Goal: Task Accomplishment & Management: Complete application form

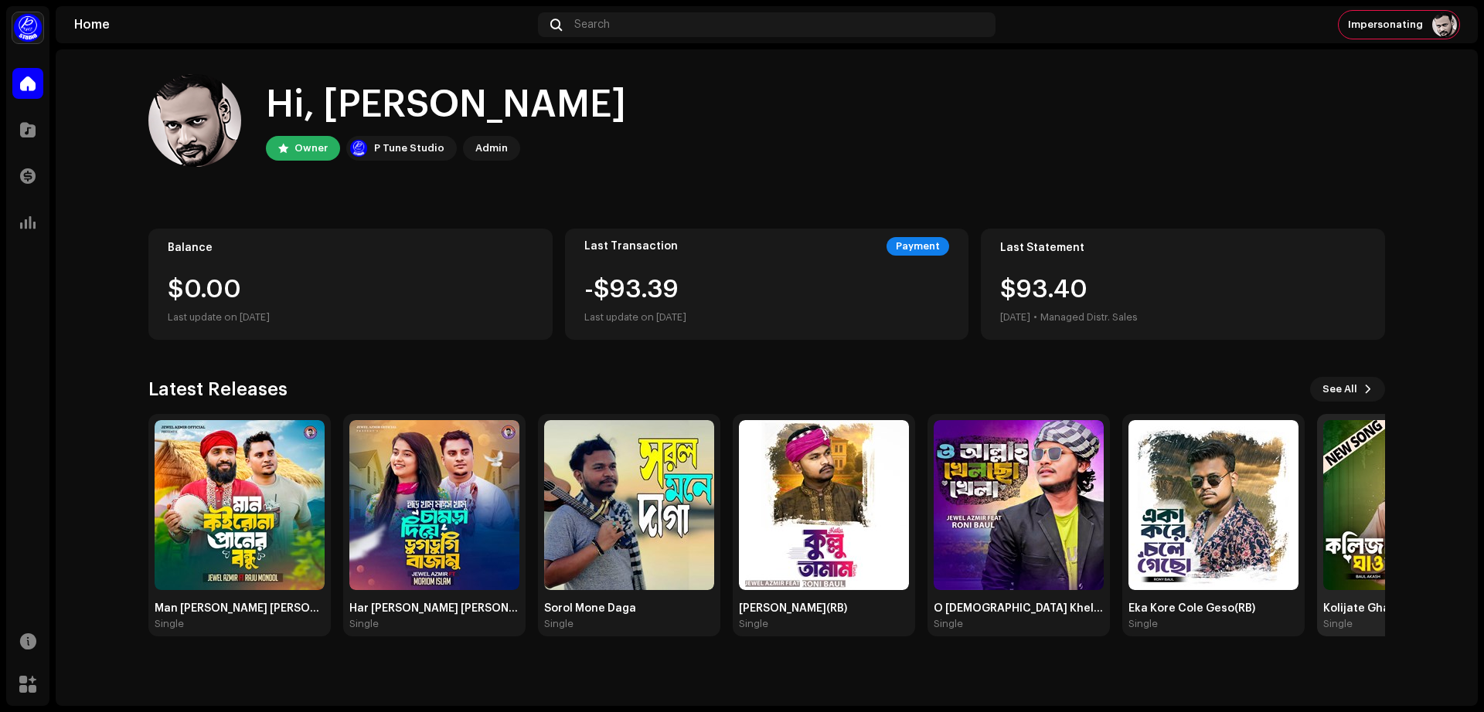
drag, startPoint x: 0, startPoint y: 0, endPoint x: 1328, endPoint y: 451, distance: 1403.0
click at [1328, 451] on img at bounding box center [1408, 505] width 170 height 170
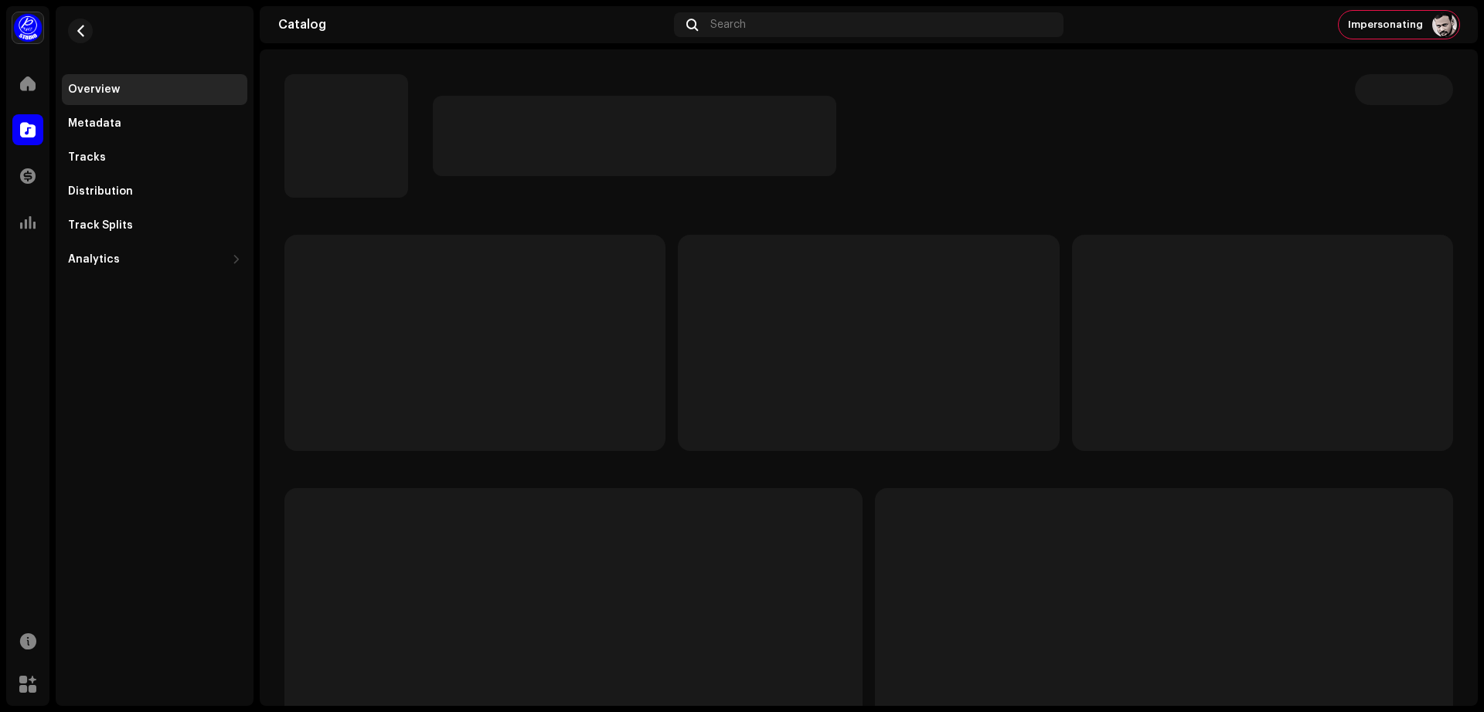
click at [1329, 451] on div at bounding box center [868, 516] width 1168 height 563
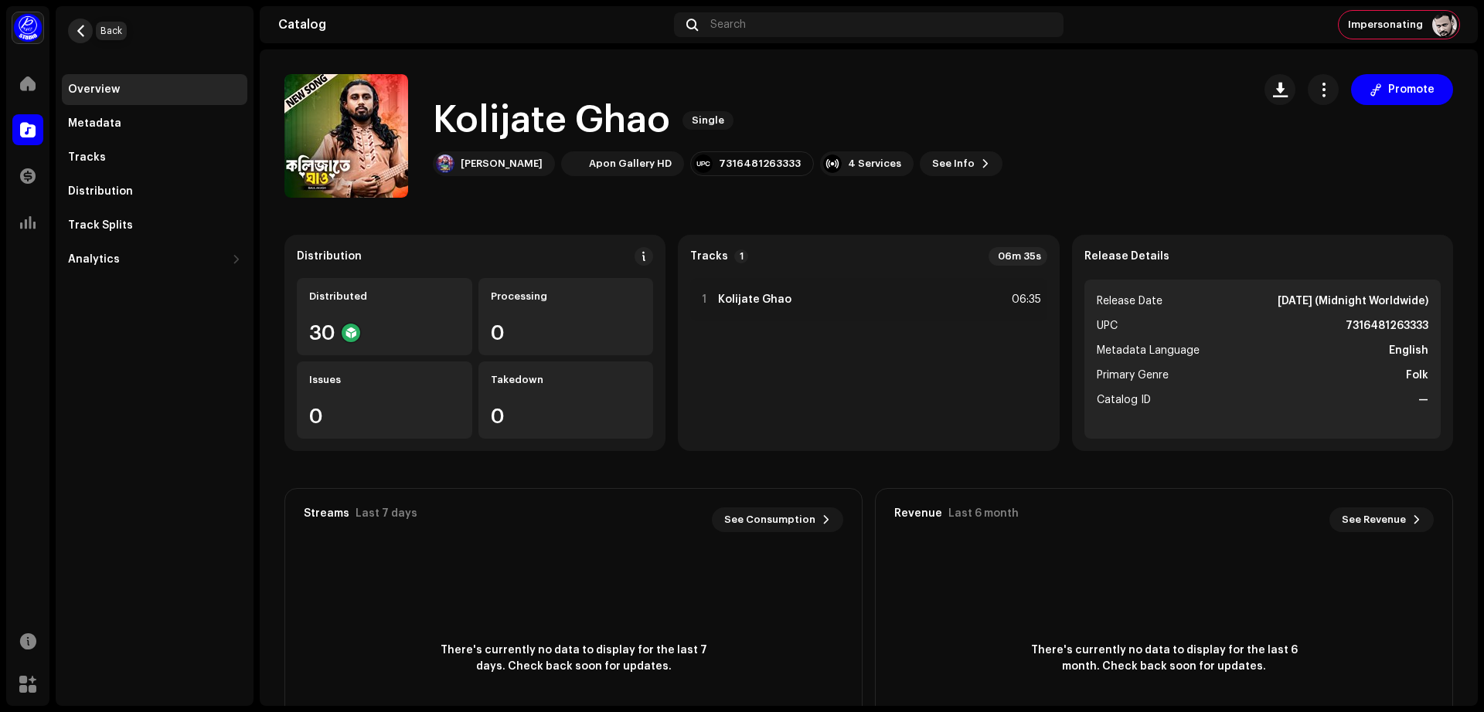
click at [75, 29] on span "button" at bounding box center [81, 31] width 12 height 12
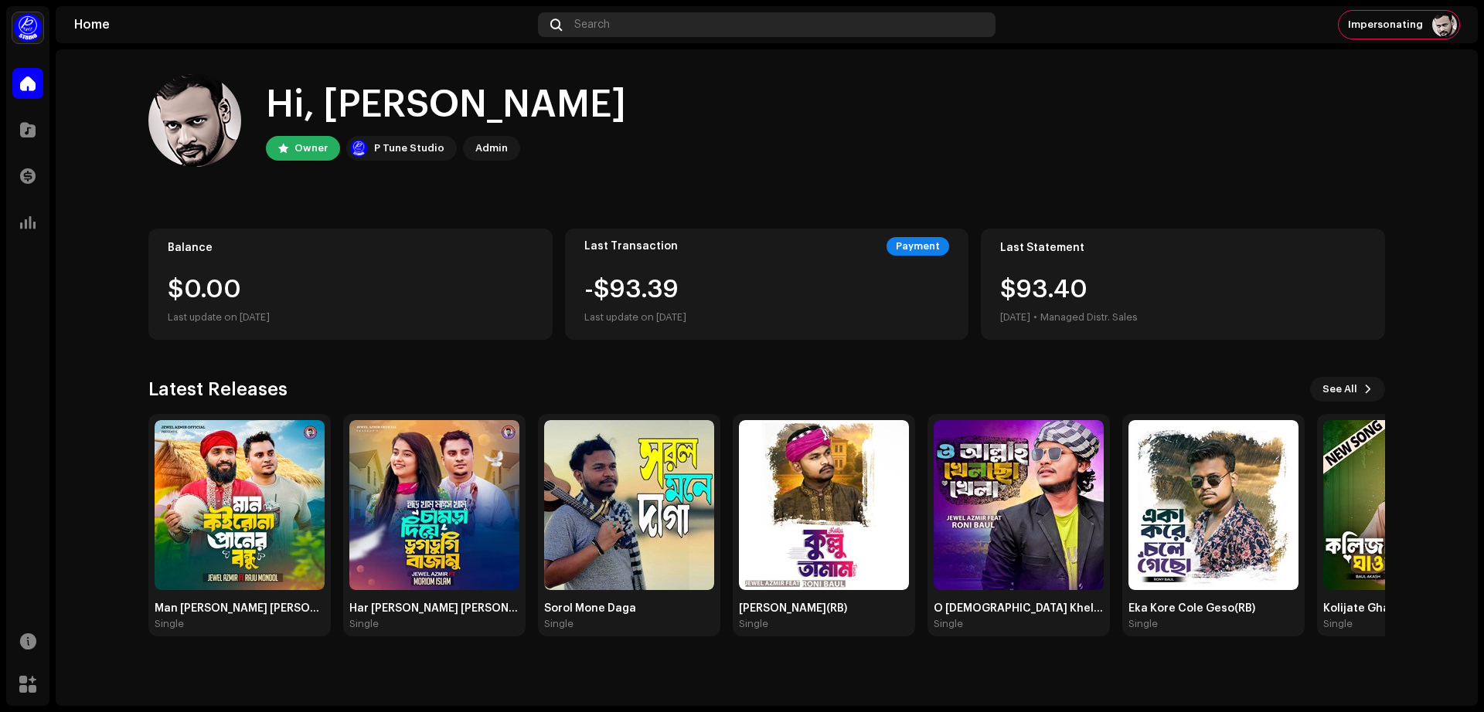
click at [627, 19] on div "Search" at bounding box center [766, 24] width 457 height 25
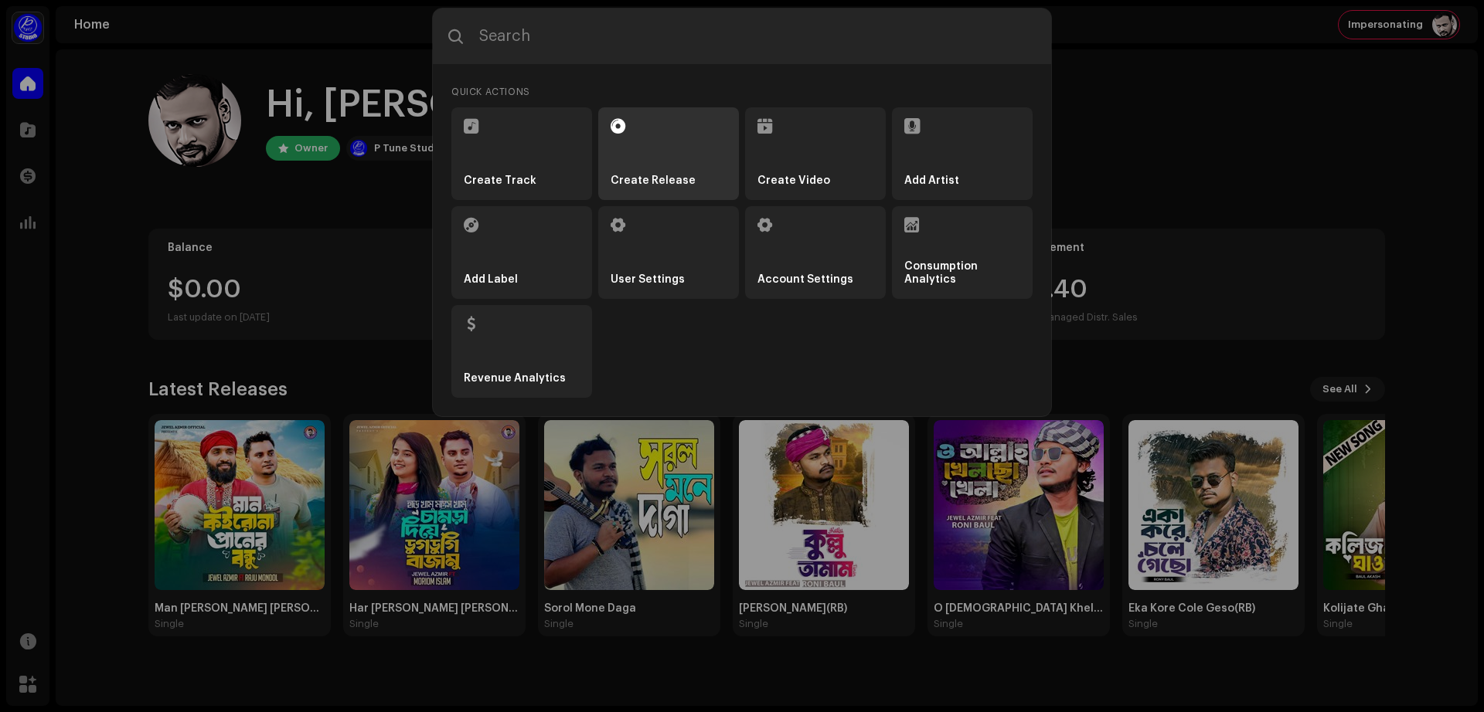
click at [675, 175] on strong "Create Release" at bounding box center [652, 181] width 85 height 13
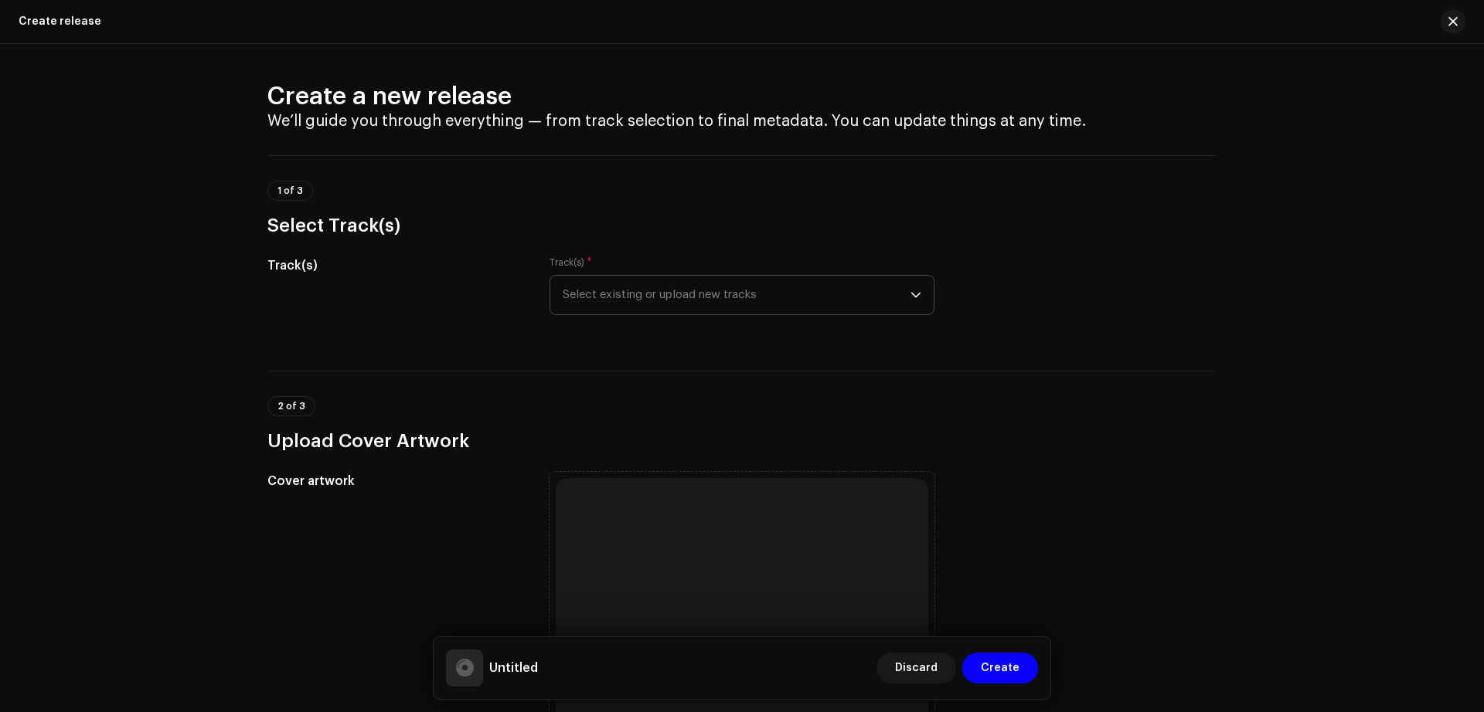
click at [910, 298] on icon "dropdown trigger" at bounding box center [915, 295] width 11 height 11
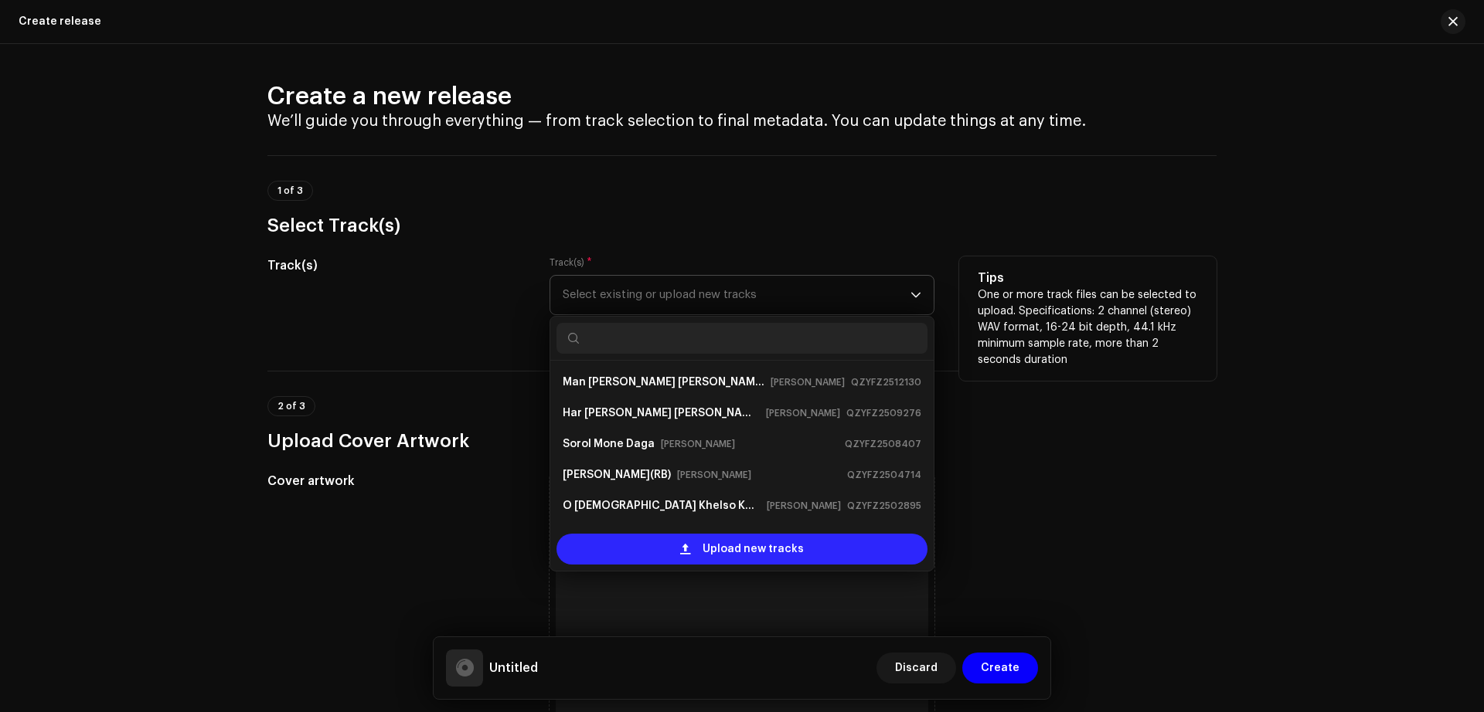
click at [793, 545] on span "Upload new tracks" at bounding box center [752, 549] width 101 height 31
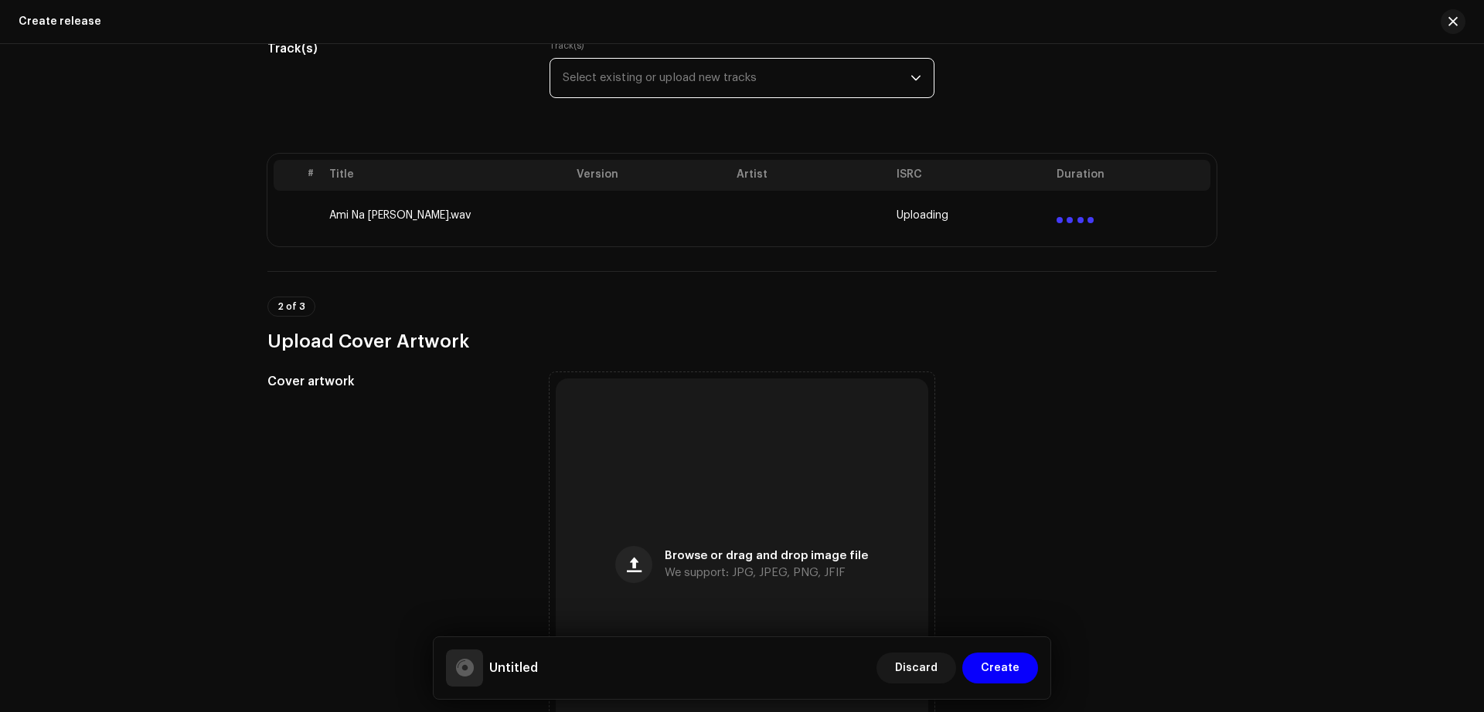
scroll to position [240, 0]
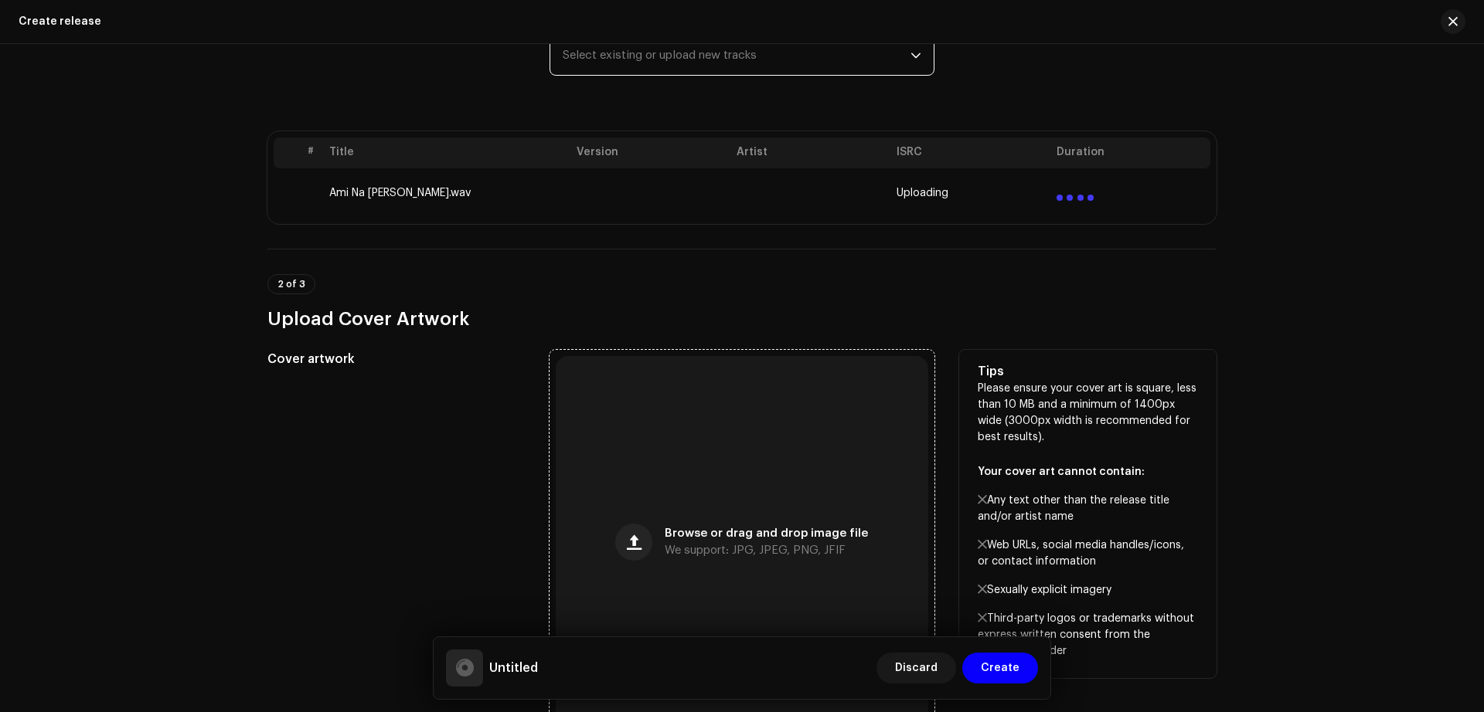
click at [759, 498] on div "Browse or drag and drop image file We support: JPG, JPEG, PNG, JFIF" at bounding box center [742, 542] width 372 height 372
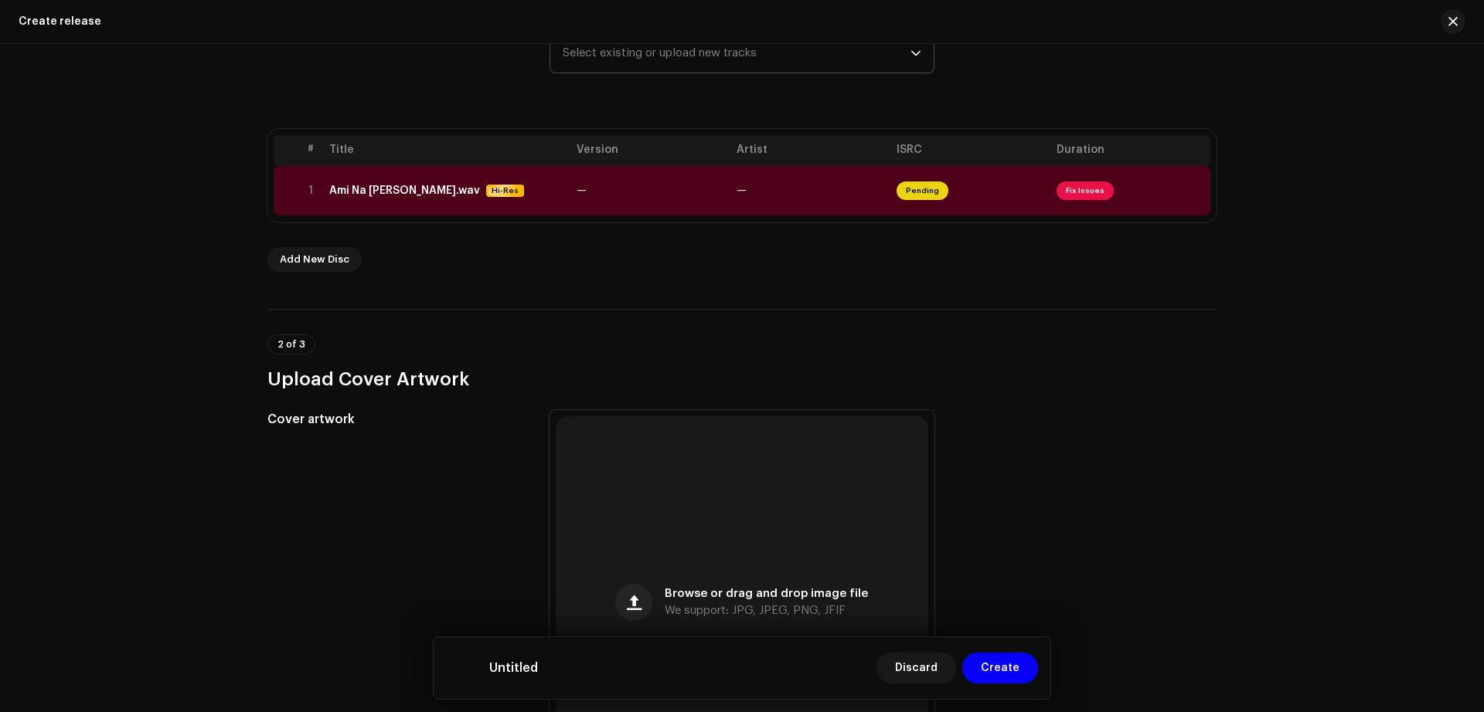
scroll to position [238, 0]
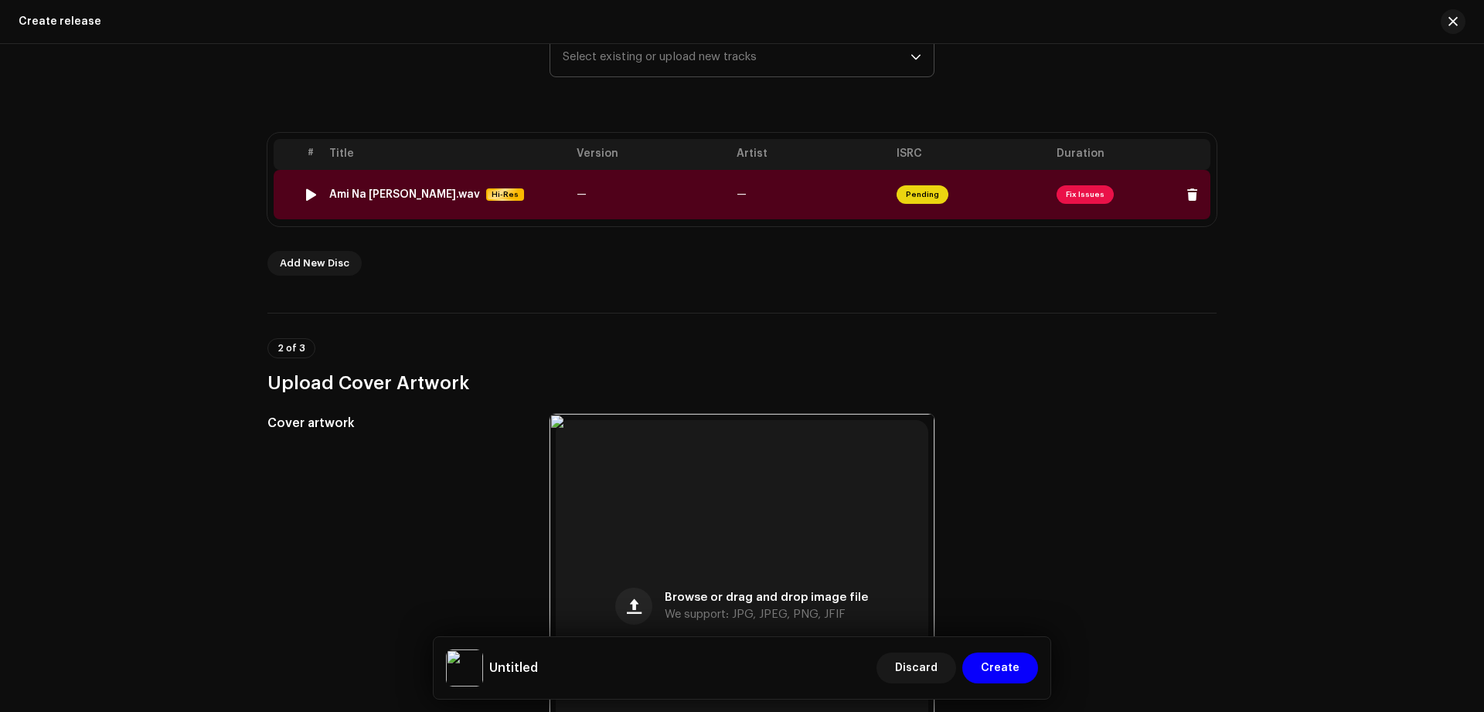
click at [613, 201] on td "—" at bounding box center [650, 194] width 160 height 49
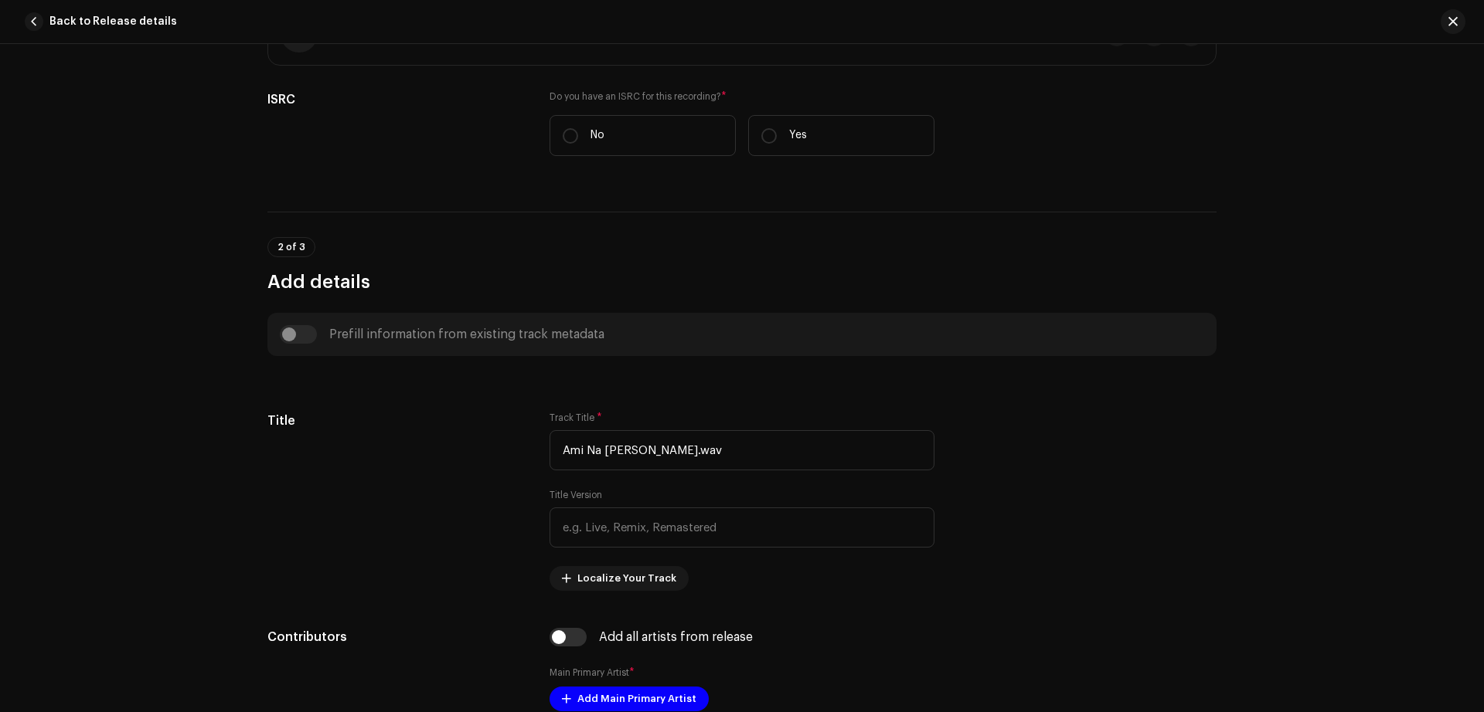
scroll to position [366, 0]
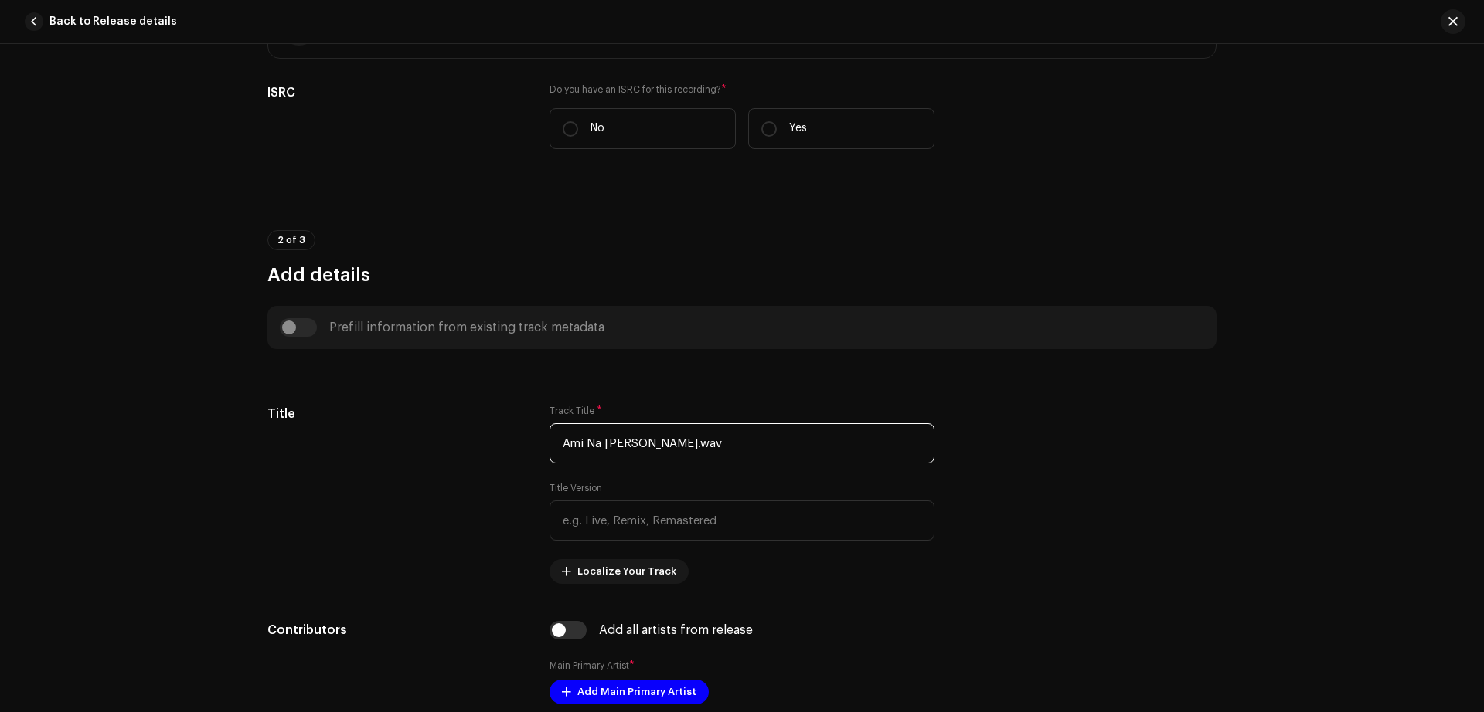
drag, startPoint x: 749, startPoint y: 443, endPoint x: 125, endPoint y: 366, distance: 628.4
click at [125, 366] on div "Track details Complete the following to finalize your track. 1 of 3 Add Audio F…" at bounding box center [742, 378] width 1484 height 668
paste input "text"
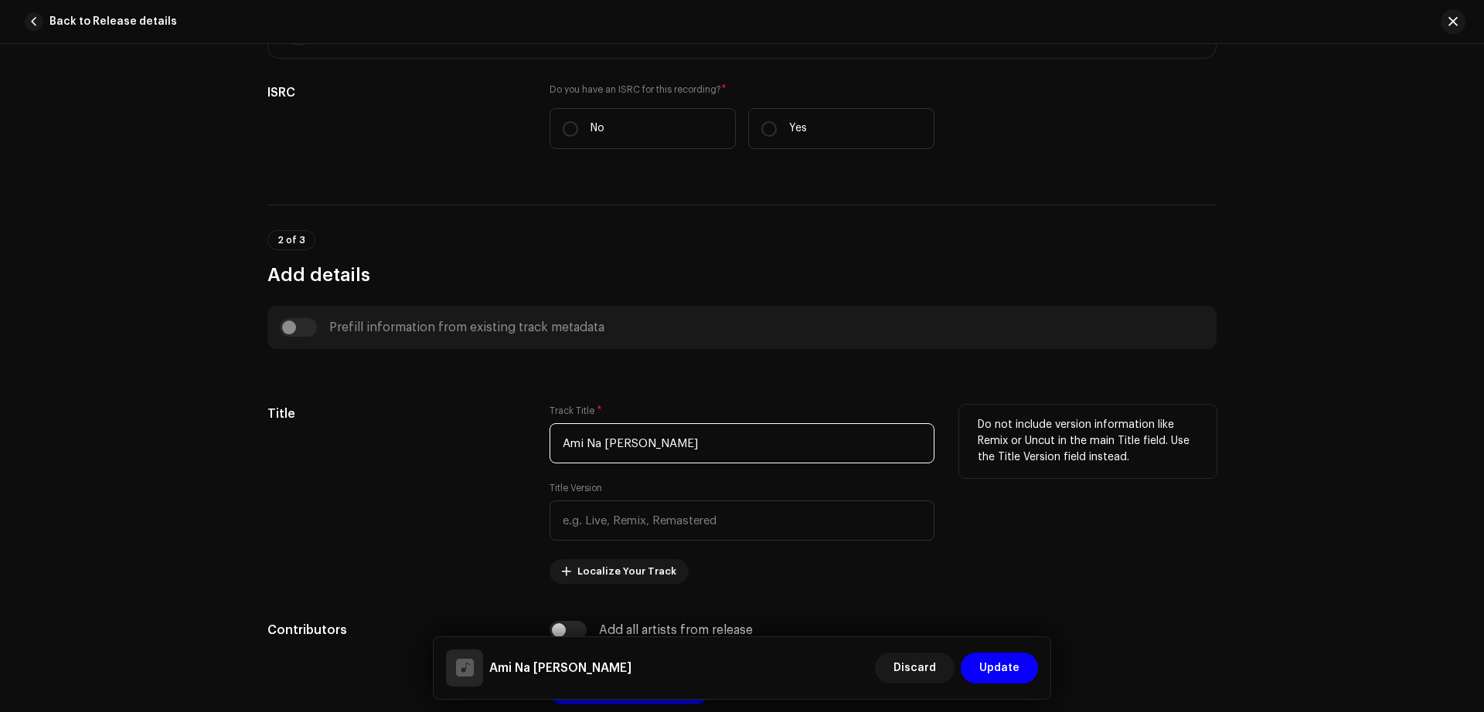
type input "Ami Na [PERSON_NAME]"
click at [425, 566] on div "Title" at bounding box center [395, 494] width 257 height 179
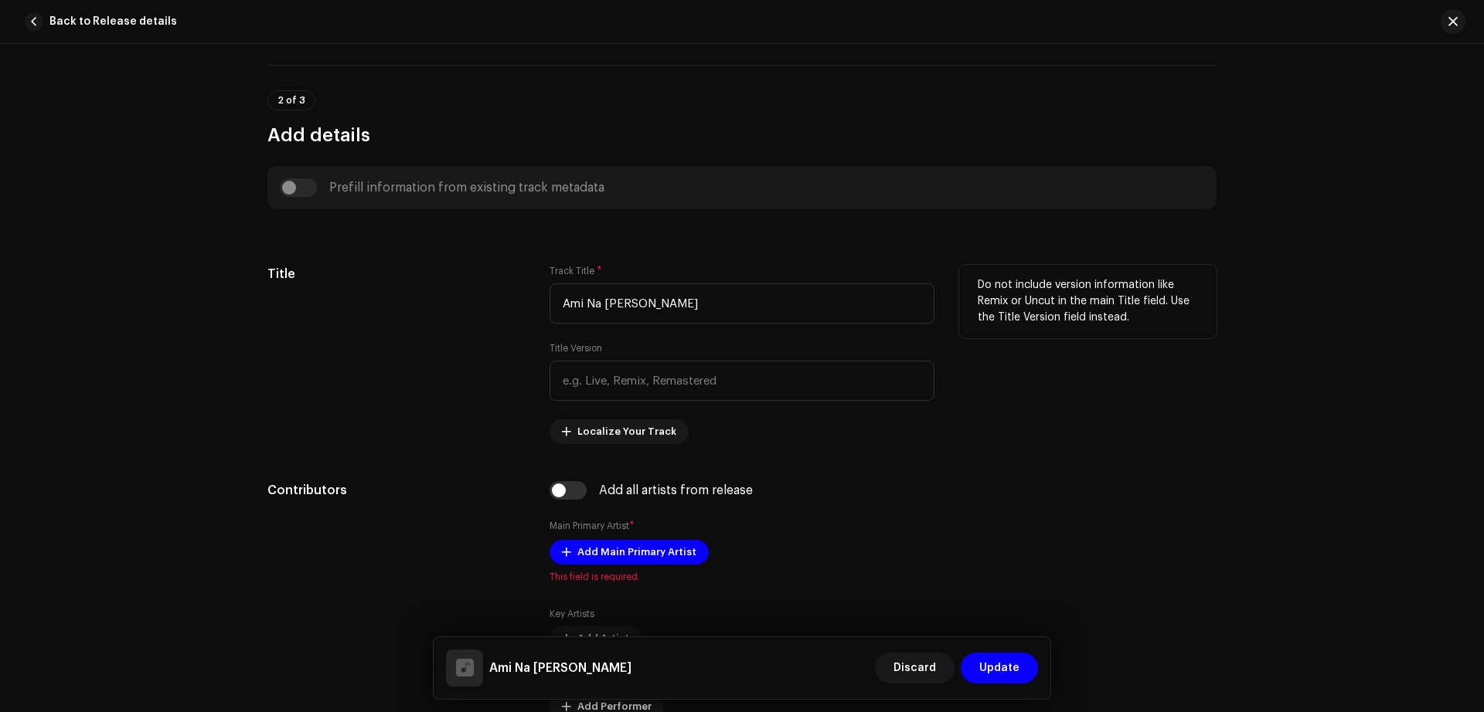
scroll to position [534, 0]
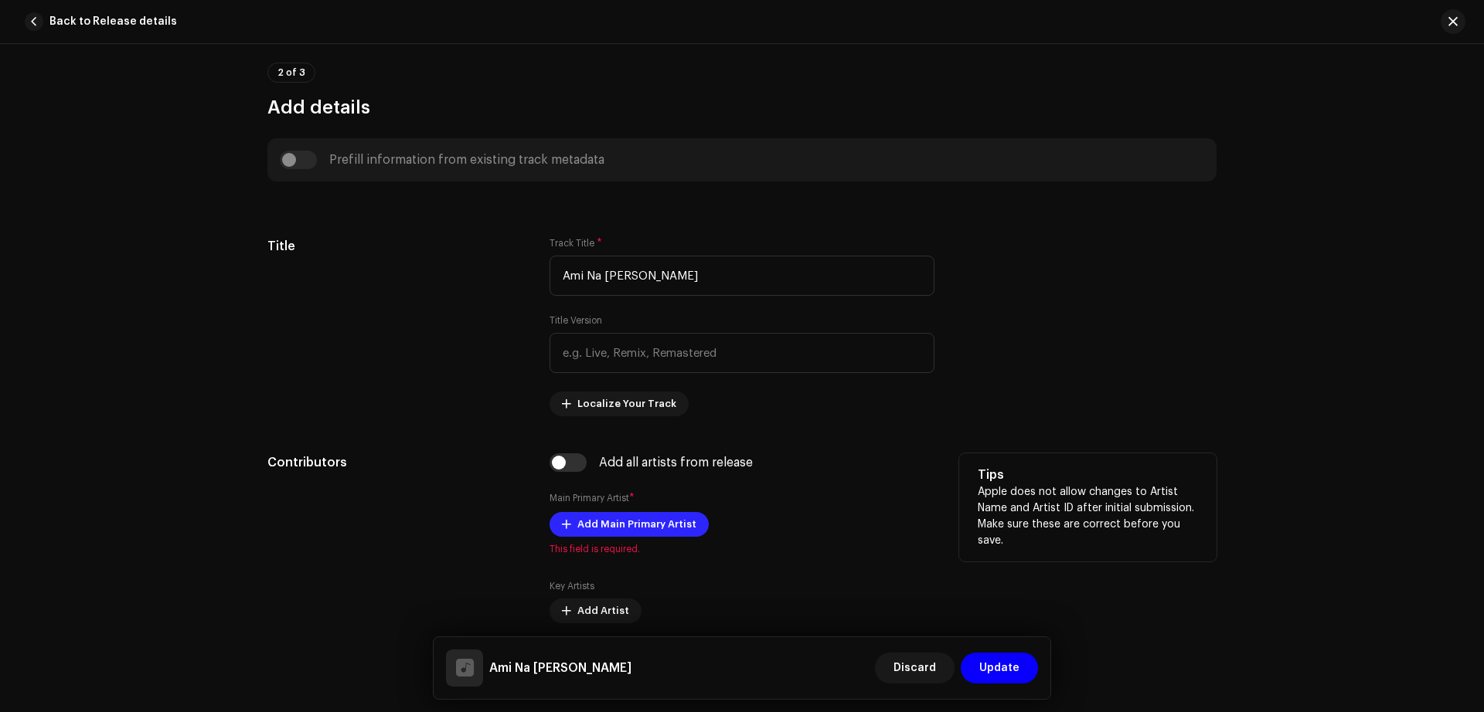
click at [630, 535] on span "Add Main Primary Artist" at bounding box center [636, 524] width 119 height 31
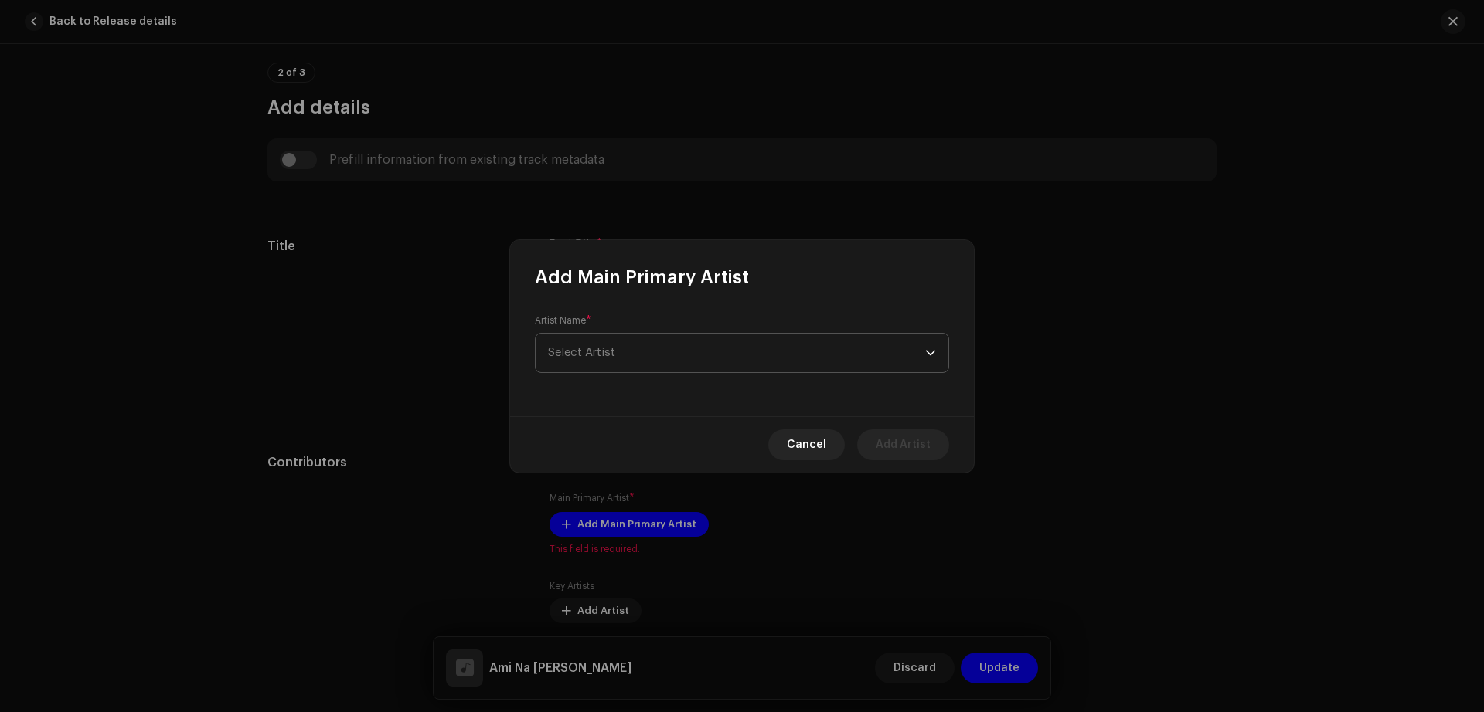
click at [644, 360] on span "Select Artist" at bounding box center [736, 353] width 377 height 39
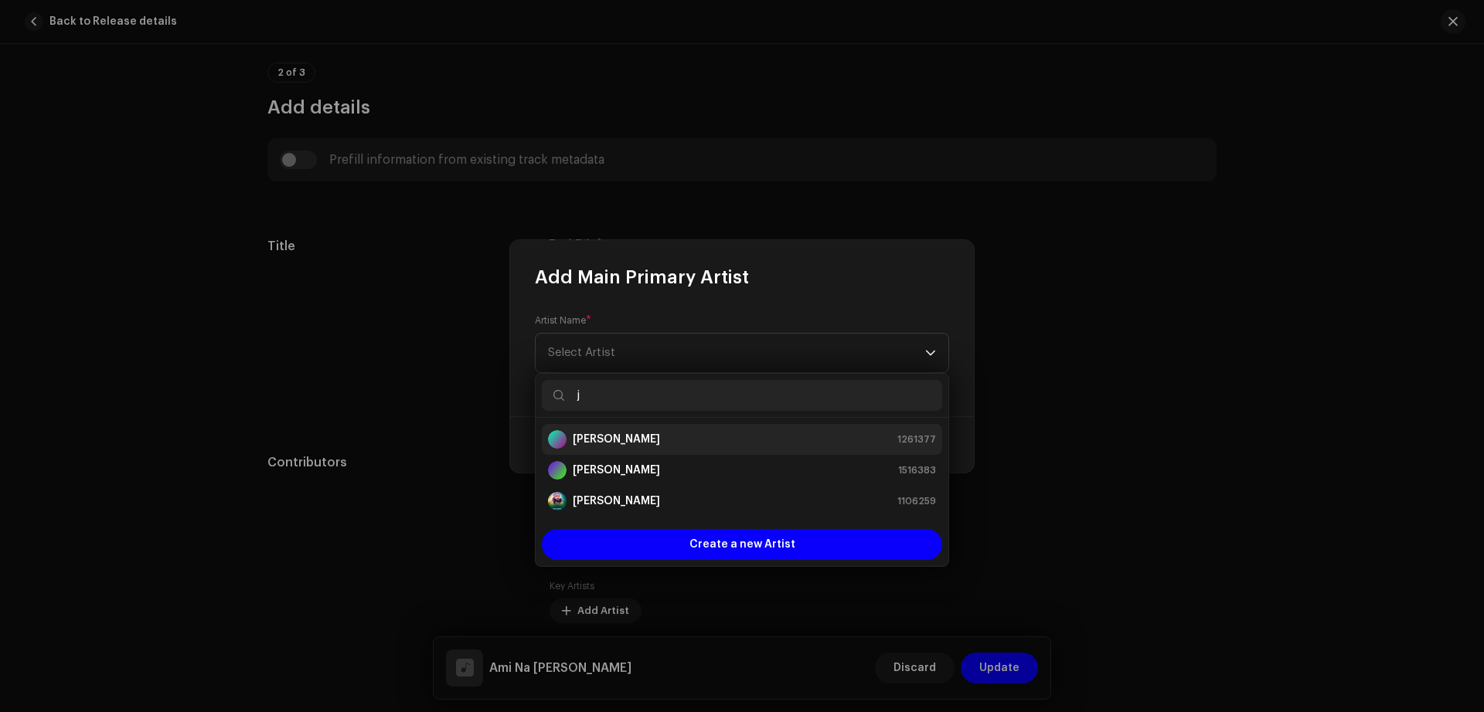
type input "j"
click at [607, 440] on strong "[PERSON_NAME]" at bounding box center [616, 439] width 87 height 15
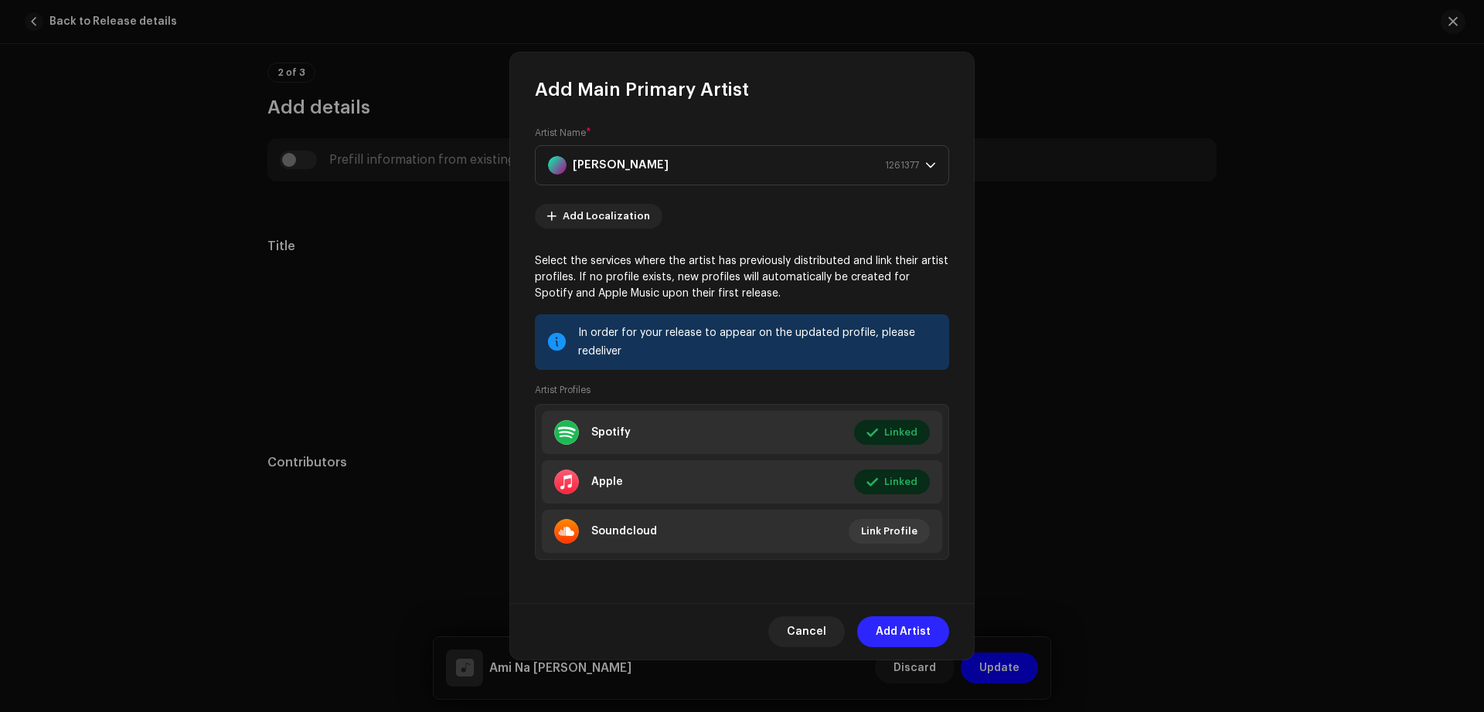
click at [906, 636] on span "Add Artist" at bounding box center [903, 632] width 55 height 31
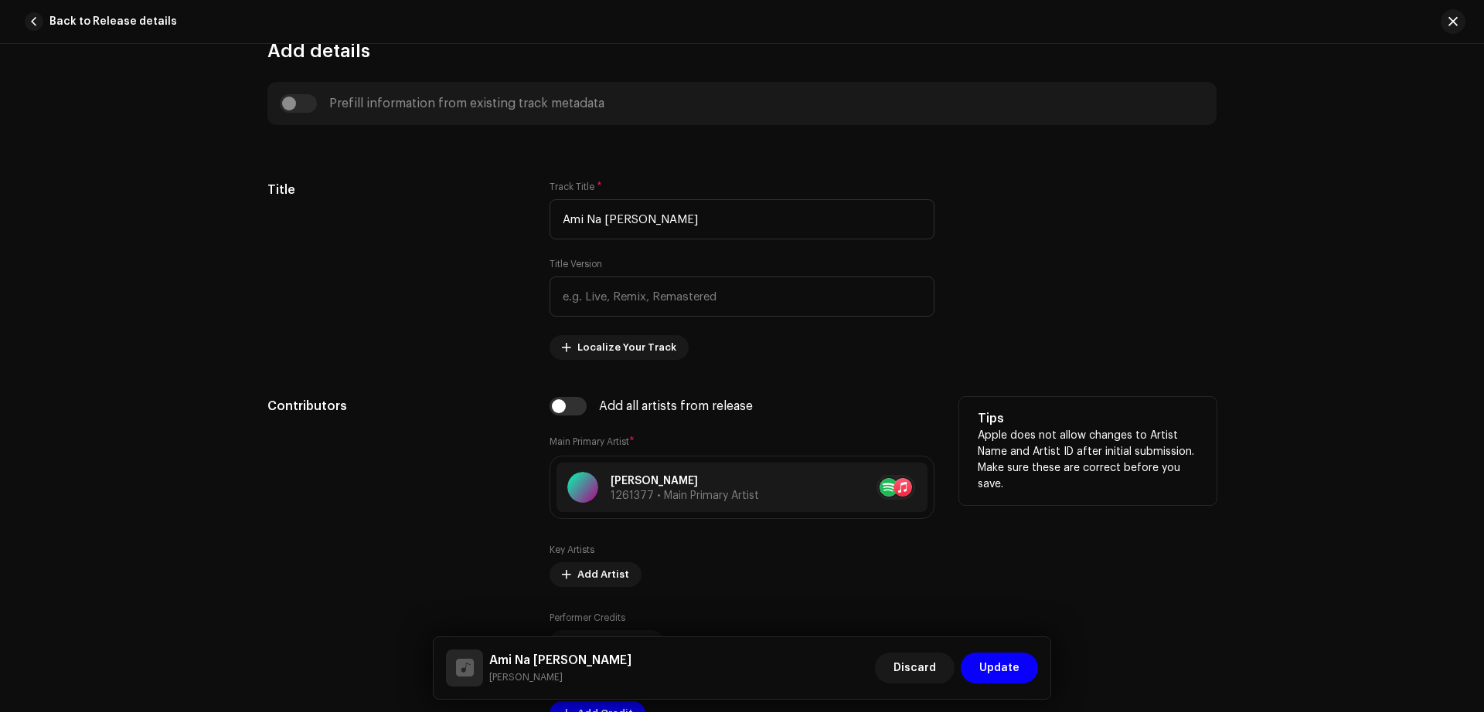
scroll to position [592, 0]
click at [594, 580] on span "Add Artist" at bounding box center [603, 573] width 52 height 31
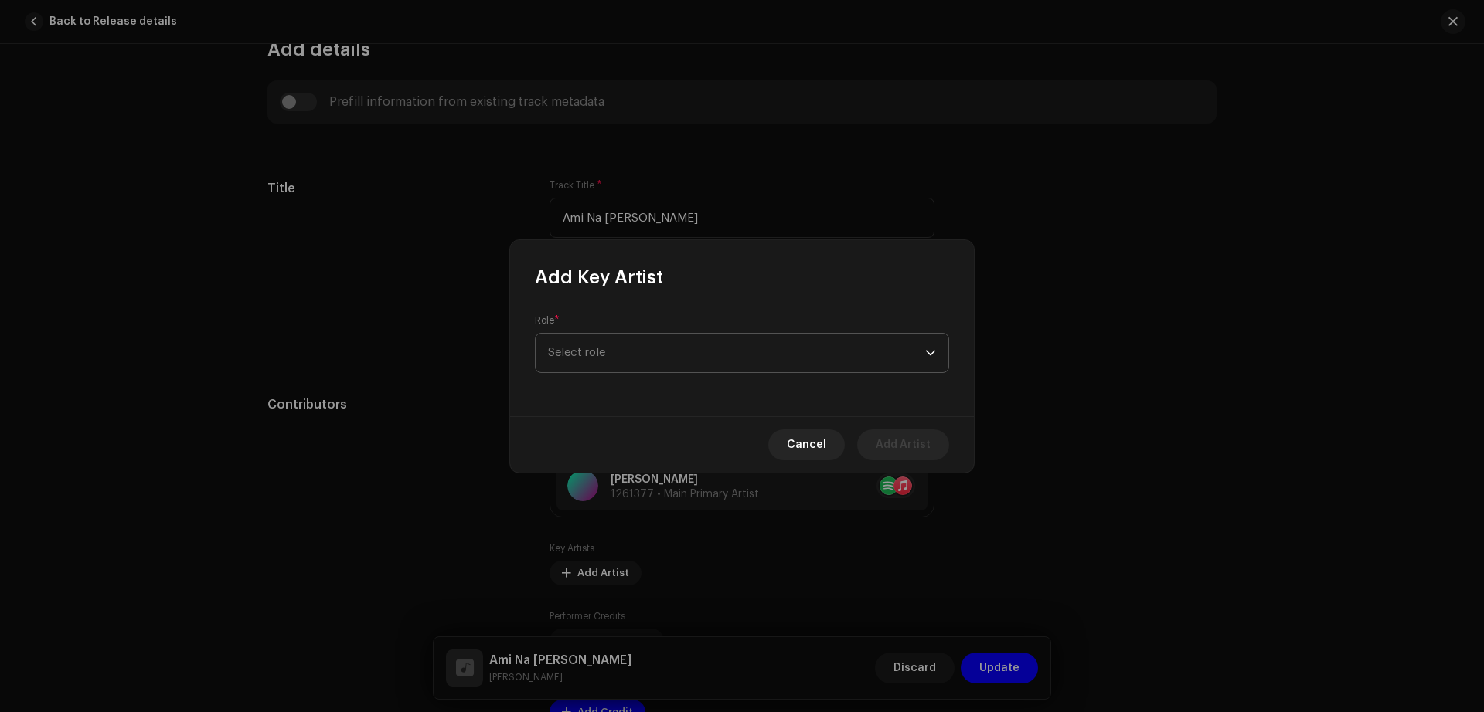
click at [634, 352] on span "Select role" at bounding box center [736, 353] width 377 height 39
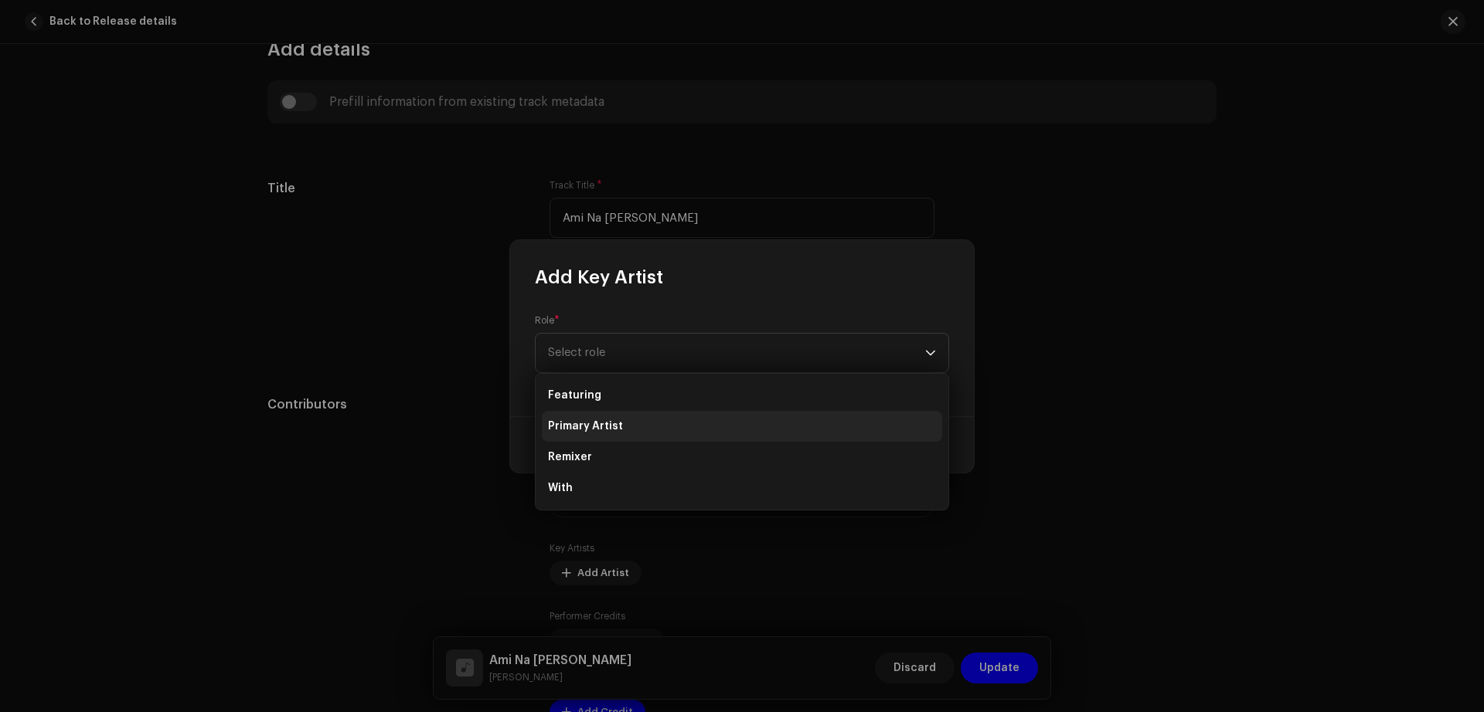
click at [621, 420] on li "Primary Artist" at bounding box center [742, 426] width 400 height 31
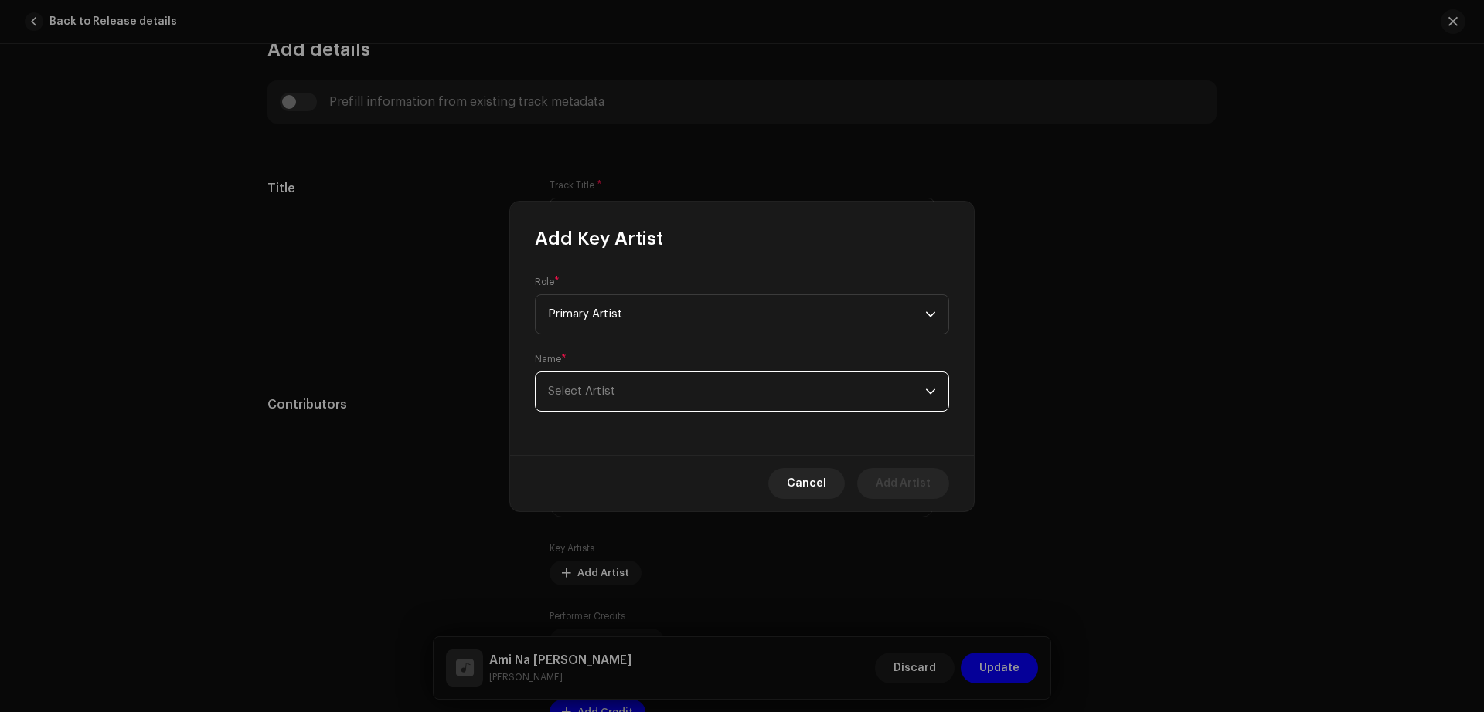
click at [621, 408] on span "Select Artist" at bounding box center [736, 391] width 377 height 39
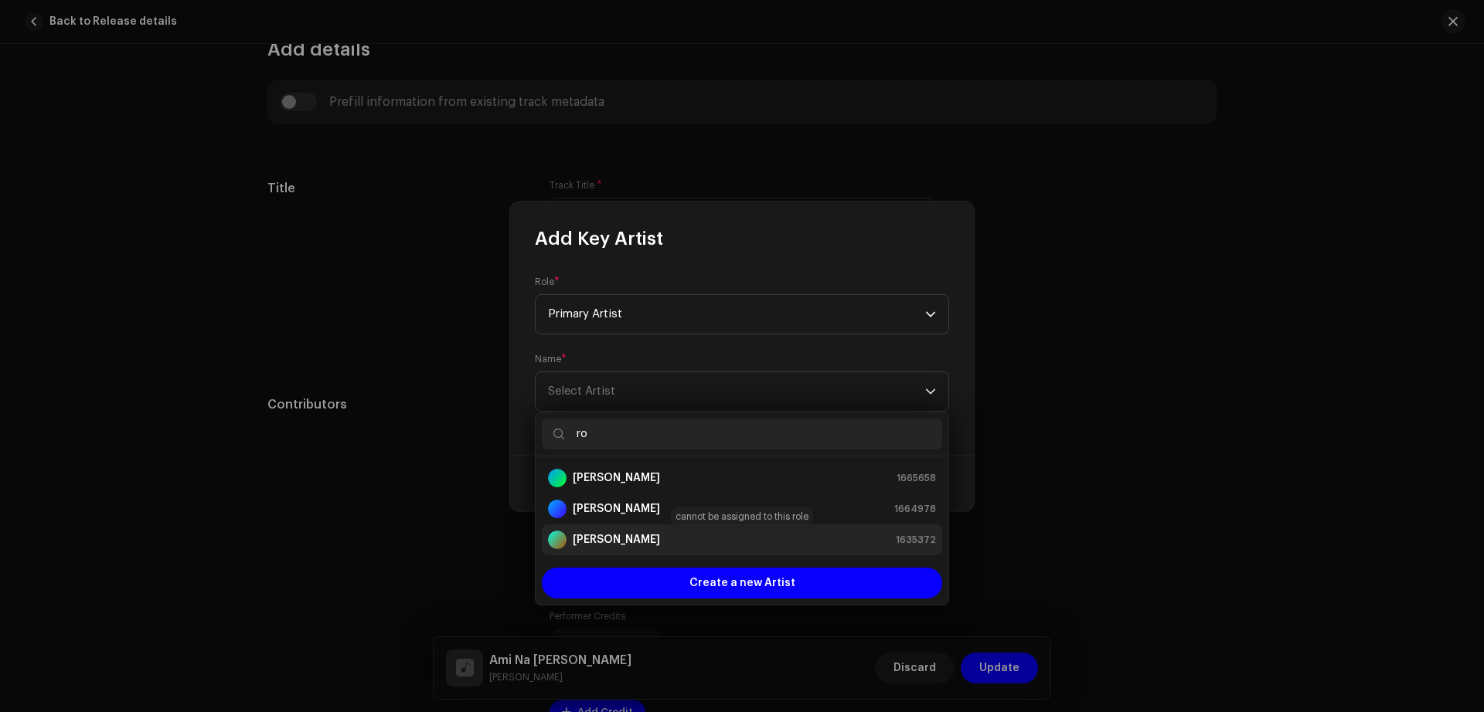
type input "ro"
click at [617, 549] on div "[PERSON_NAME]" at bounding box center [604, 540] width 112 height 19
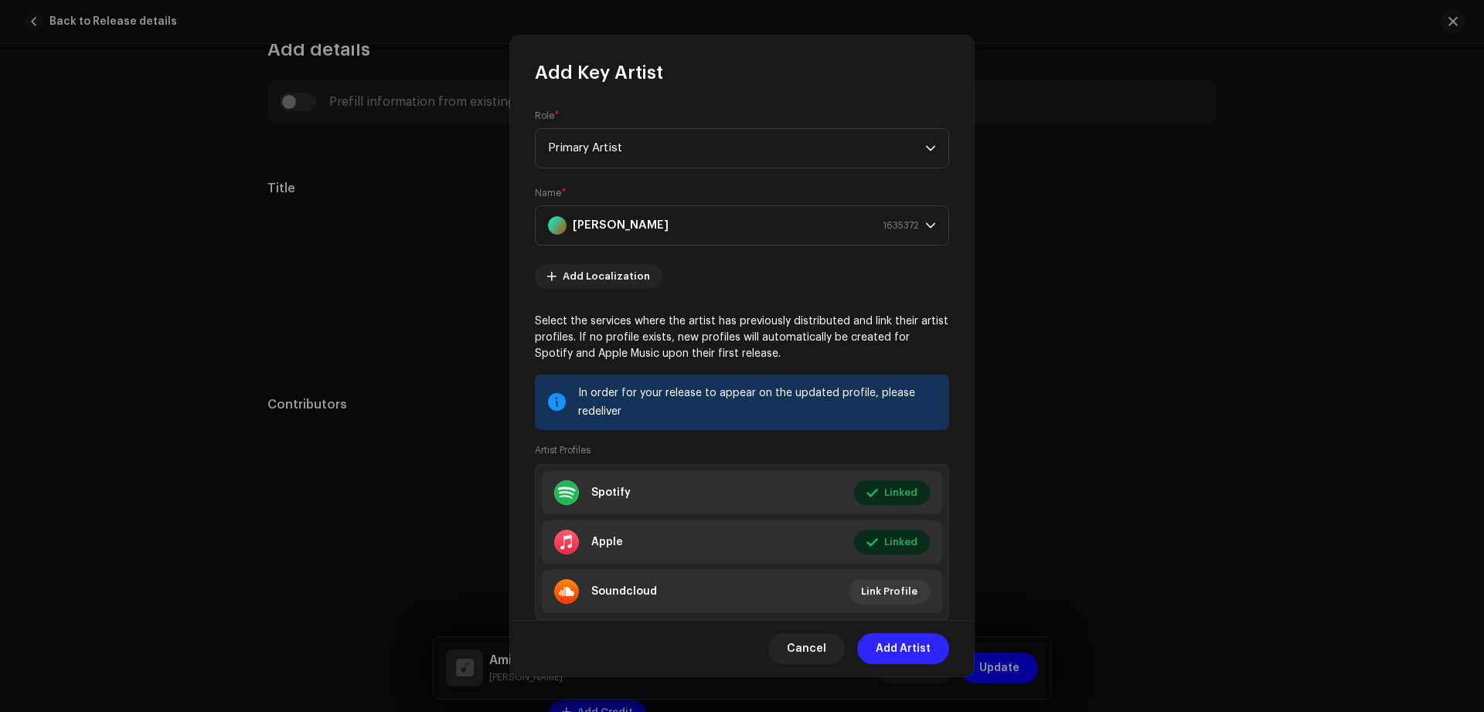
click at [903, 648] on span "Add Artist" at bounding box center [903, 649] width 55 height 31
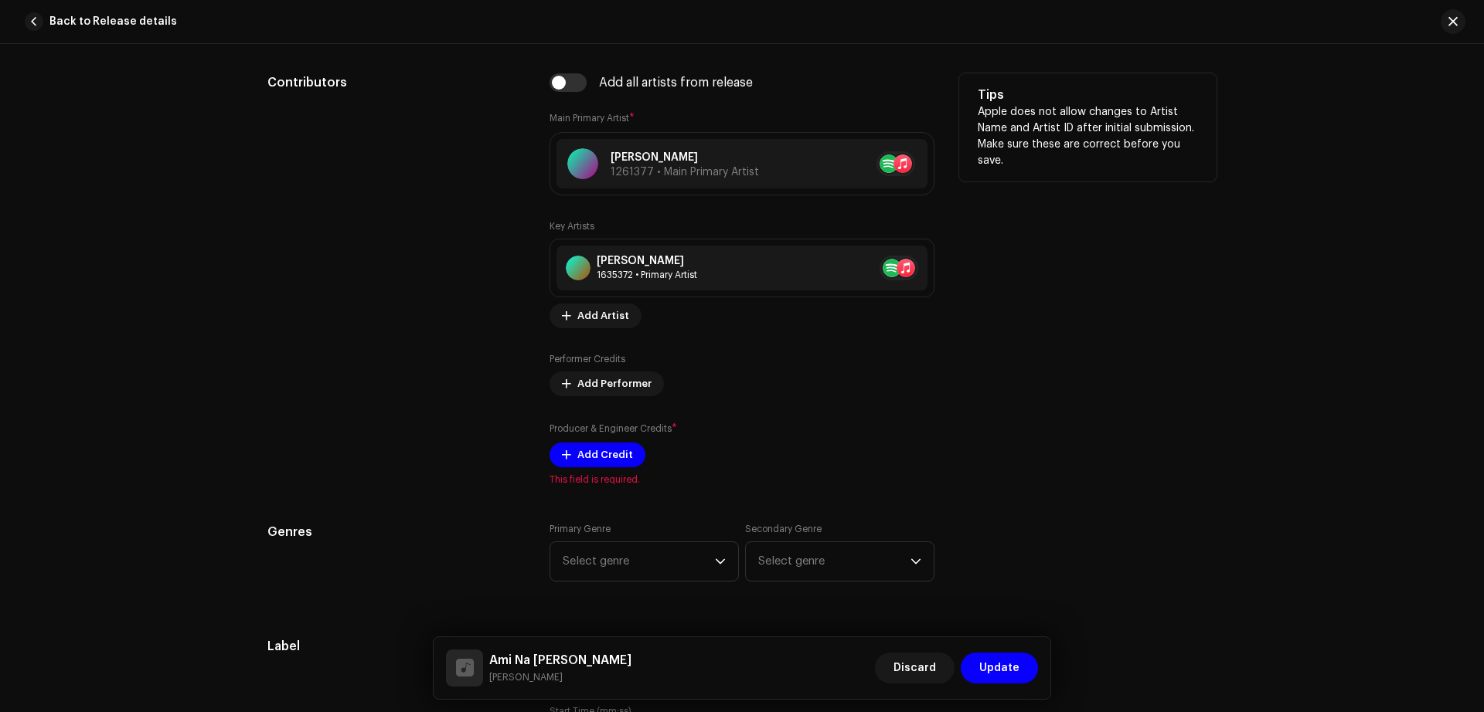
scroll to position [917, 0]
click at [561, 445] on button "Add Credit" at bounding box center [597, 452] width 96 height 25
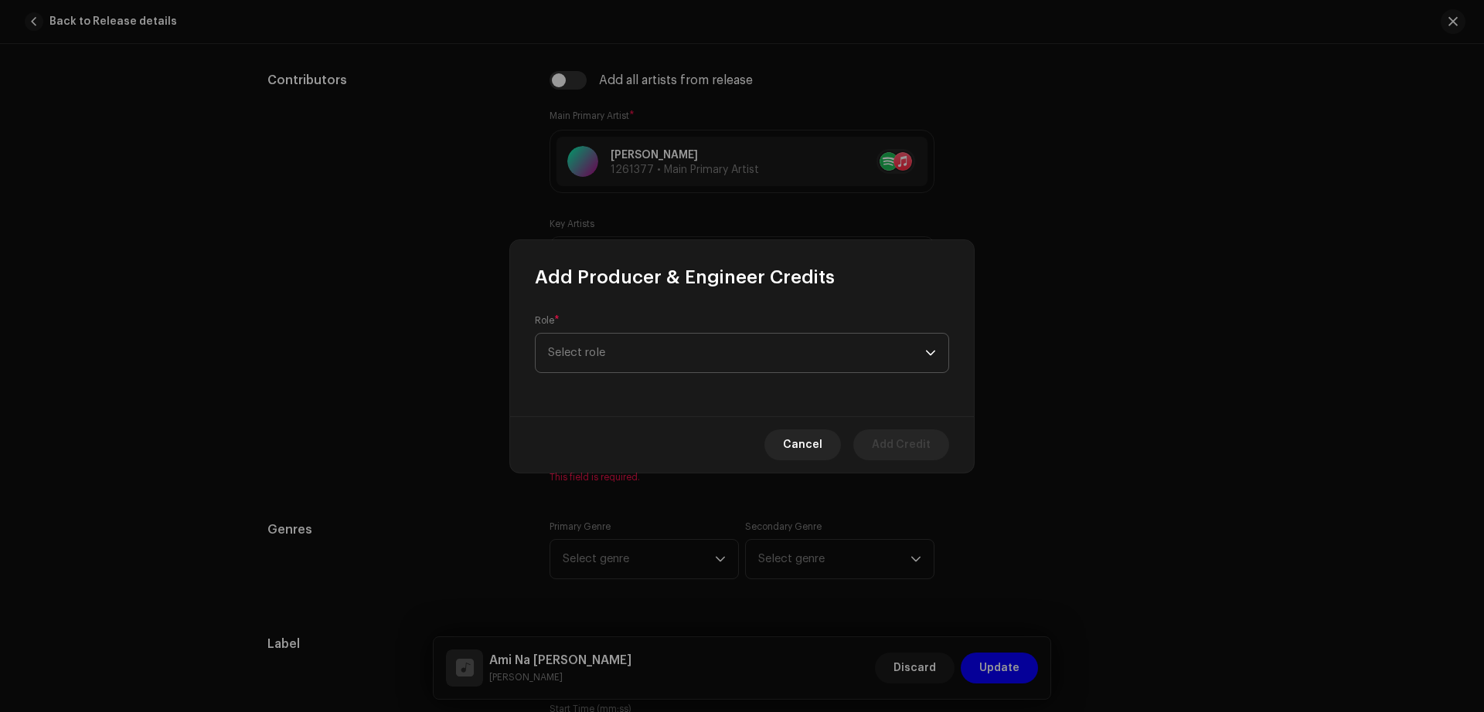
click at [684, 345] on span "Select role" at bounding box center [736, 353] width 377 height 39
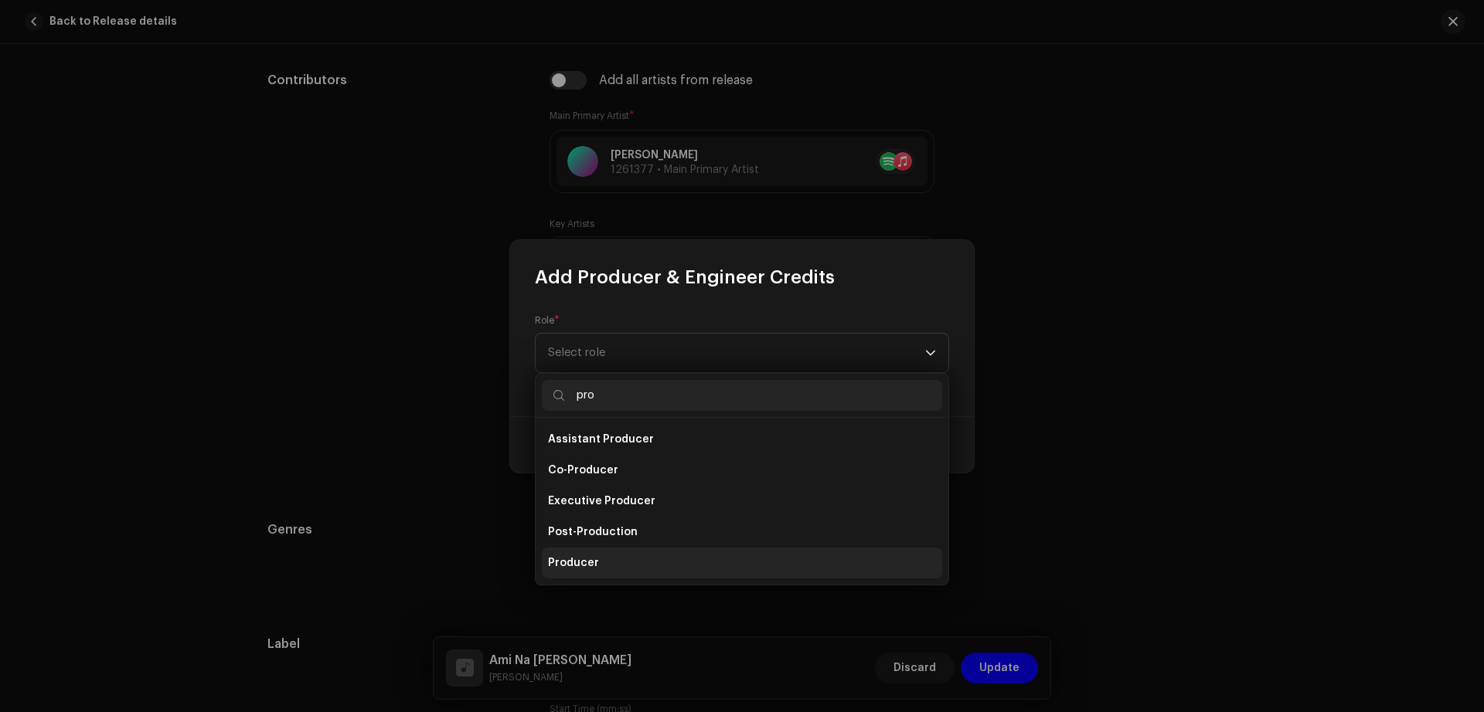
type input "pro"
click at [636, 553] on li "Producer" at bounding box center [742, 563] width 400 height 31
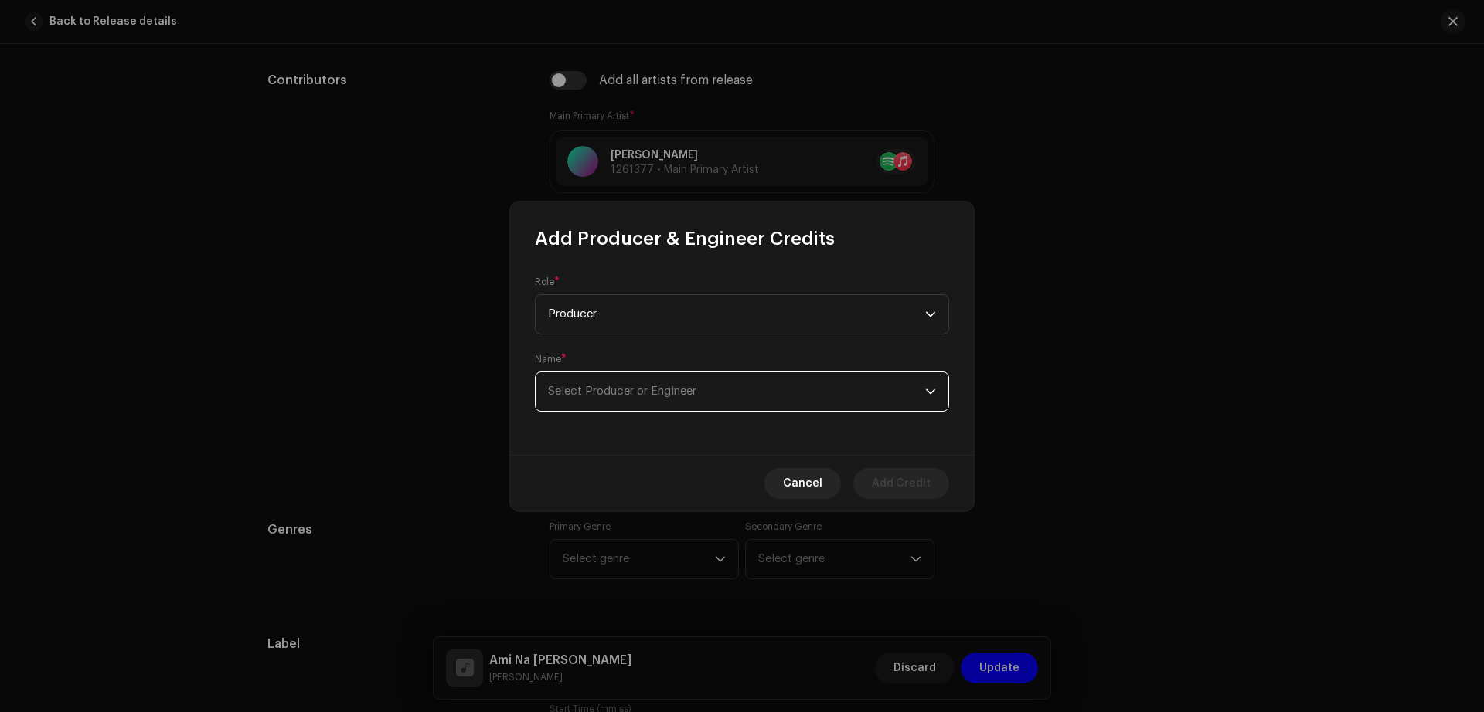
click at [646, 383] on span "Select Producer or Engineer" at bounding box center [736, 391] width 377 height 39
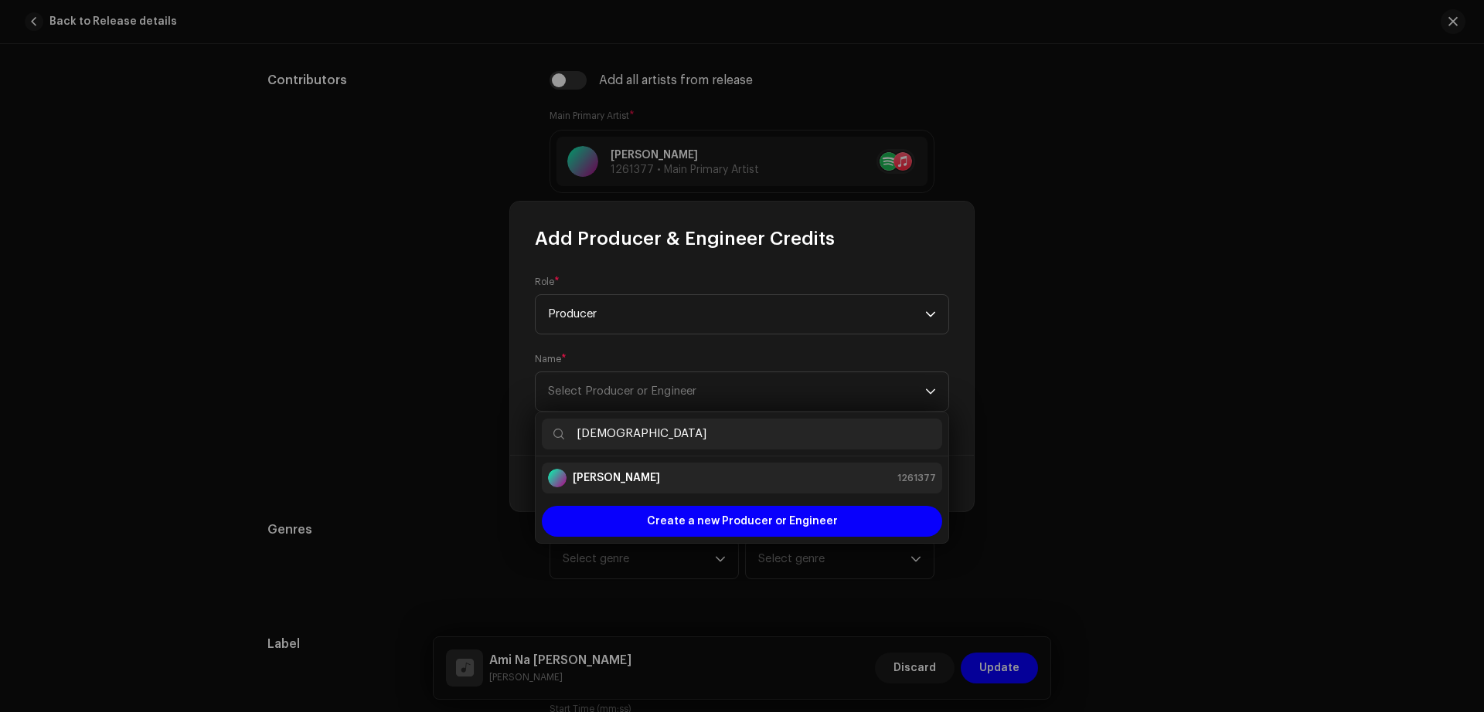
type input "[DEMOGRAPHIC_DATA]"
click at [626, 478] on strong "[PERSON_NAME]" at bounding box center [616, 478] width 87 height 15
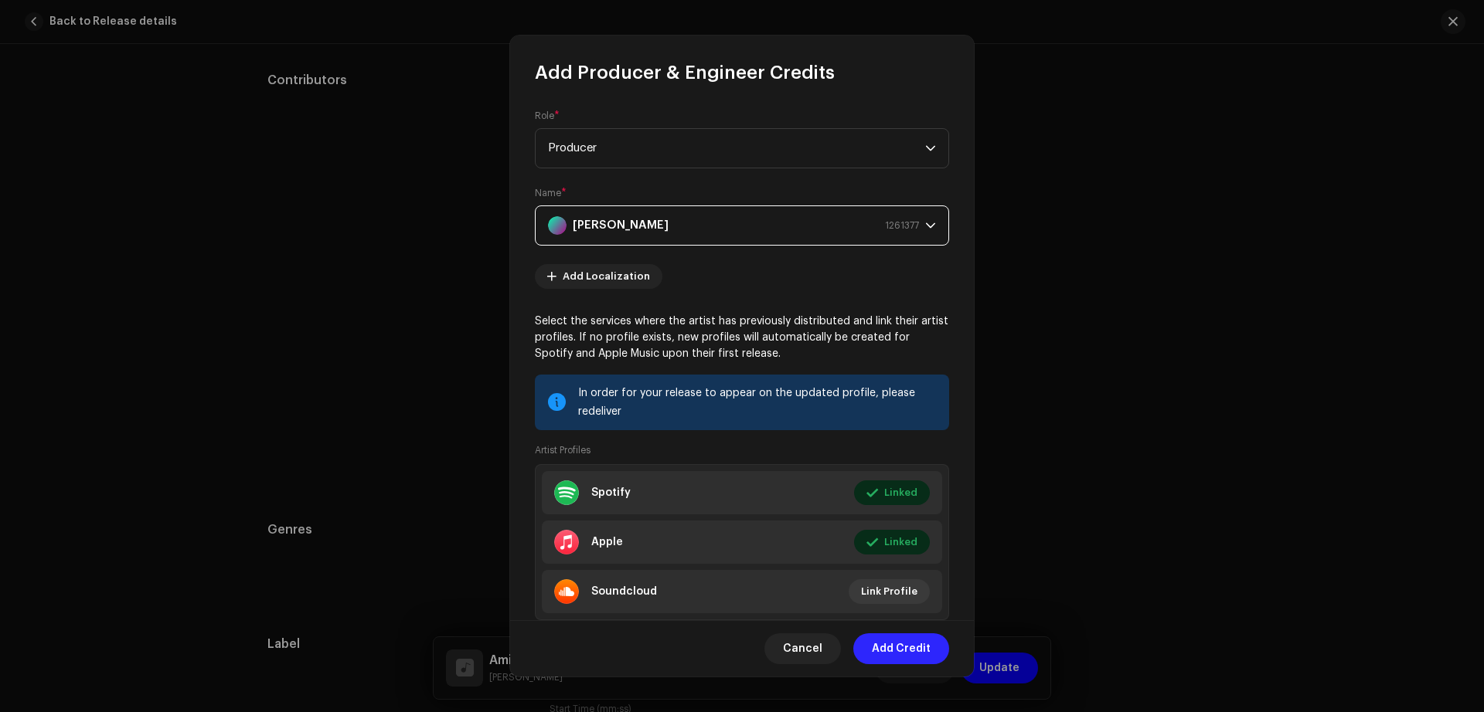
click at [910, 651] on span "Add Credit" at bounding box center [901, 649] width 59 height 31
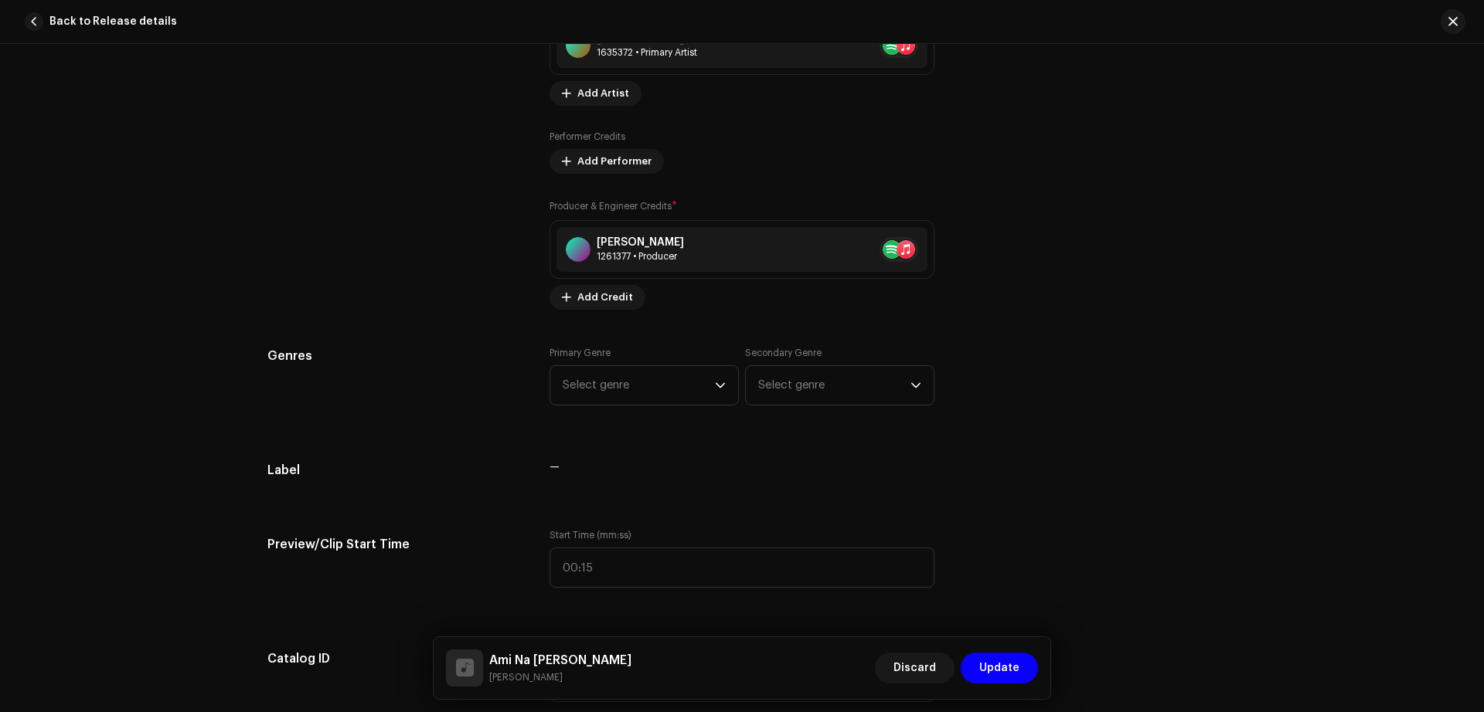
scroll to position [1138, 0]
click at [615, 391] on span "Select genre" at bounding box center [639, 384] width 152 height 39
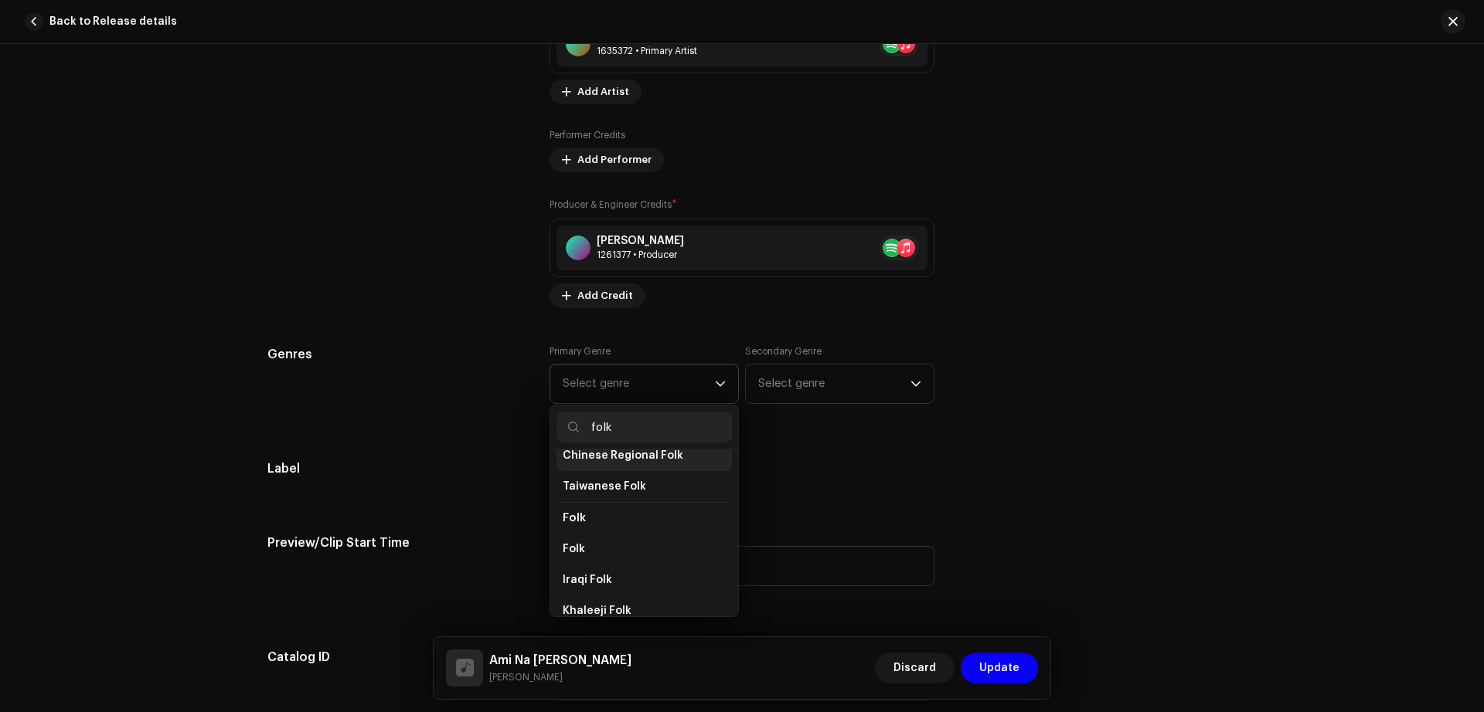
scroll to position [113, 0]
type input "folk"
click at [600, 542] on li "Folk" at bounding box center [643, 545] width 175 height 31
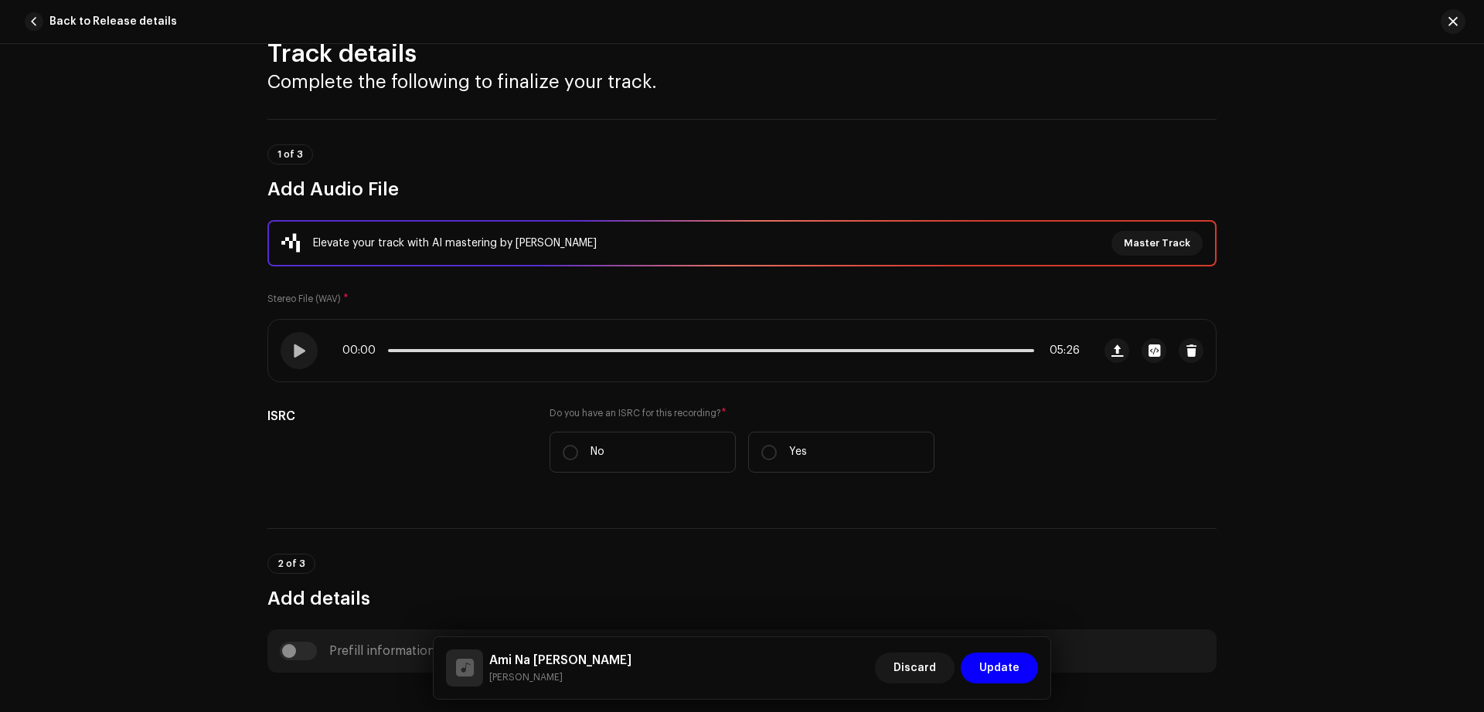
scroll to position [0, 0]
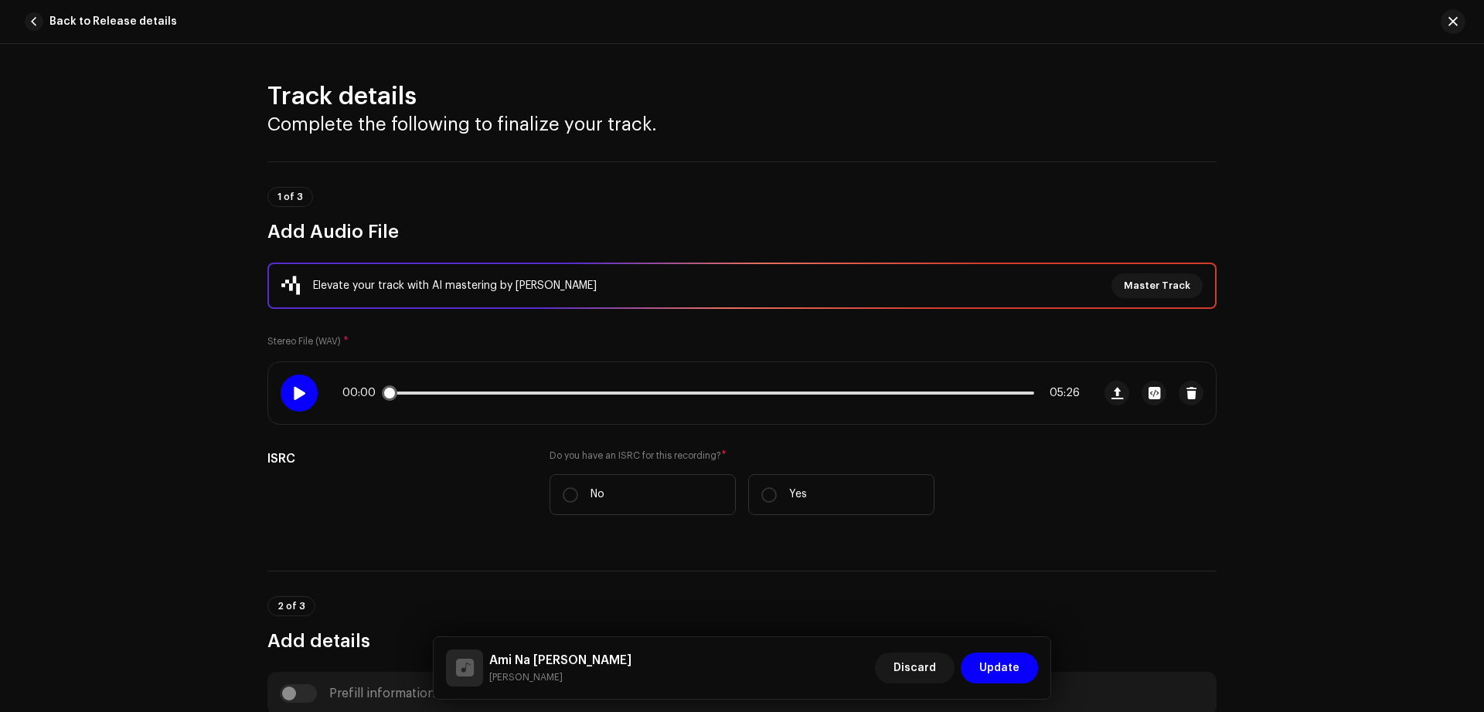
click at [301, 388] on span at bounding box center [298, 393] width 13 height 12
click at [292, 399] on span at bounding box center [298, 393] width 13 height 12
drag, startPoint x: 461, startPoint y: 395, endPoint x: 435, endPoint y: 393, distance: 26.4
click at [435, 393] on span at bounding box center [438, 393] width 15 height 15
click at [432, 393] on span at bounding box center [437, 393] width 99 height 3
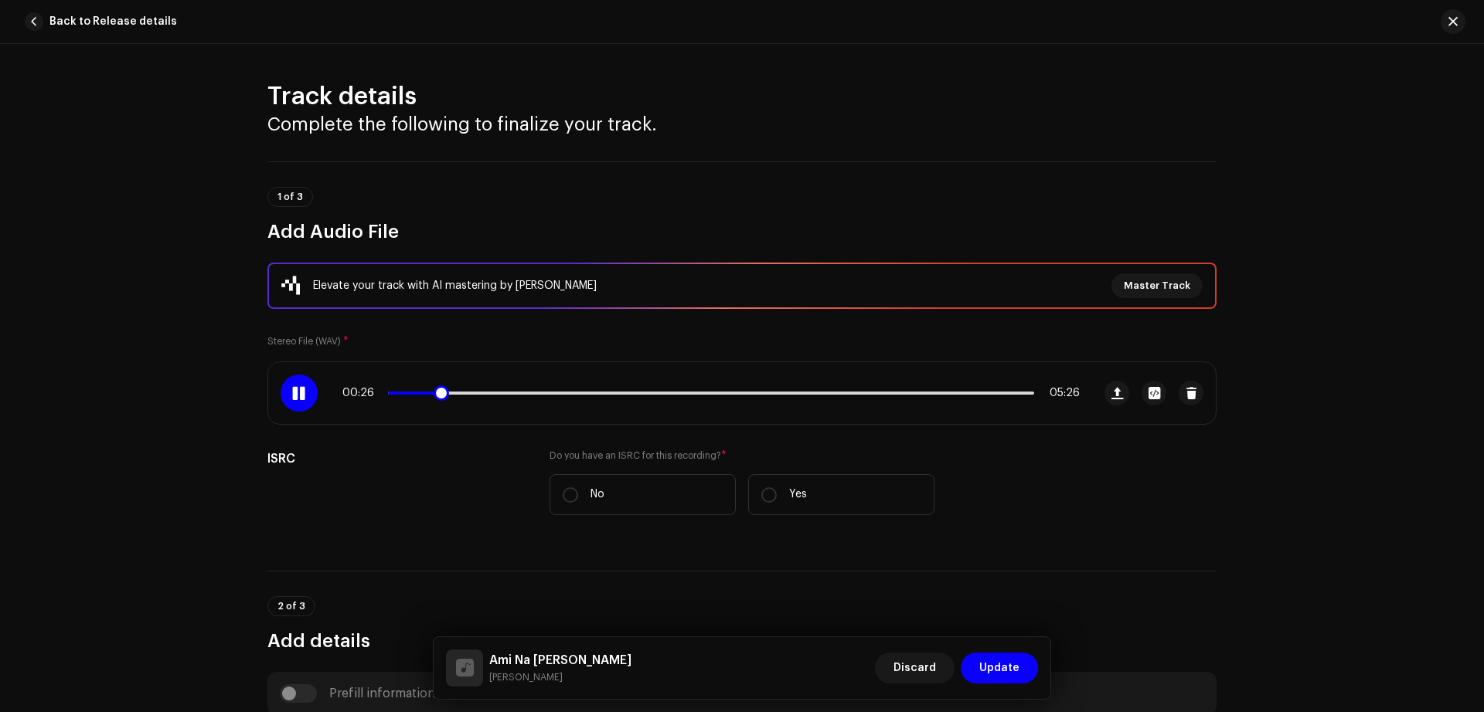
click at [292, 397] on span at bounding box center [298, 393] width 13 height 12
click at [294, 395] on span at bounding box center [298, 393] width 13 height 12
click at [448, 395] on span at bounding box center [452, 393] width 15 height 15
click at [300, 384] on div at bounding box center [299, 393] width 37 height 37
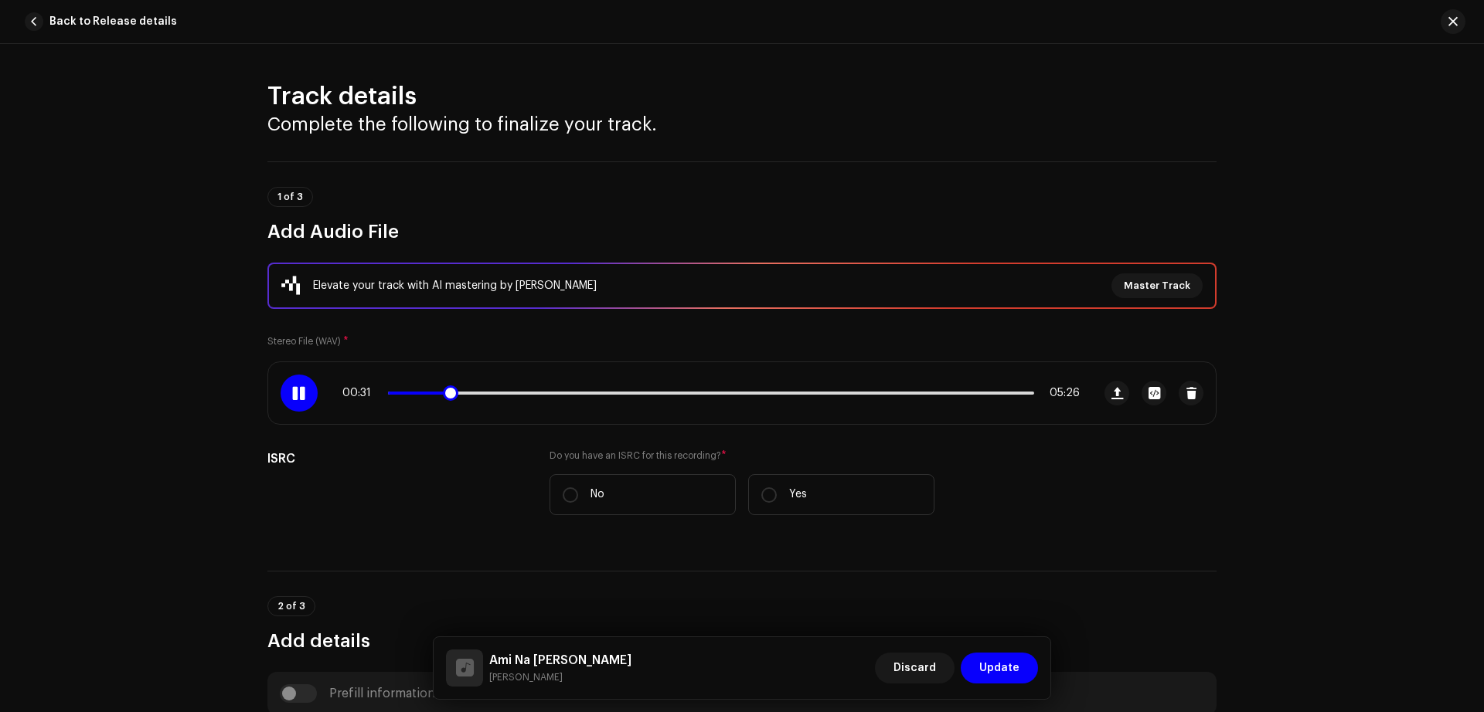
click at [448, 400] on span at bounding box center [450, 393] width 15 height 15
click at [292, 399] on span at bounding box center [298, 393] width 13 height 12
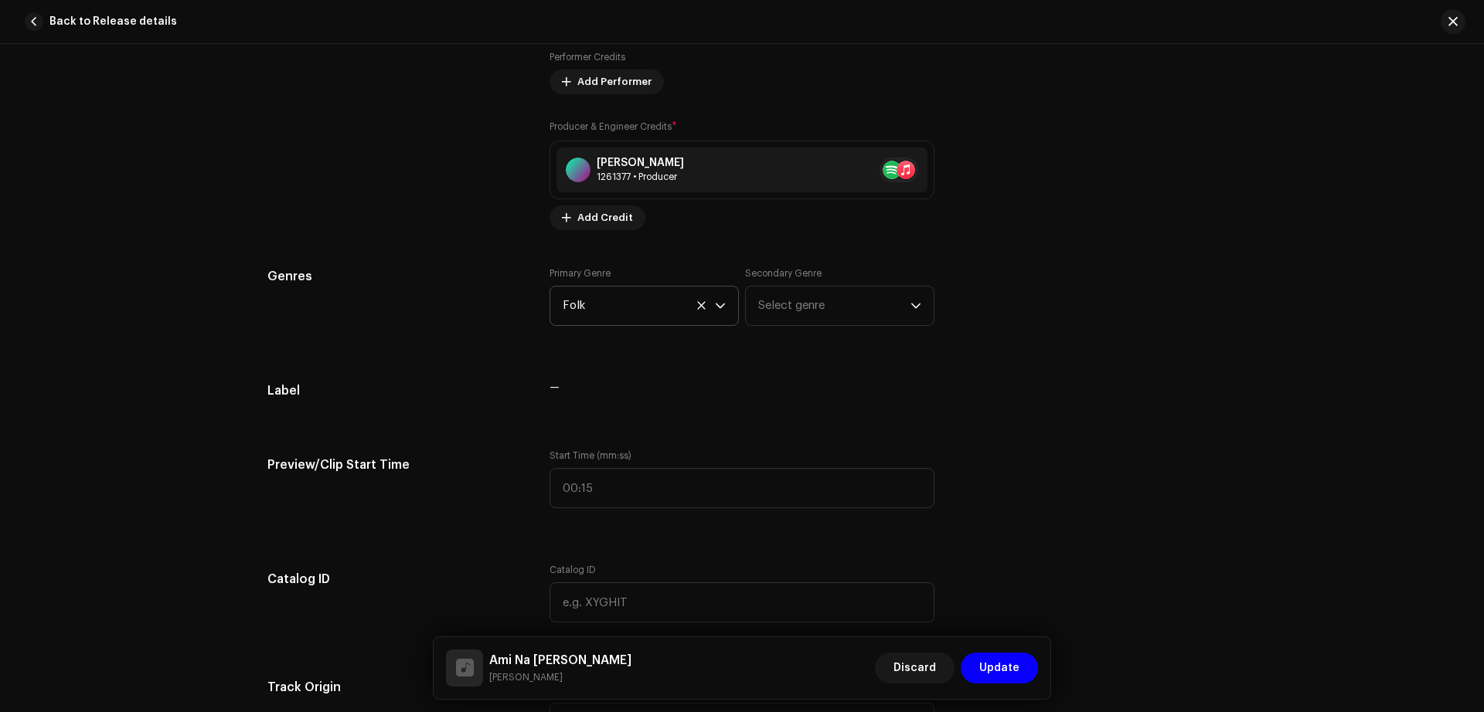
scroll to position [1217, 0]
click at [604, 480] on input ":" at bounding box center [741, 488] width 385 height 40
type input "00:32"
click at [498, 495] on div "Preview/Clip Start Time" at bounding box center [395, 487] width 257 height 77
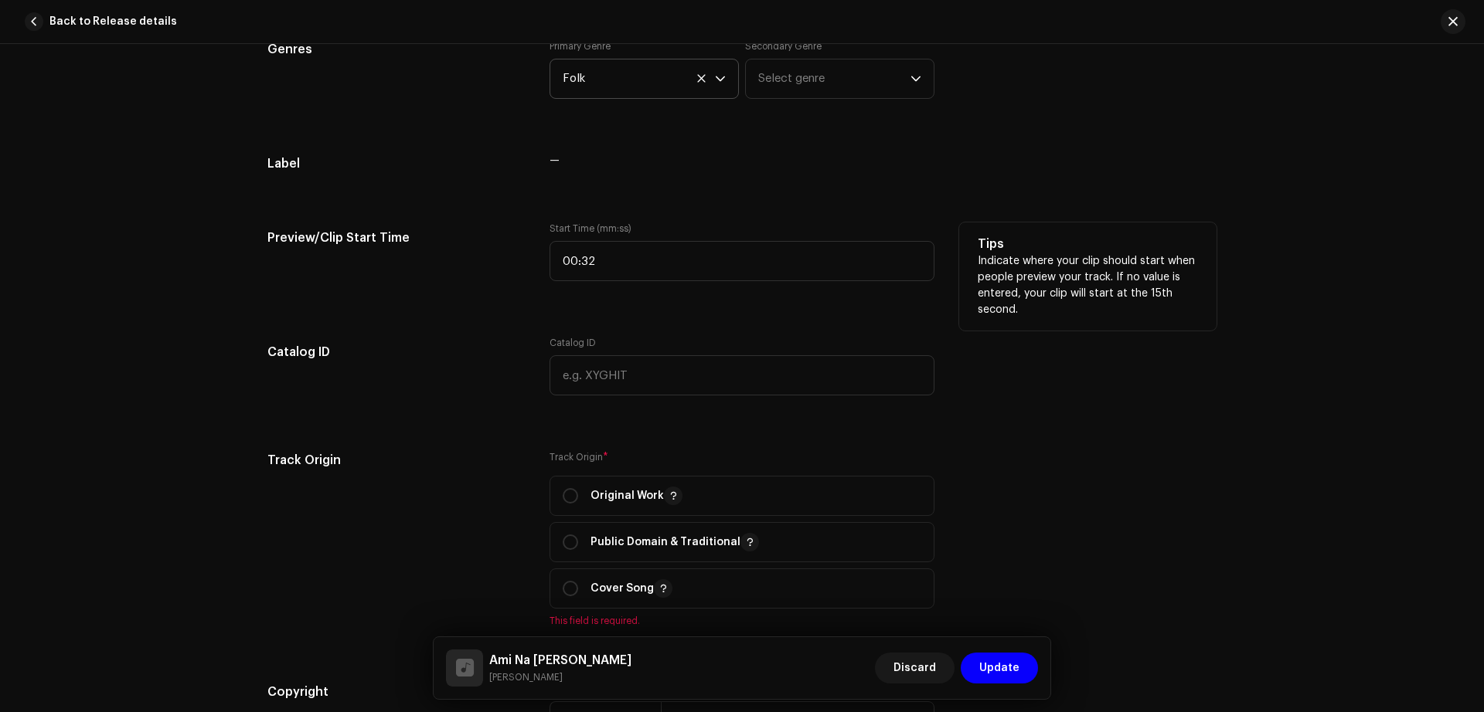
scroll to position [1444, 0]
click at [563, 504] on div "Original Work" at bounding box center [623, 495] width 120 height 19
radio input "true"
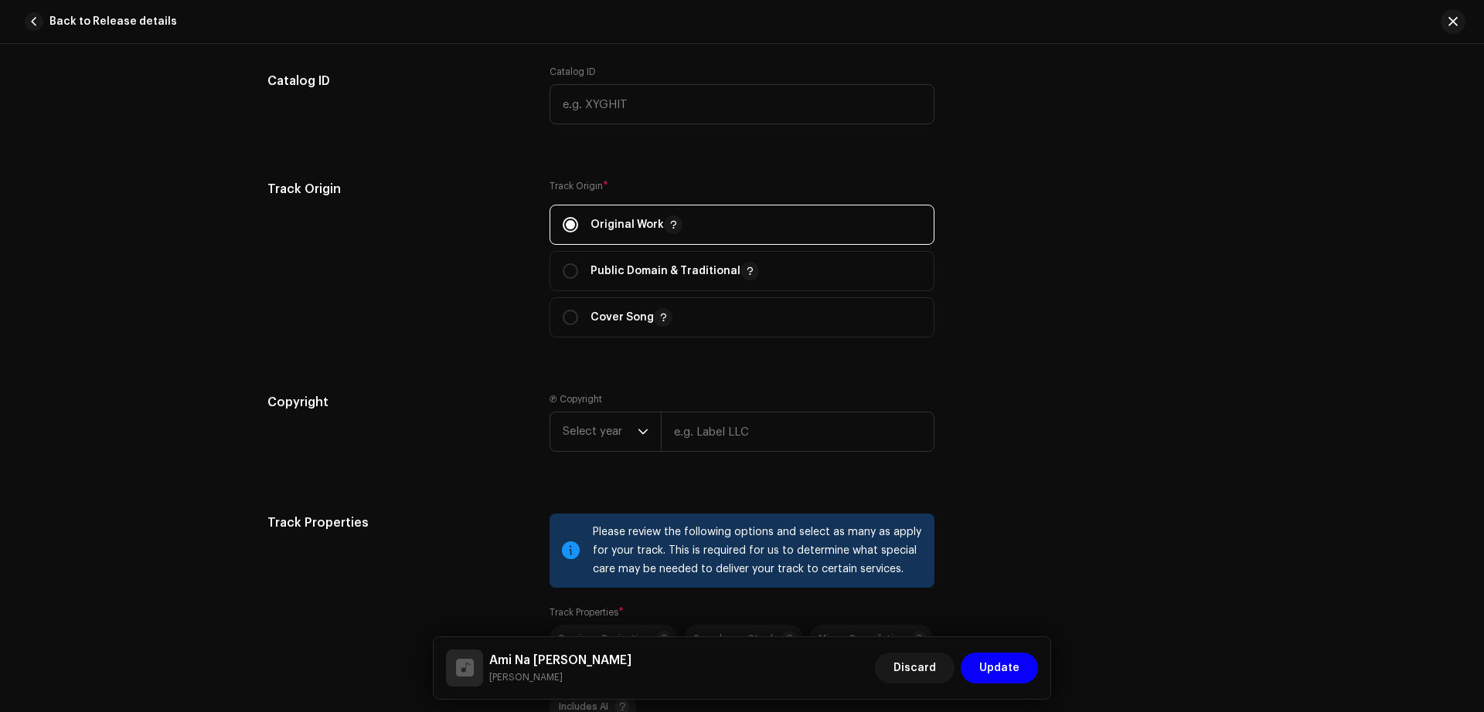
scroll to position [1740, 0]
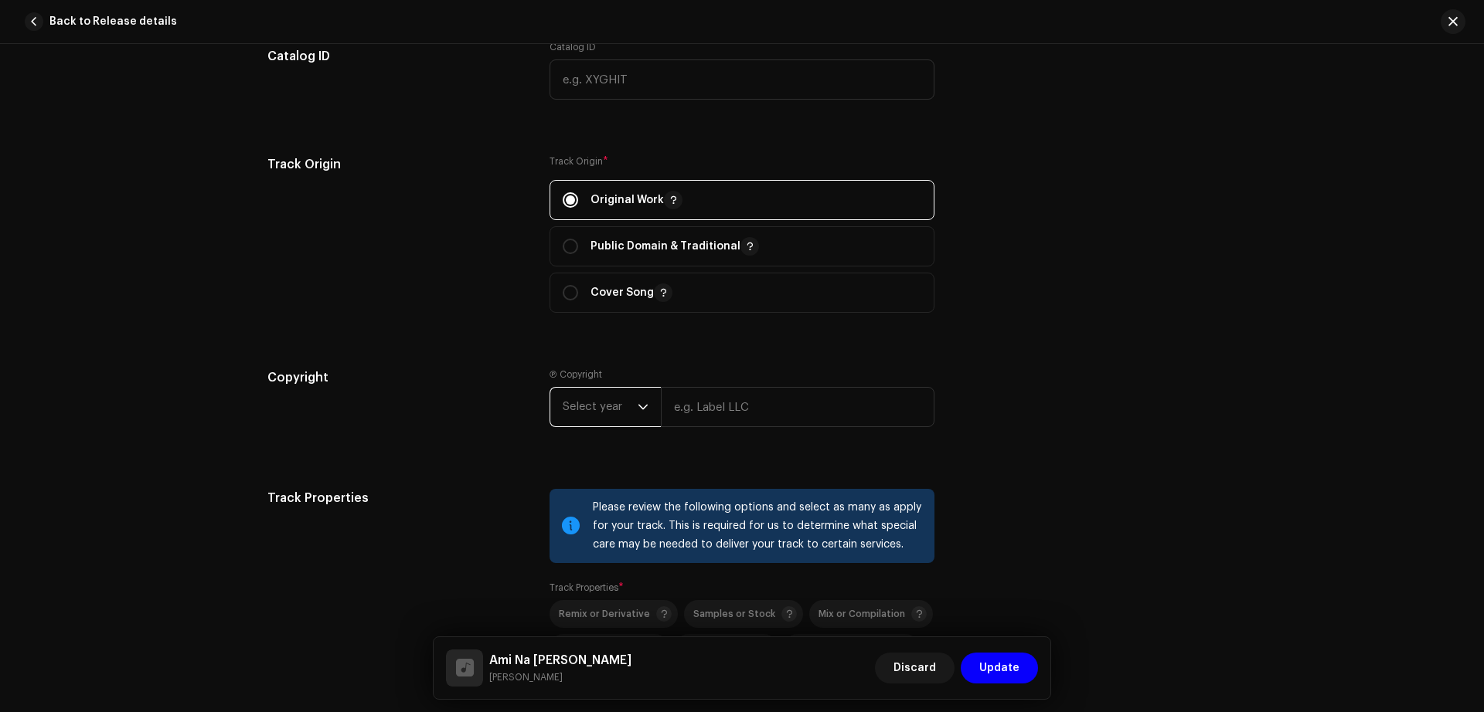
click at [610, 410] on span "Select year" at bounding box center [600, 407] width 75 height 39
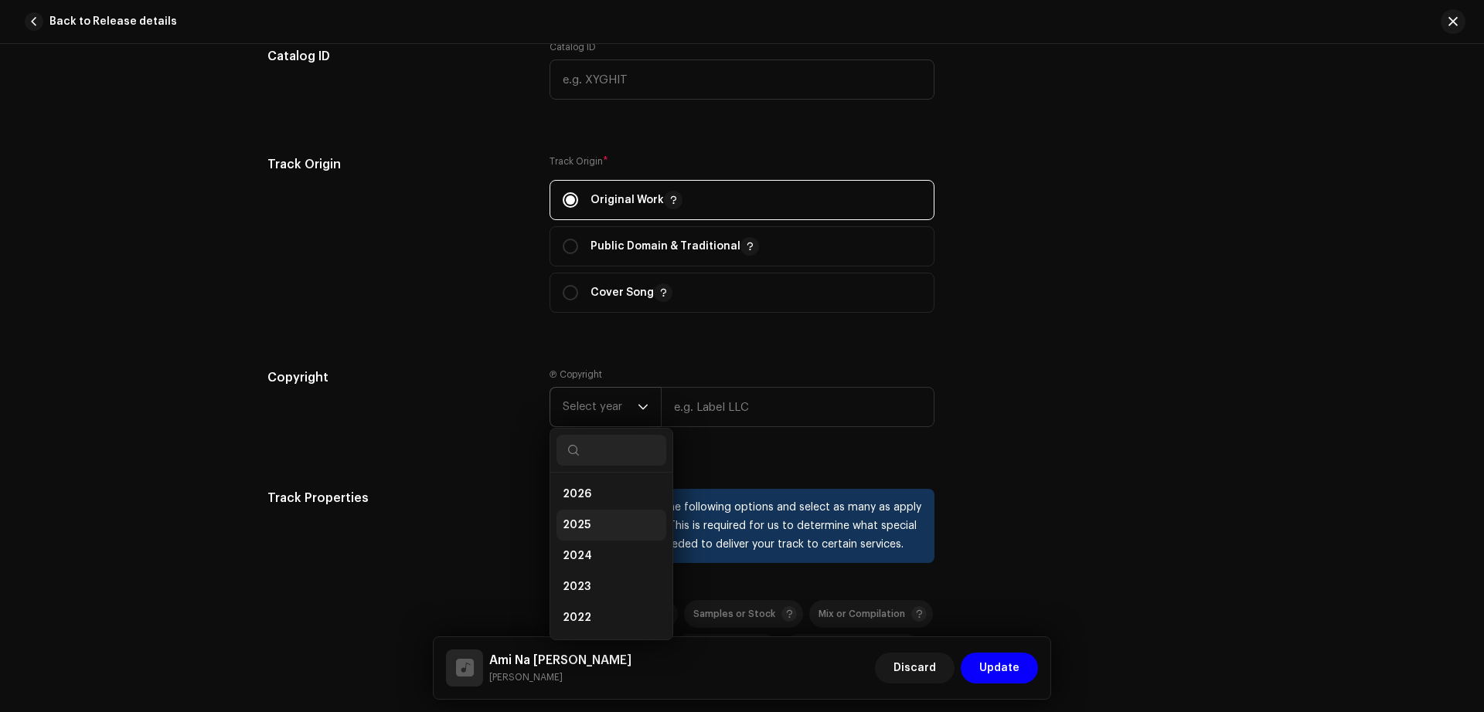
click at [583, 521] on span "2025" at bounding box center [577, 525] width 28 height 15
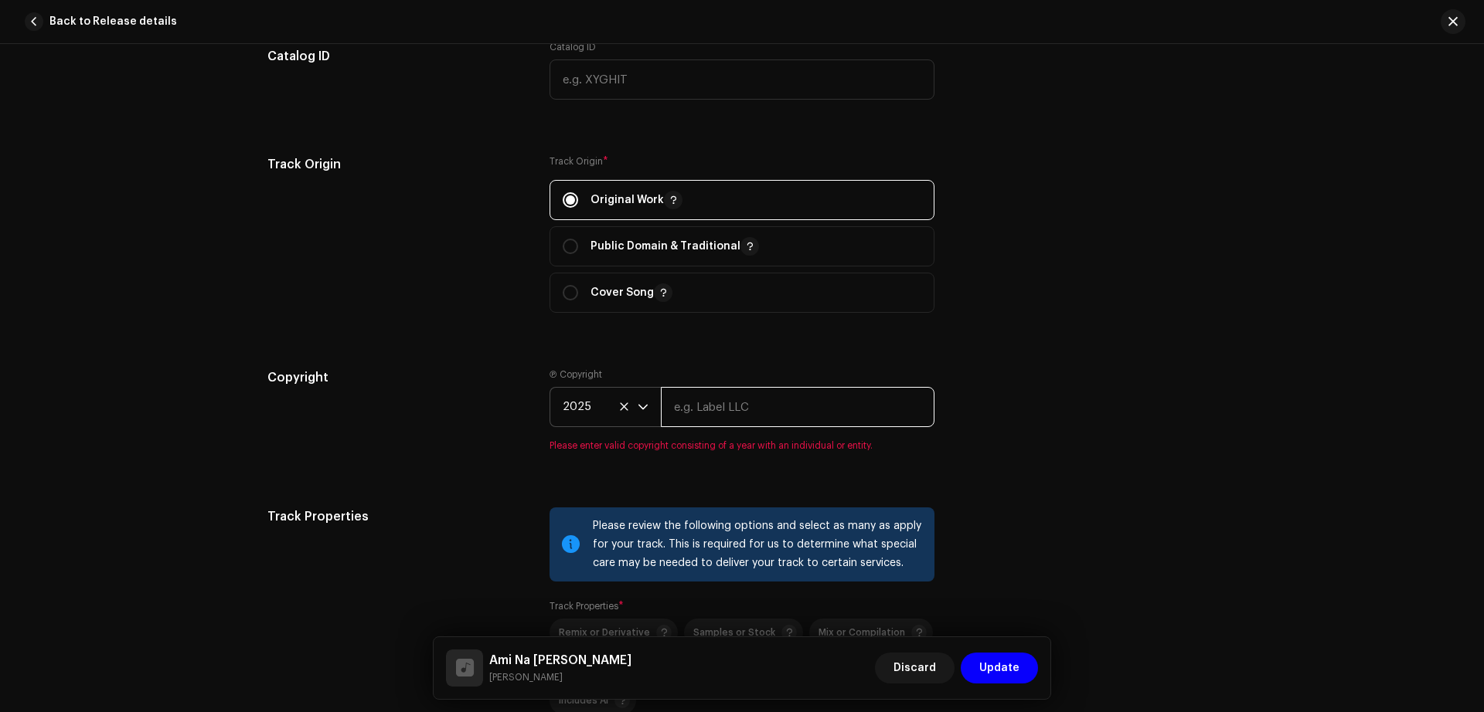
click at [716, 418] on input "text" at bounding box center [798, 407] width 274 height 40
type input "p"
type input "J"
paste input "[PERSON_NAME]"
type input "[PERSON_NAME]"
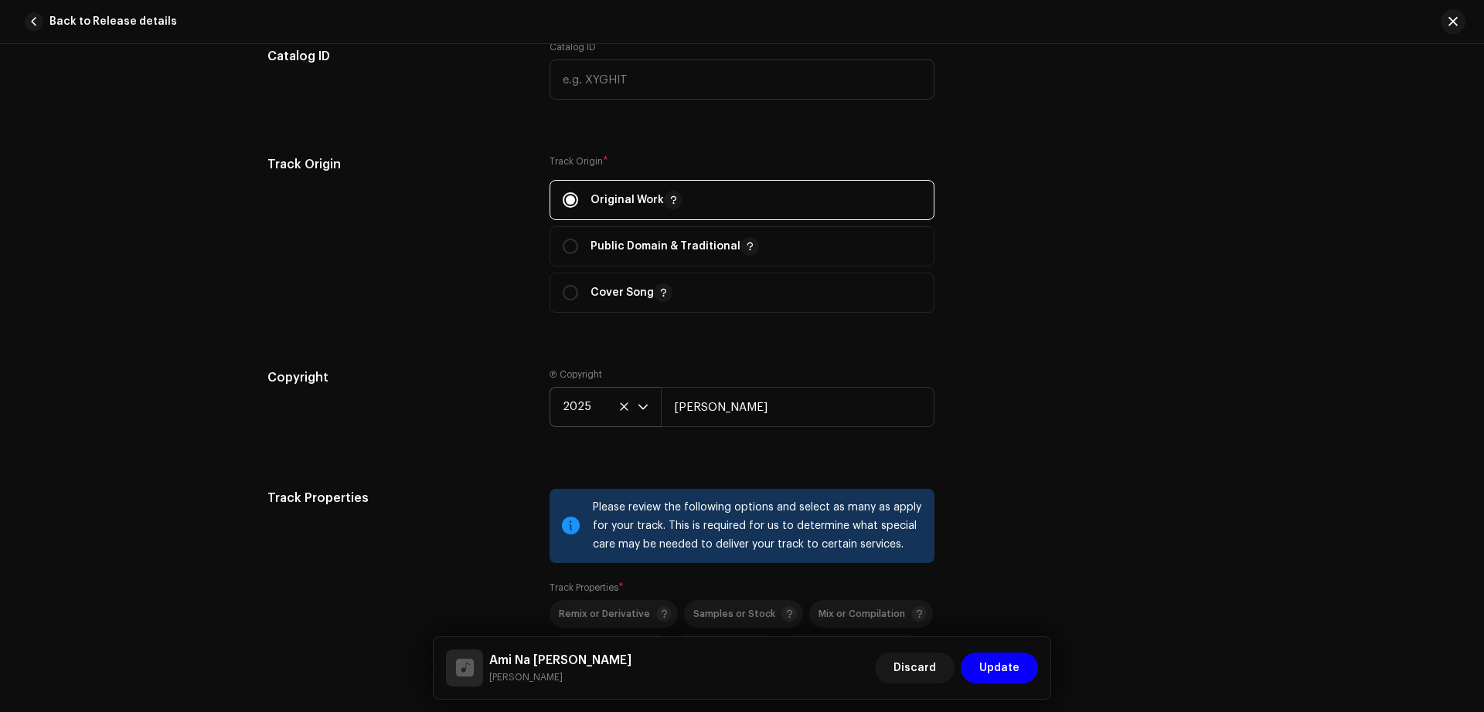
click at [472, 406] on div "Copyright" at bounding box center [395, 410] width 257 height 83
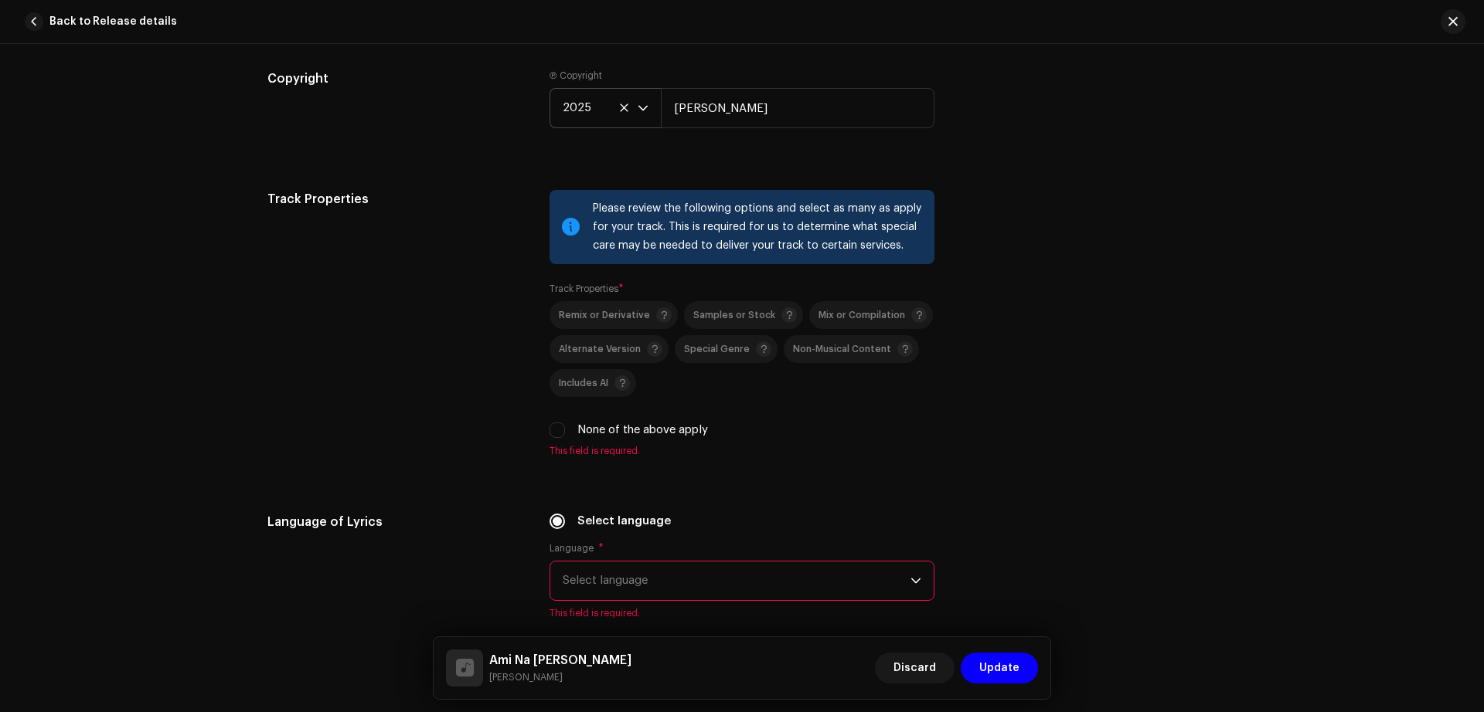
scroll to position [2044, 0]
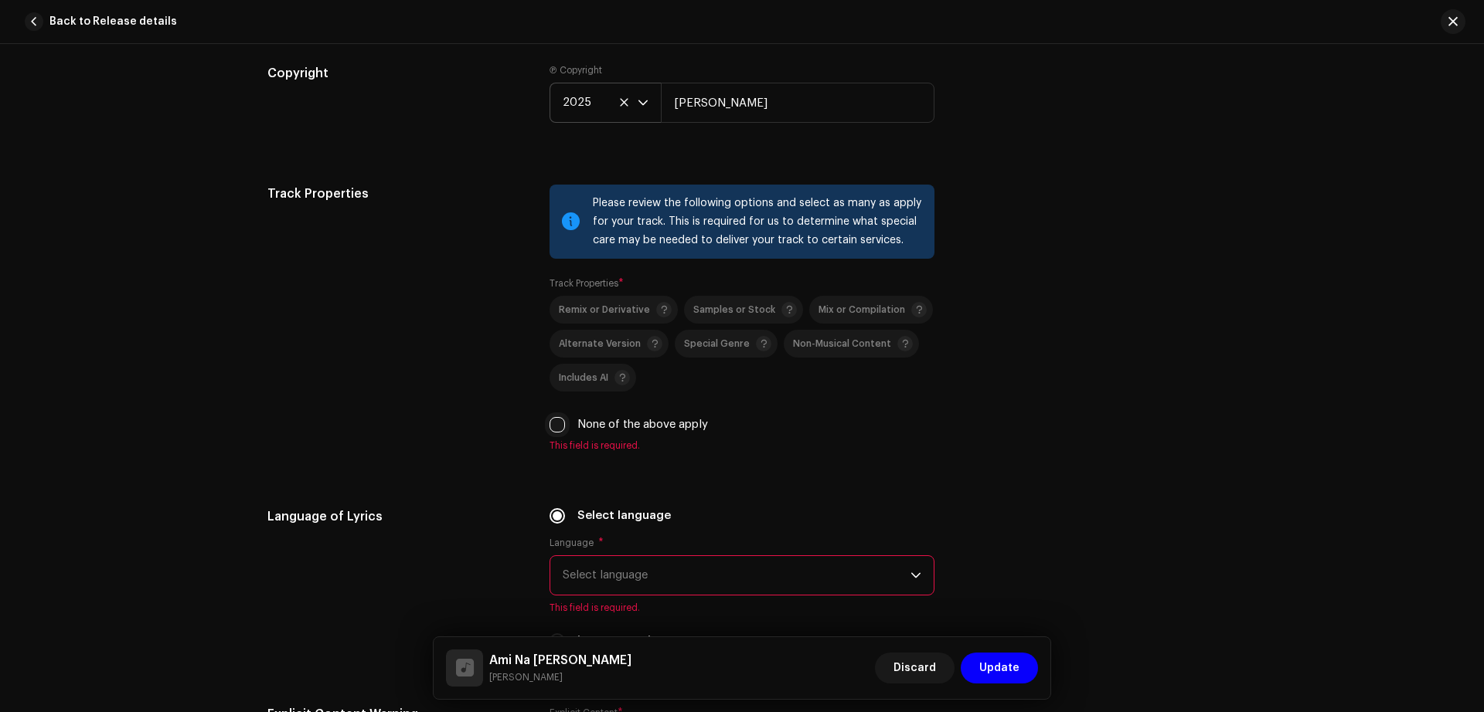
click at [554, 428] on input "None of the above apply" at bounding box center [556, 424] width 15 height 15
checkbox input "true"
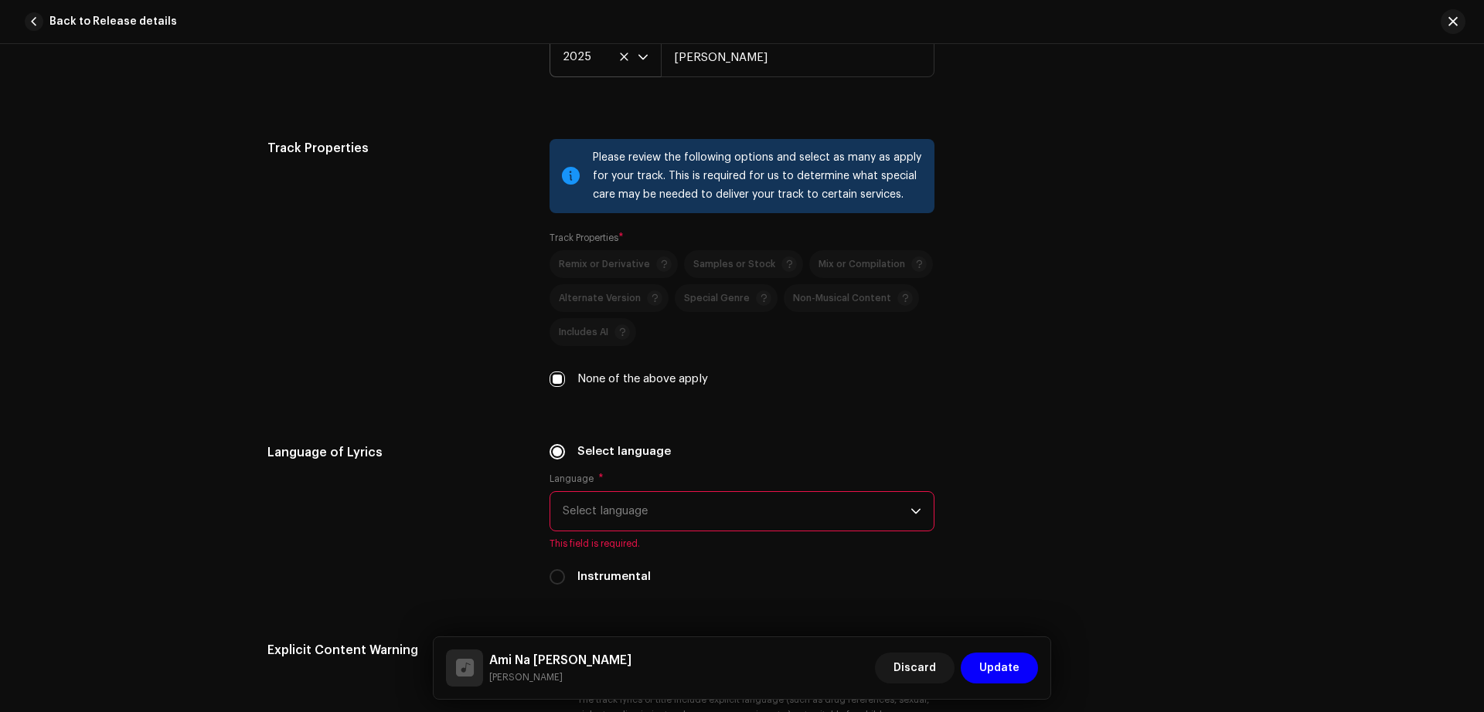
scroll to position [2149, 0]
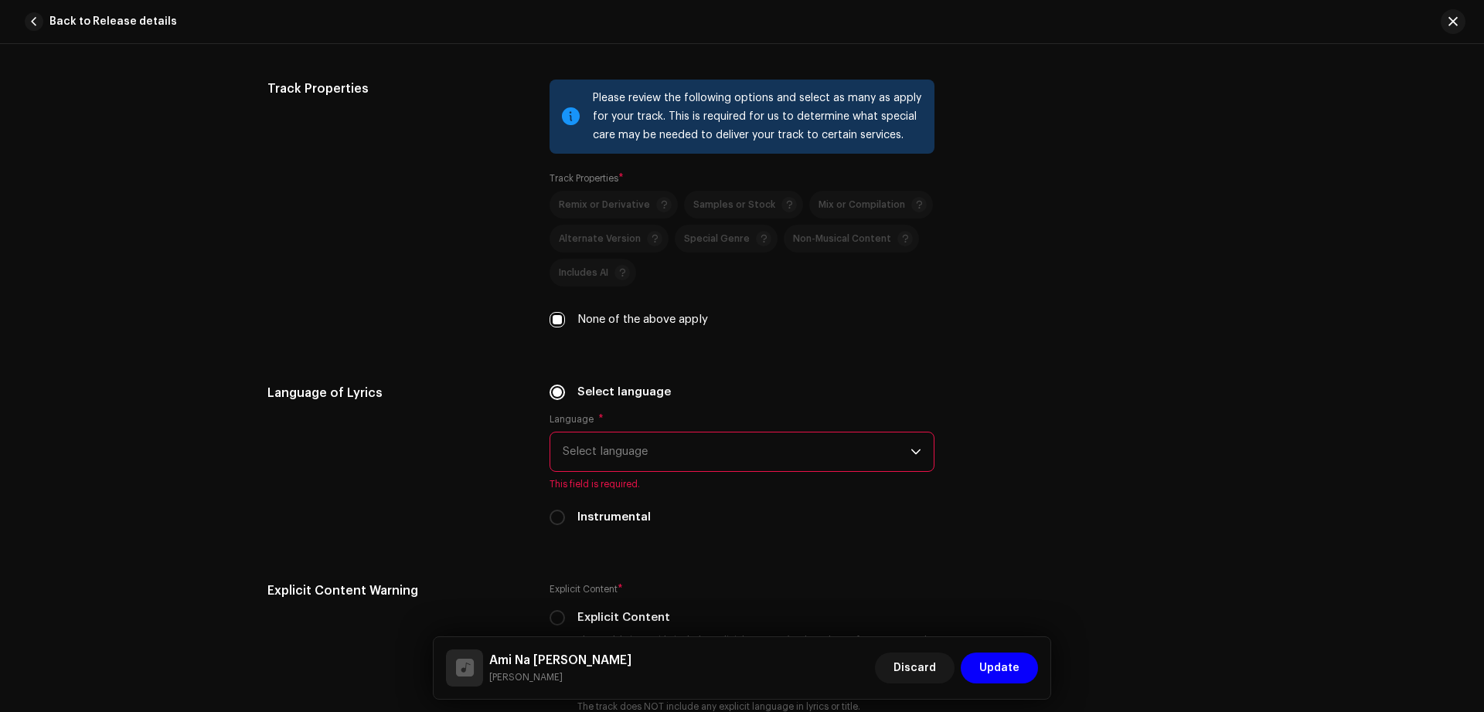
click at [678, 459] on span "Select language" at bounding box center [737, 452] width 348 height 39
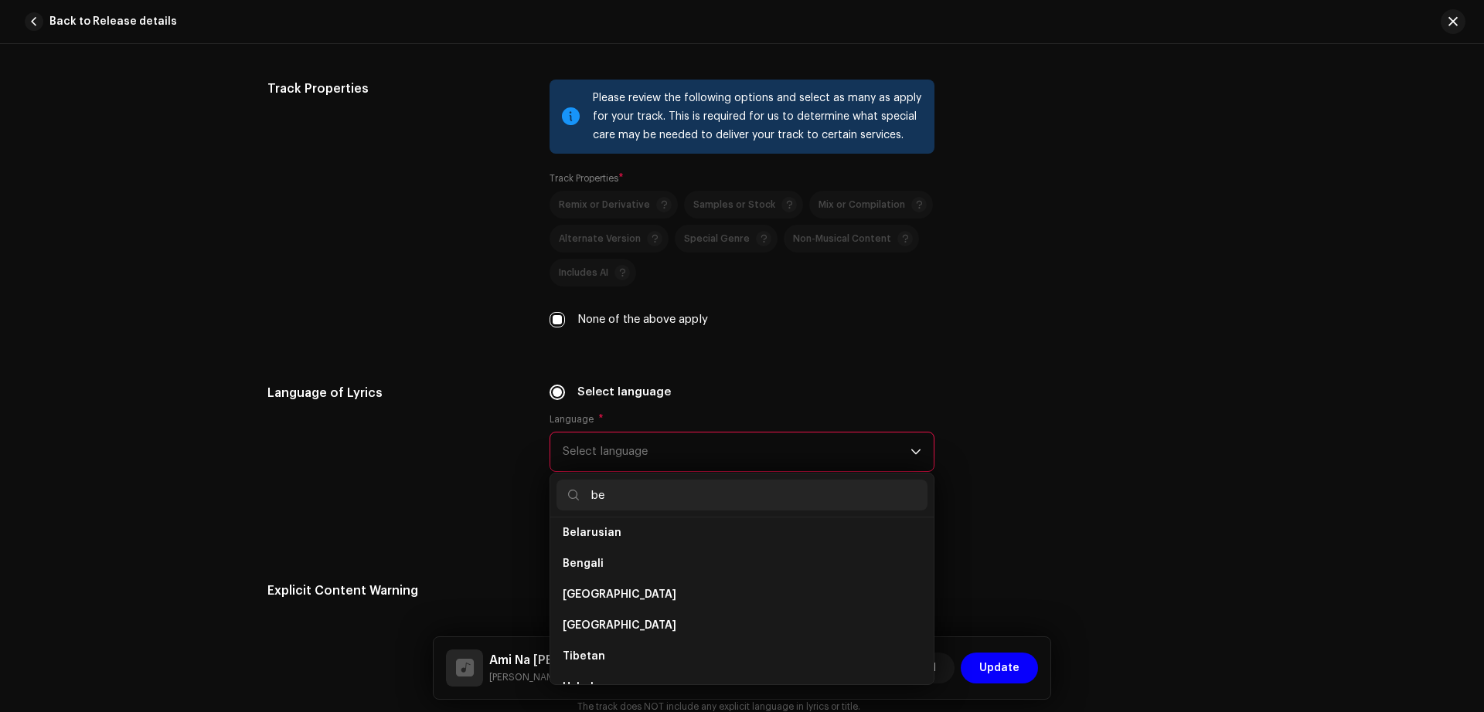
scroll to position [0, 0]
type input "be"
click at [597, 573] on span "Bengali" at bounding box center [583, 570] width 41 height 15
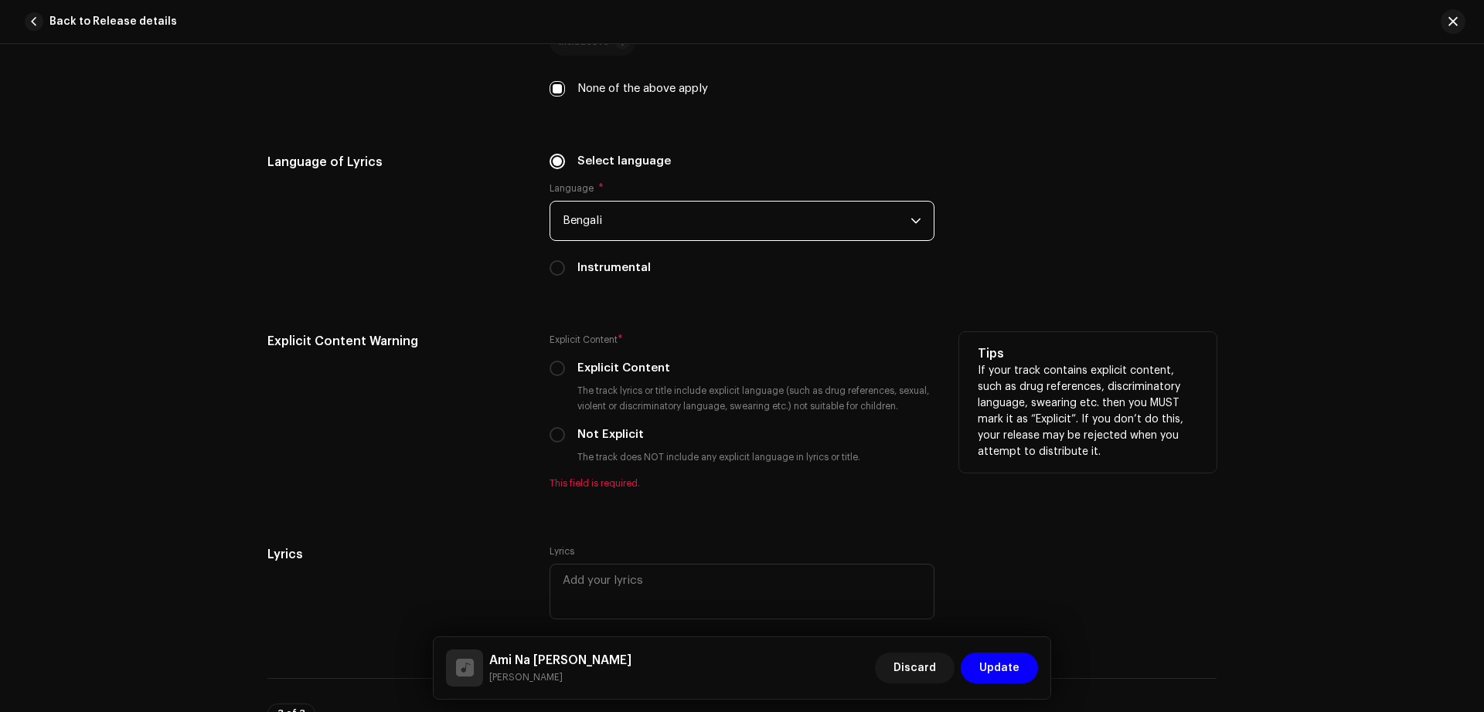
scroll to position [2381, 0]
click at [553, 437] on input "Not Explicit" at bounding box center [556, 434] width 15 height 15
radio input "true"
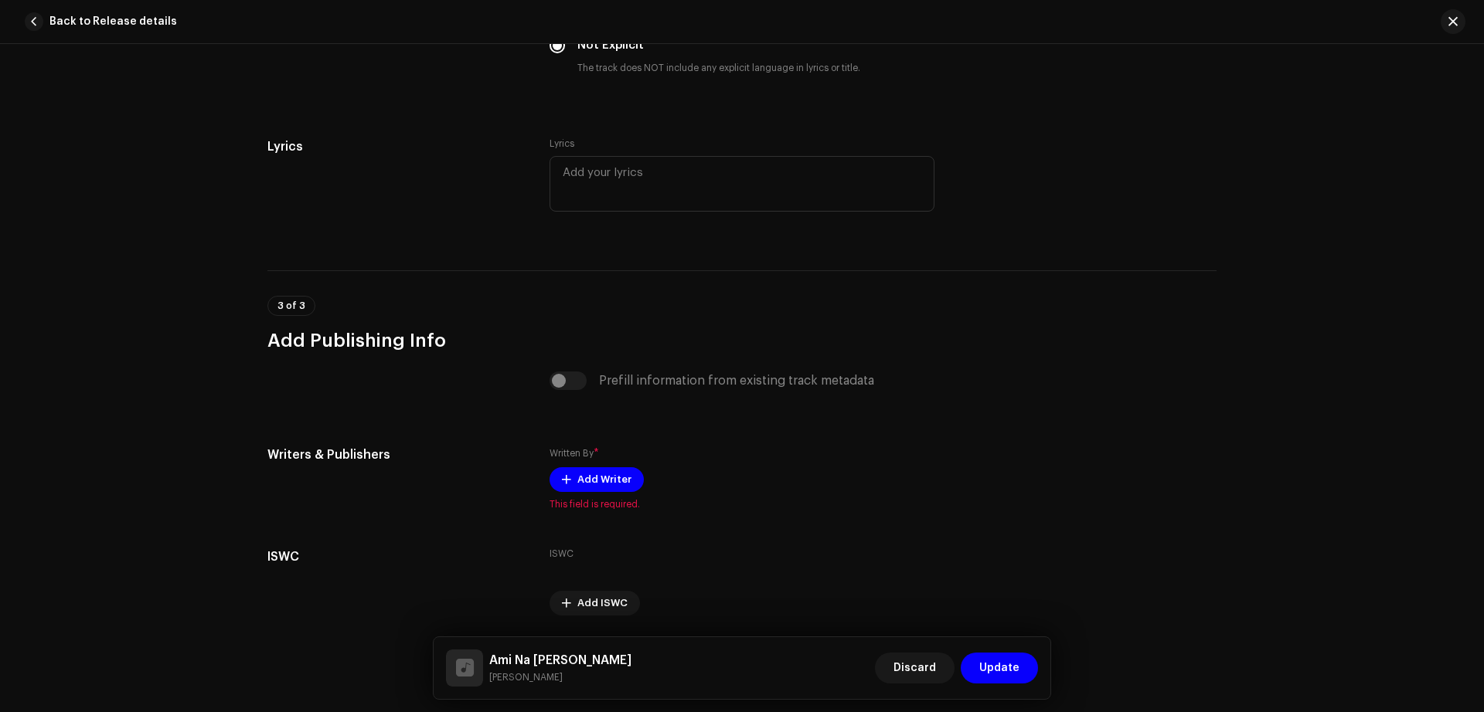
scroll to position [2821, 0]
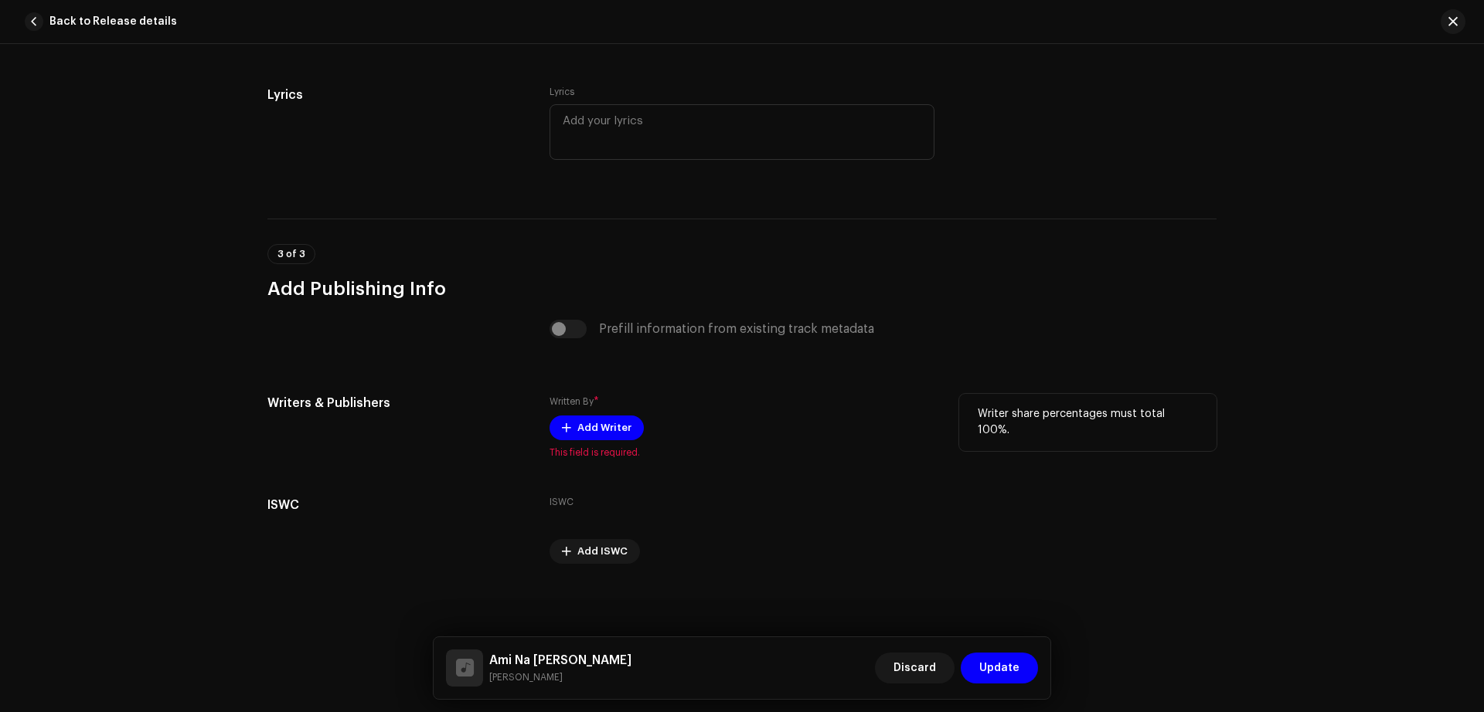
click at [612, 440] on div "Written By * Add Writer This field is required." at bounding box center [741, 426] width 385 height 65
click at [615, 435] on span "Add Writer" at bounding box center [604, 428] width 54 height 31
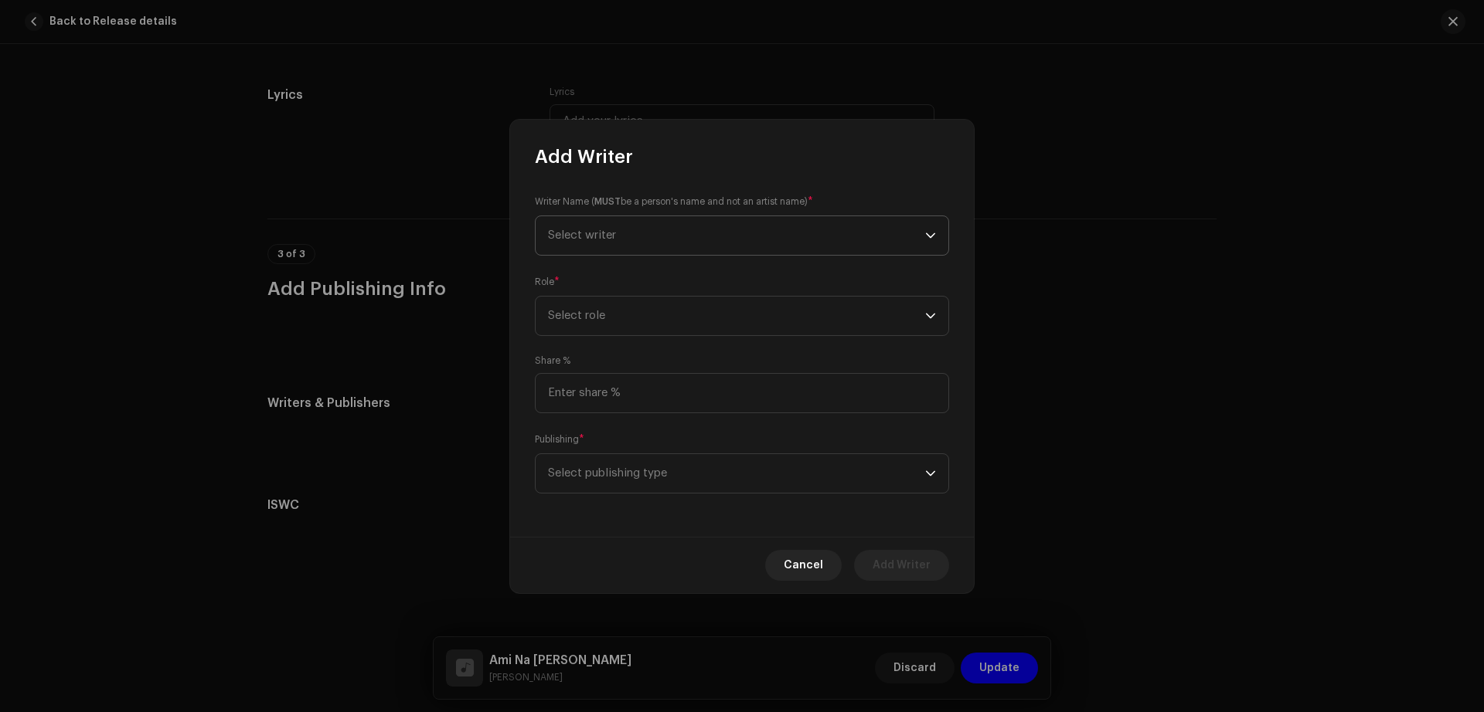
click at [639, 244] on span "Select writer" at bounding box center [736, 235] width 377 height 39
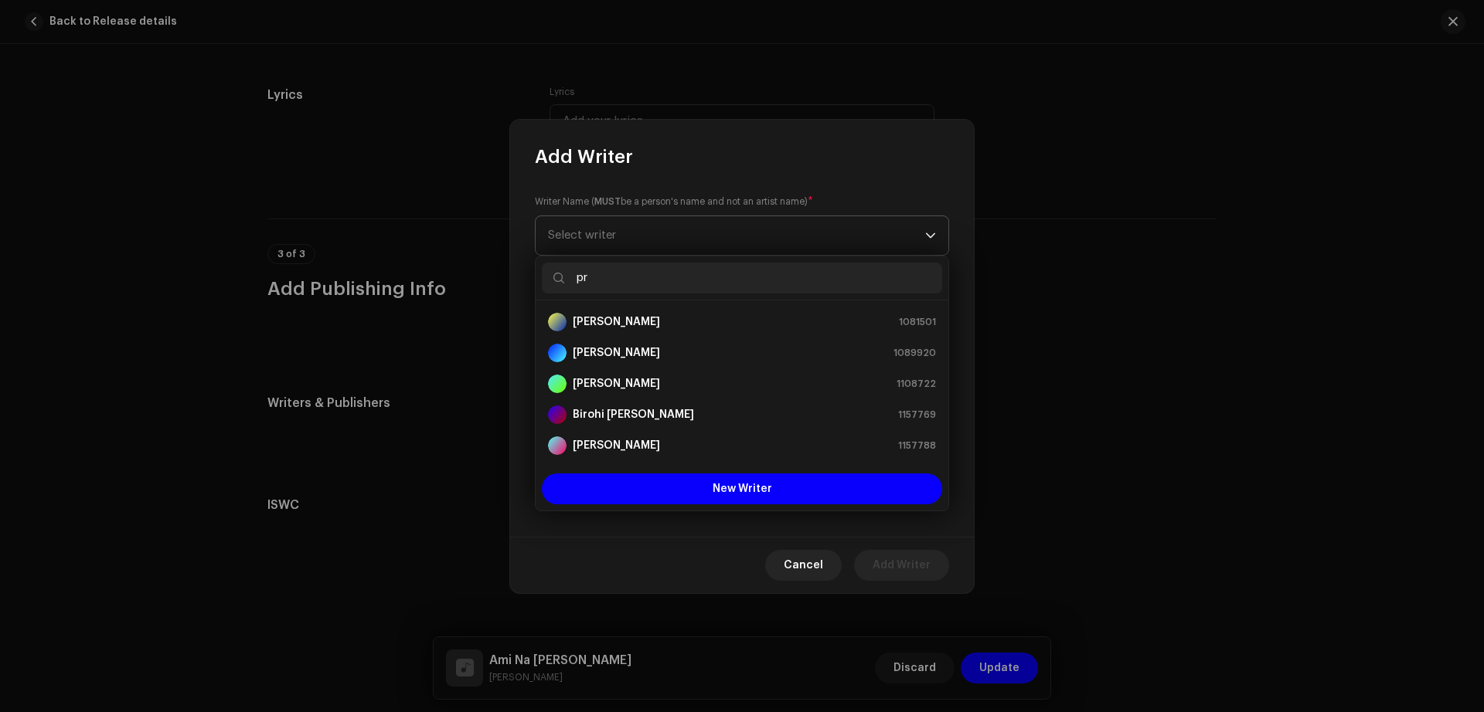
type input "p"
paste input "[PERSON_NAME]"
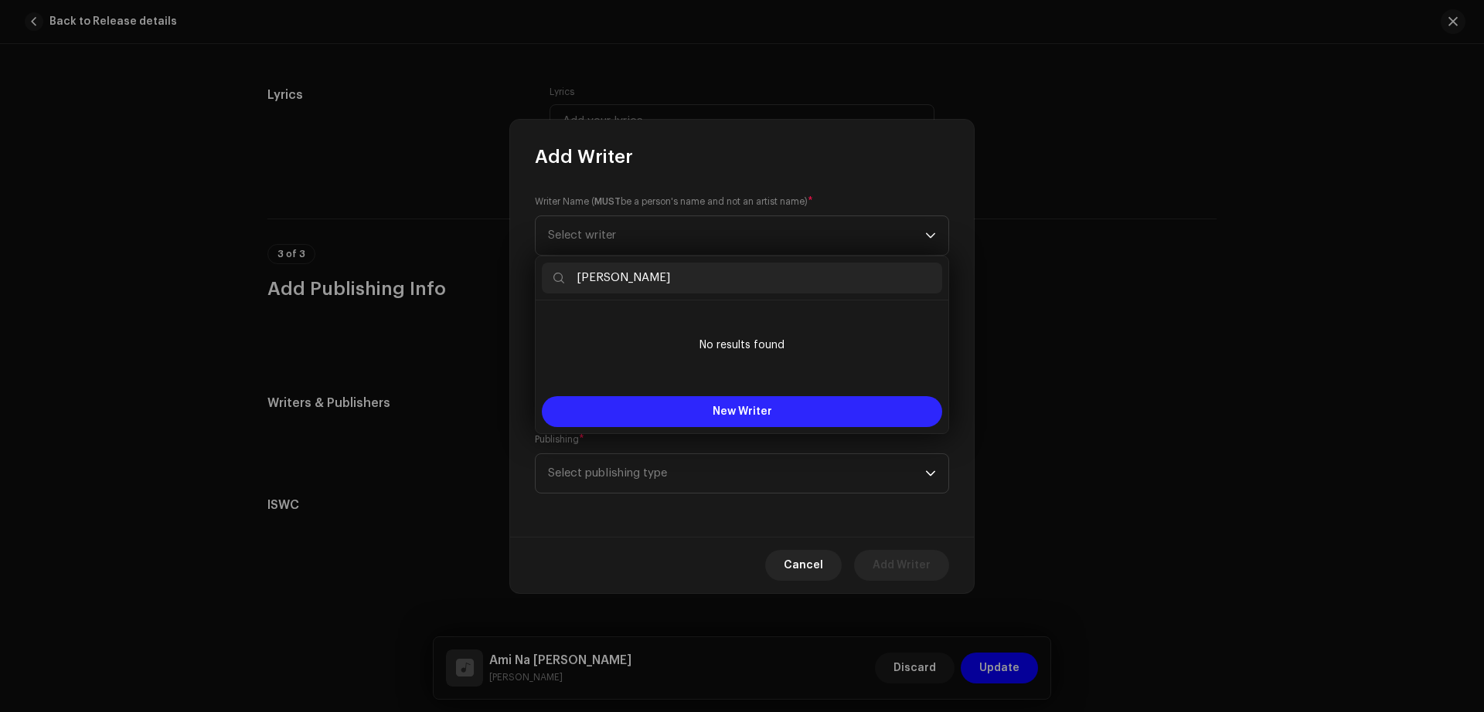
type input "[PERSON_NAME]"
click at [752, 424] on button "New Writer" at bounding box center [742, 411] width 400 height 31
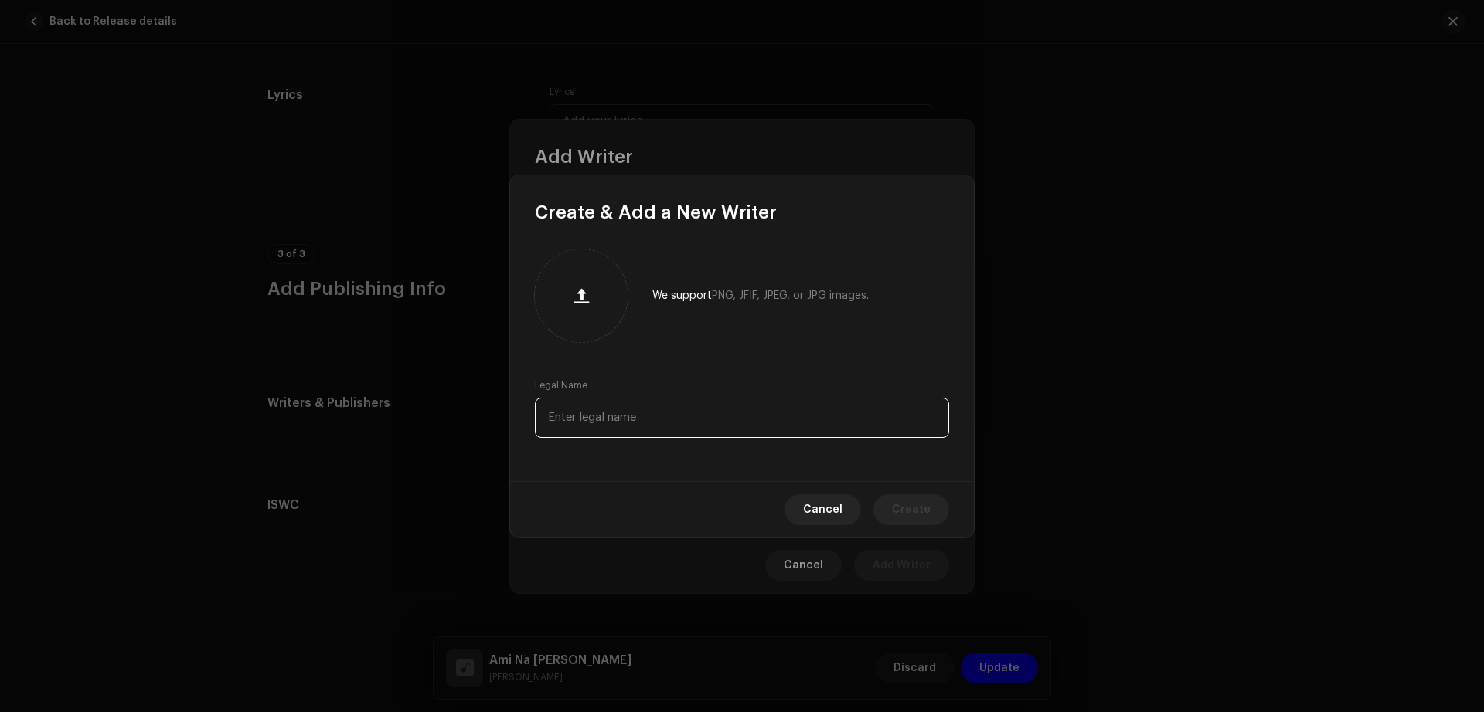
click at [729, 414] on input "text" at bounding box center [742, 418] width 414 height 40
paste input "[PERSON_NAME]"
type input "[PERSON_NAME]"
click at [912, 517] on span "Create" at bounding box center [911, 510] width 39 height 31
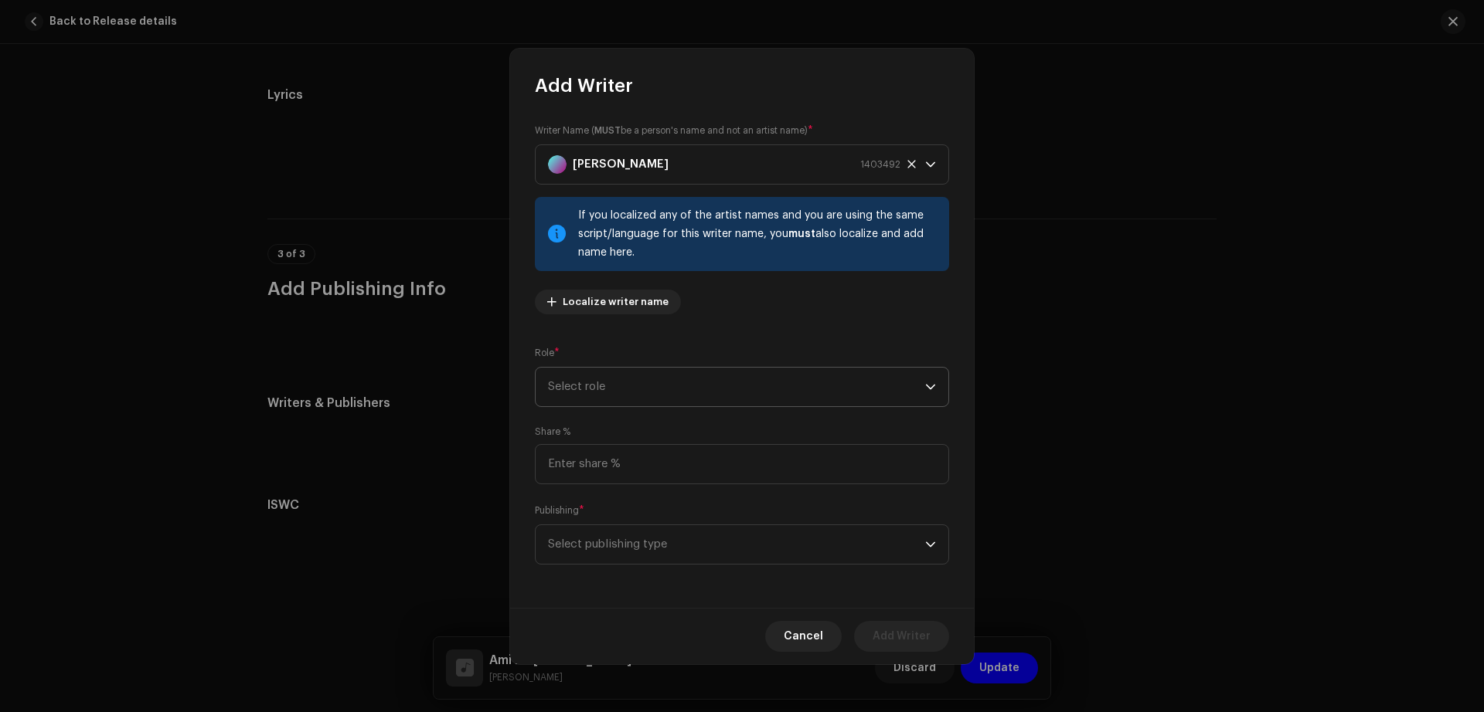
click at [711, 395] on span "Select role" at bounding box center [736, 387] width 377 height 39
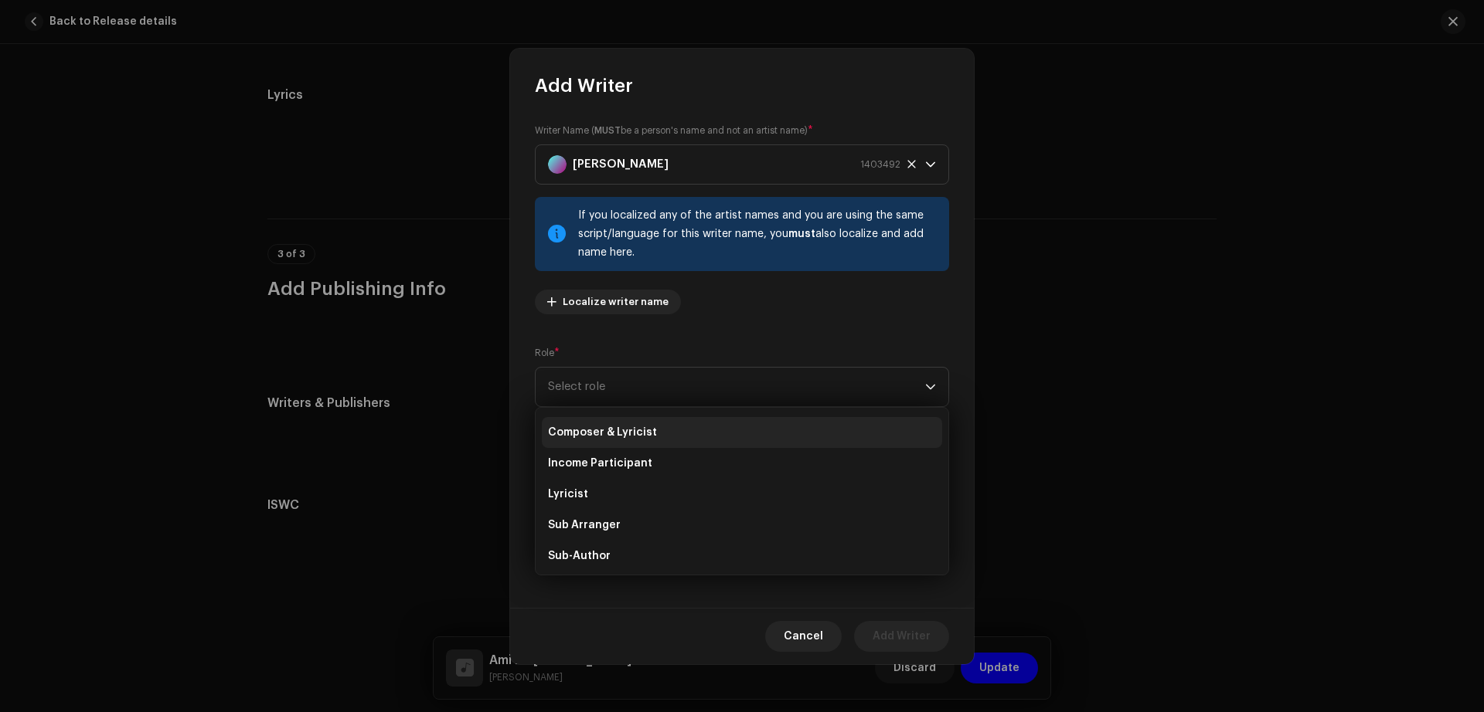
scroll to position [91, 0]
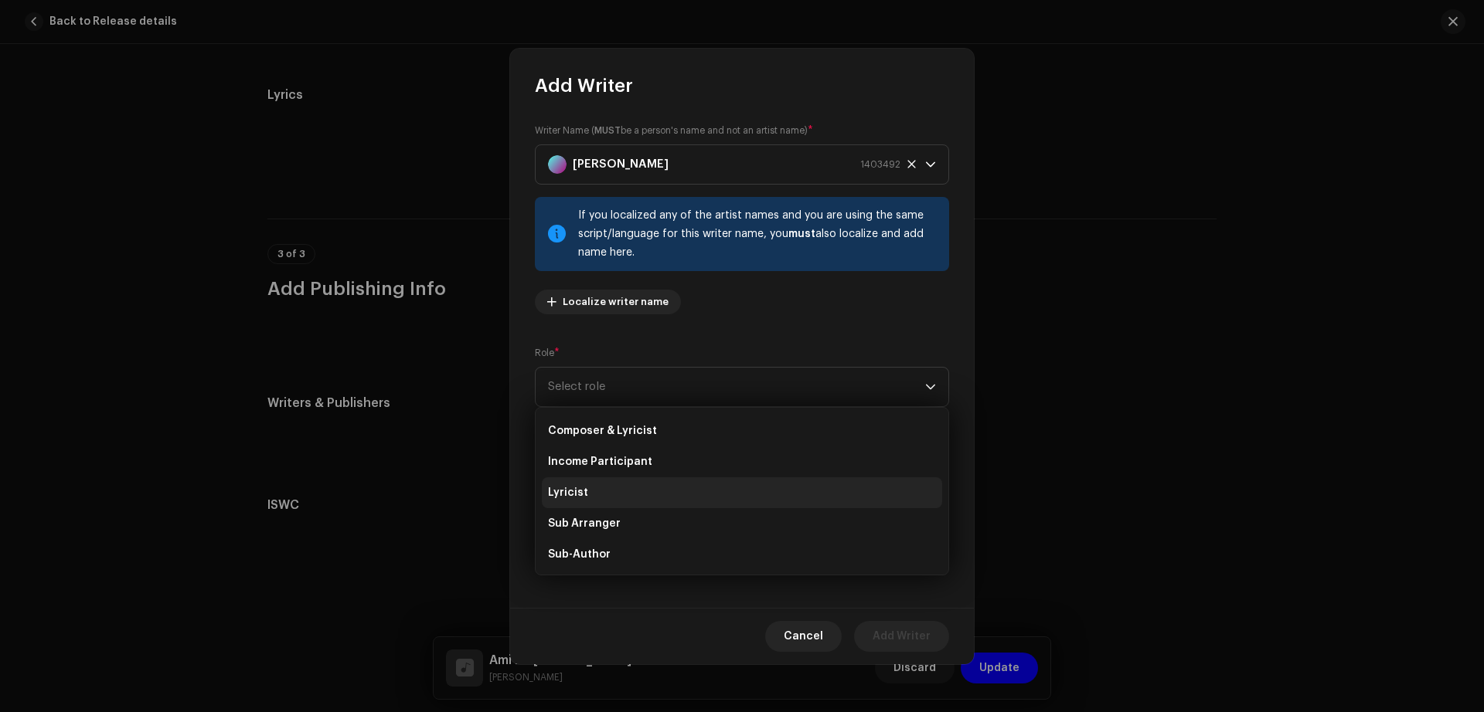
click at [624, 497] on li "Lyricist" at bounding box center [742, 493] width 400 height 31
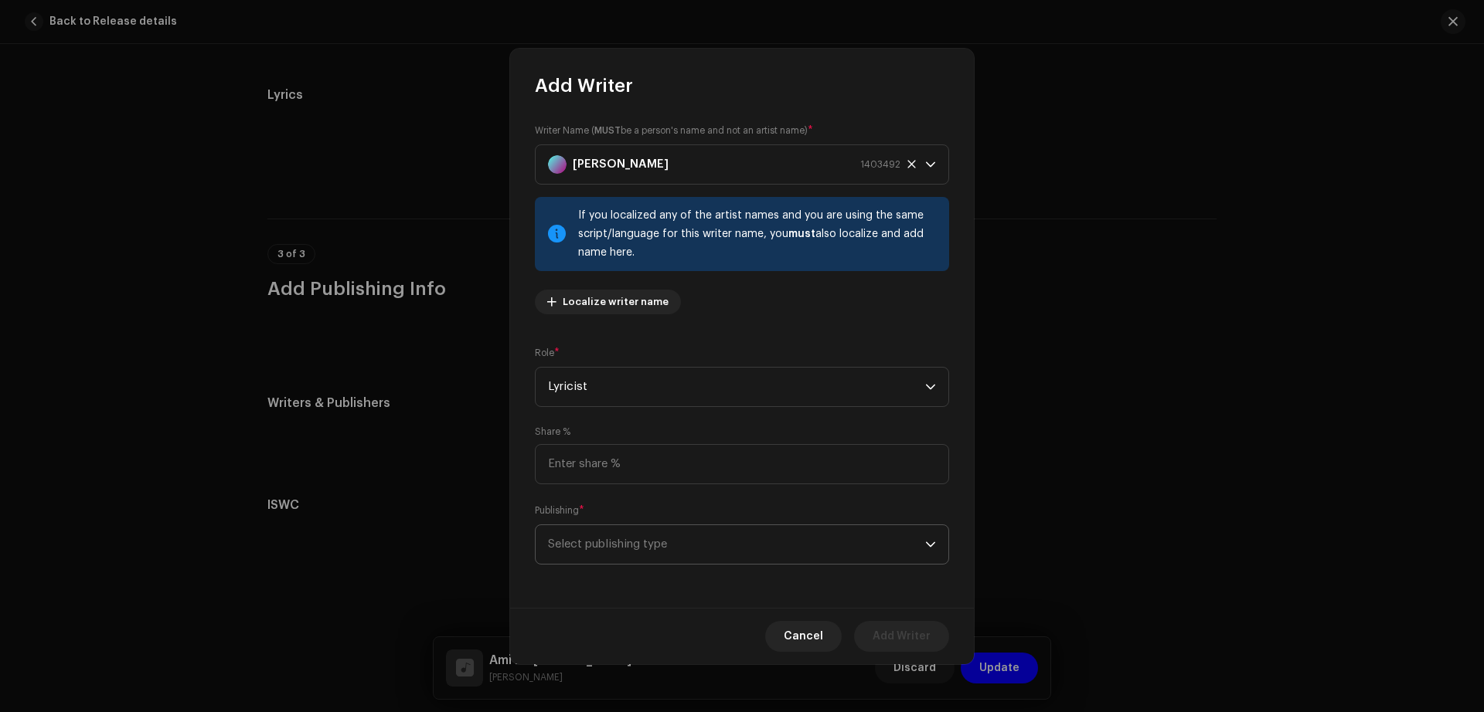
click at [679, 558] on span "Select publishing type" at bounding box center [736, 544] width 377 height 39
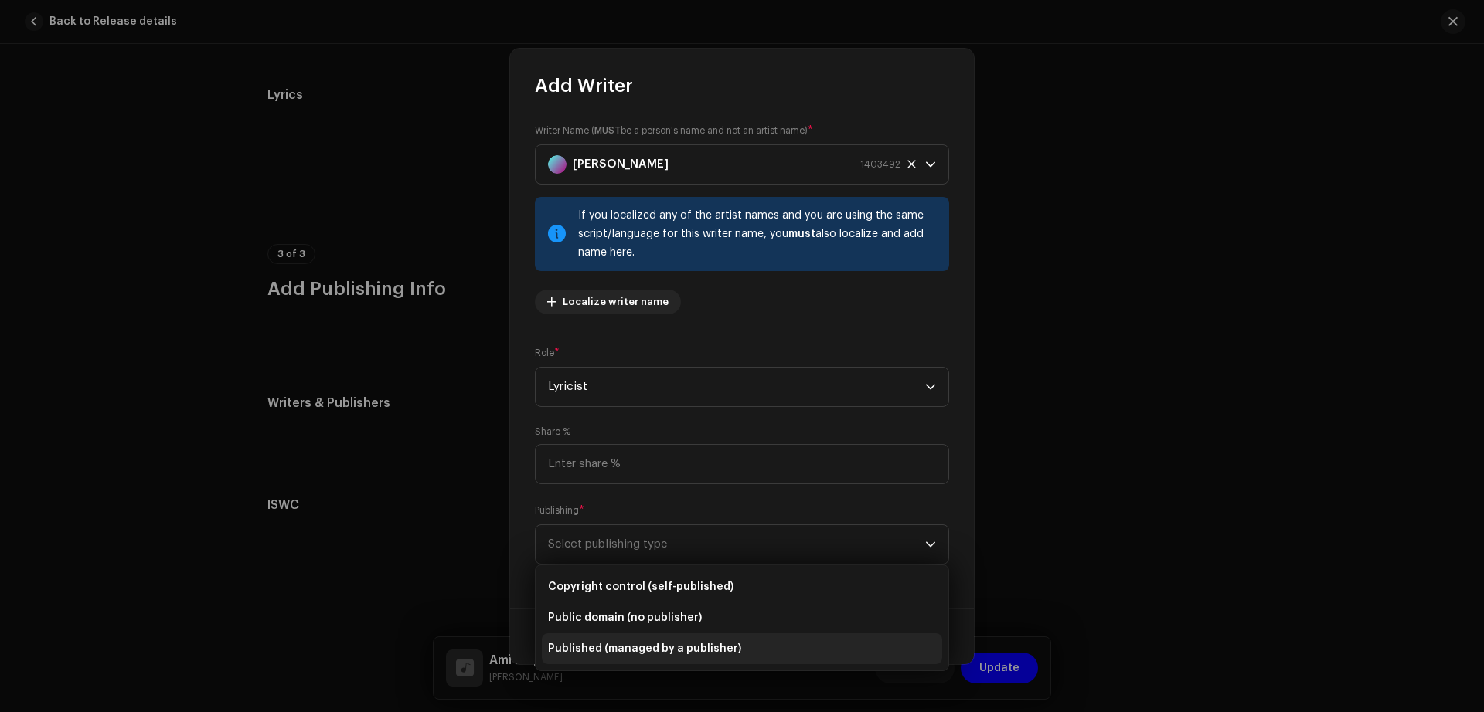
click at [667, 644] on span "Published (managed by a publisher)" at bounding box center [644, 648] width 193 height 15
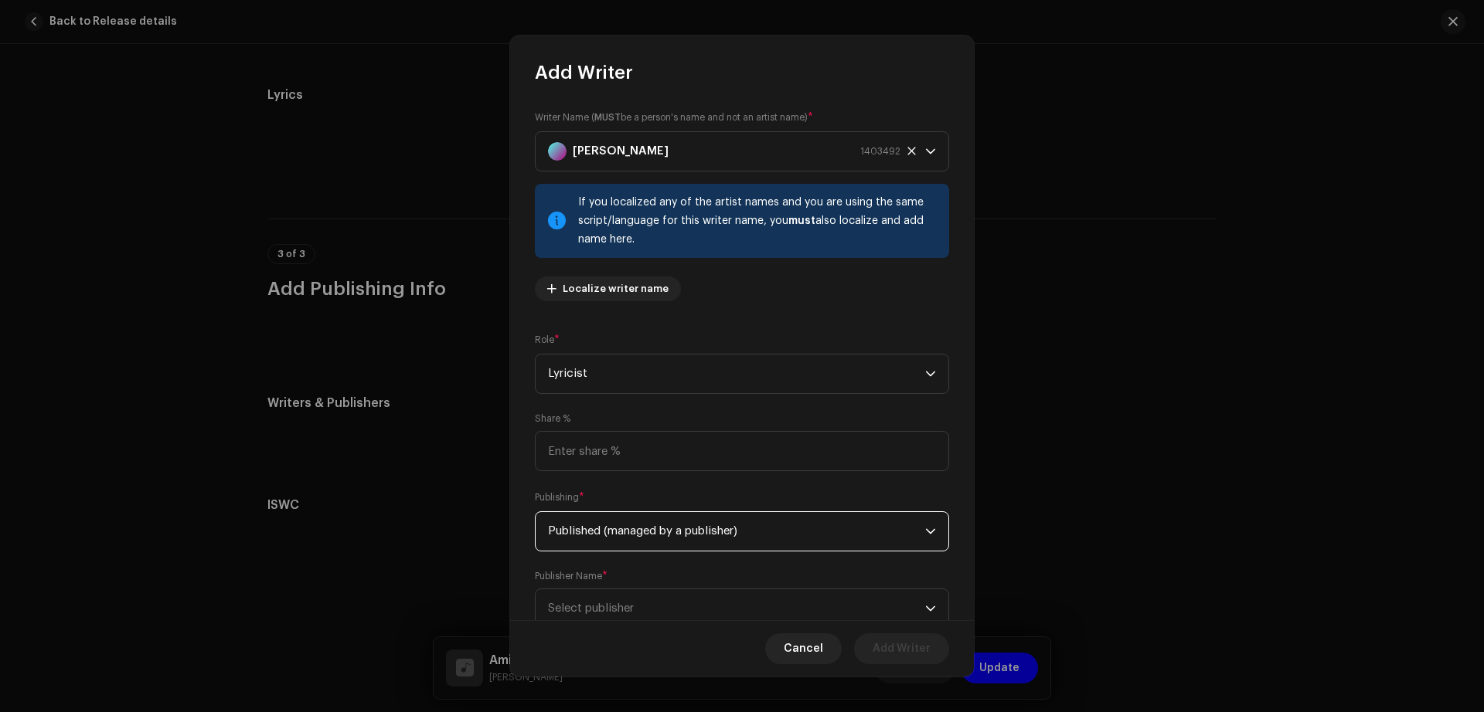
scroll to position [52, 0]
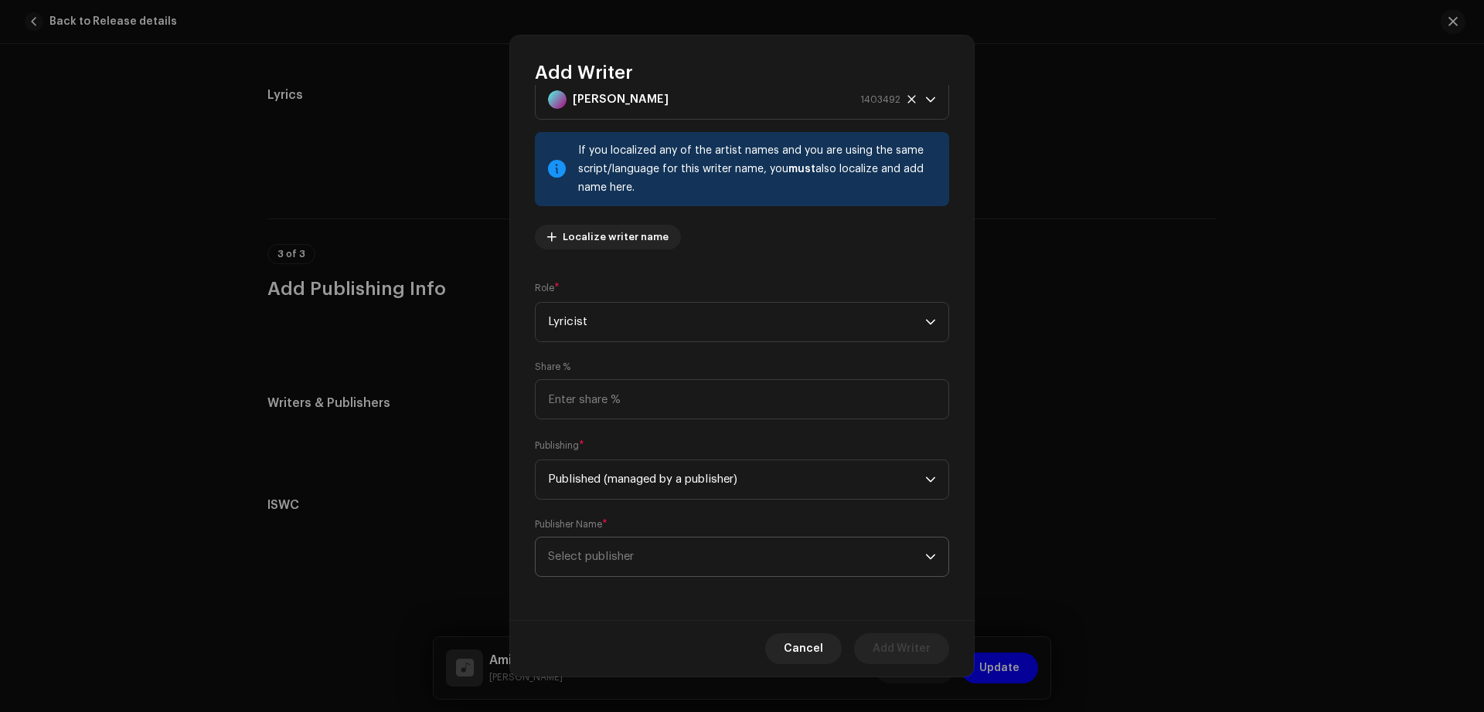
click at [662, 549] on span "Select publisher" at bounding box center [736, 557] width 377 height 39
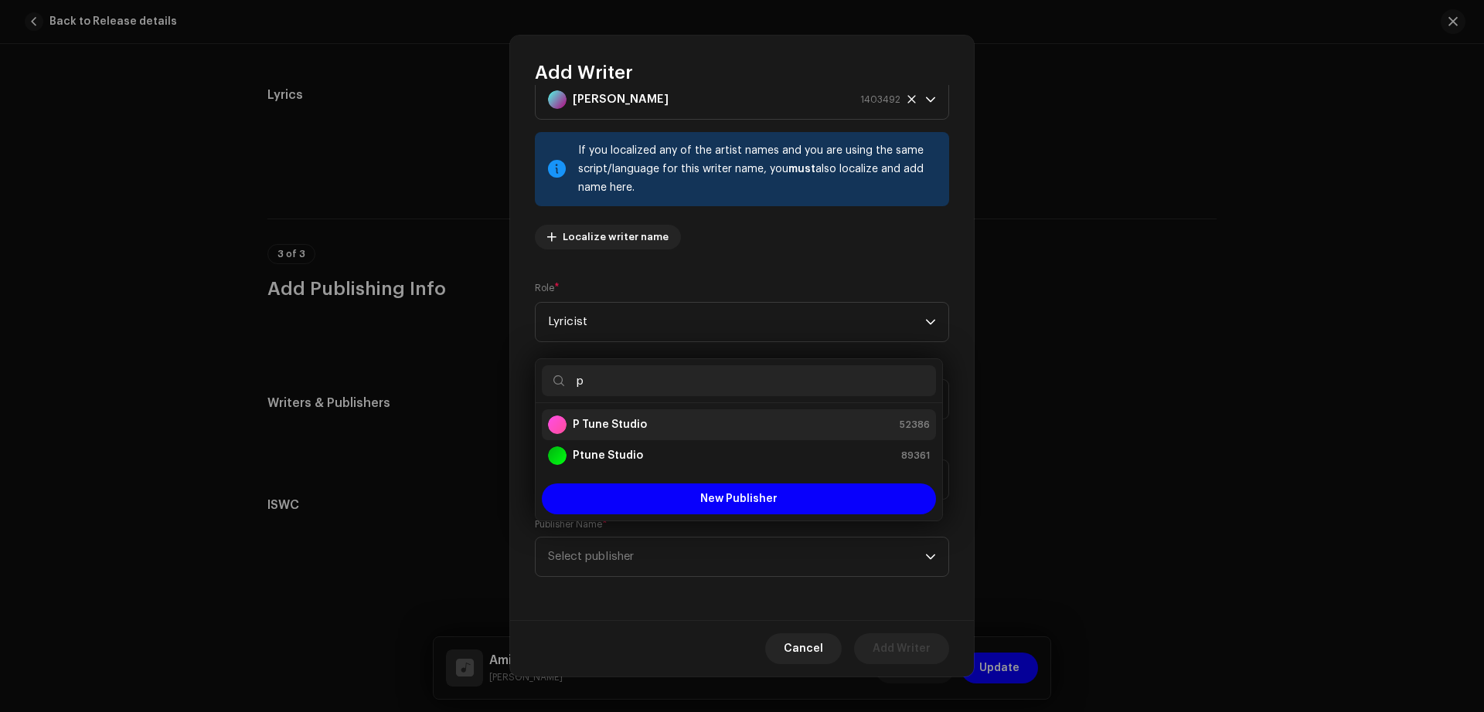
type input "p"
click at [615, 420] on strong "P Tune Studio" at bounding box center [610, 424] width 74 height 15
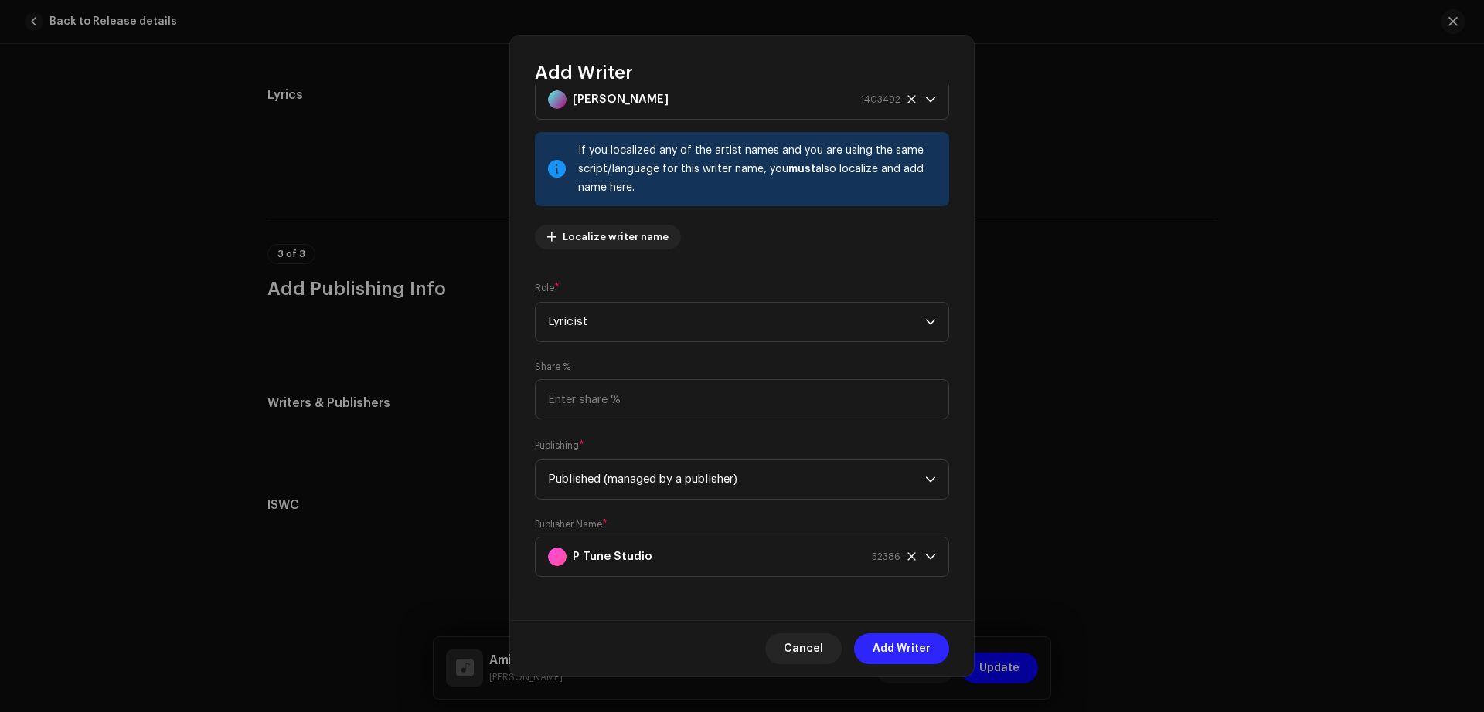
click at [893, 658] on span "Add Writer" at bounding box center [901, 649] width 58 height 31
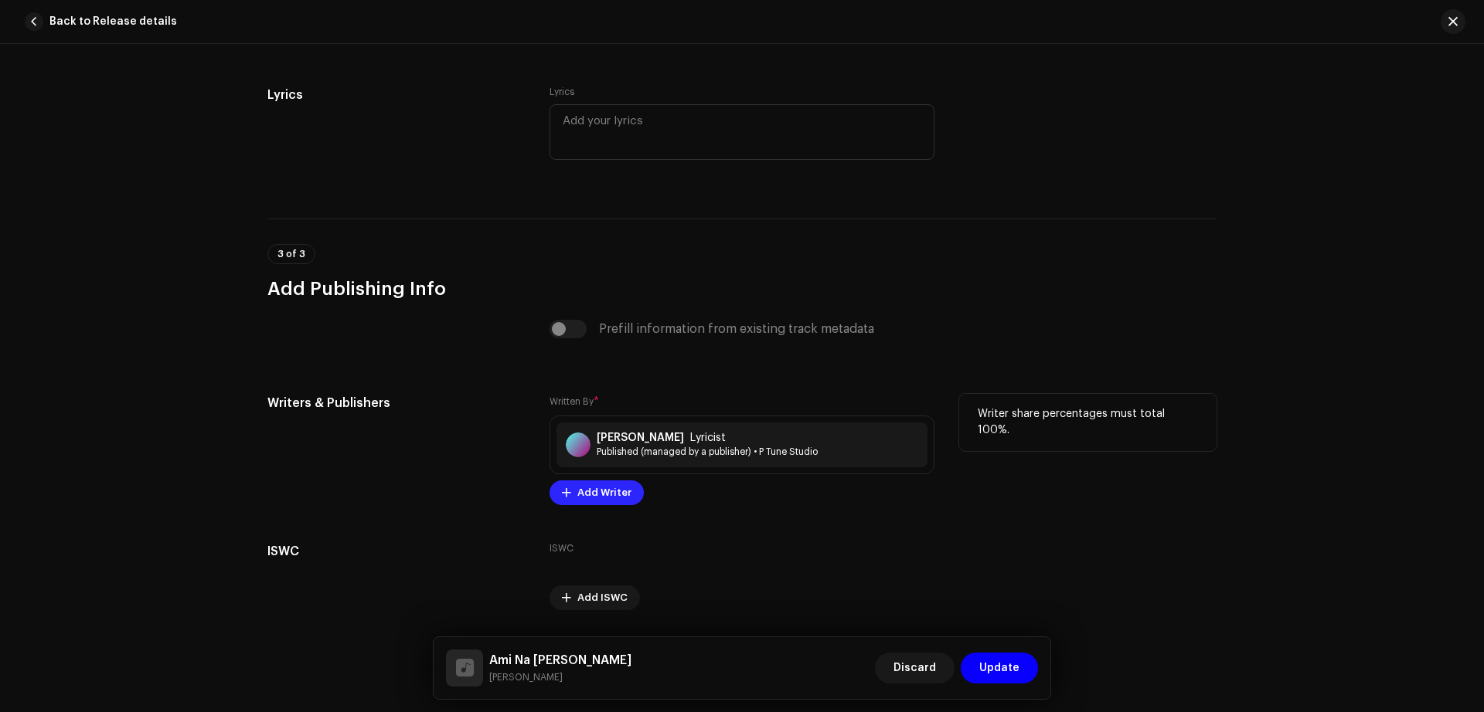
click at [573, 489] on button "Add Writer" at bounding box center [596, 493] width 94 height 25
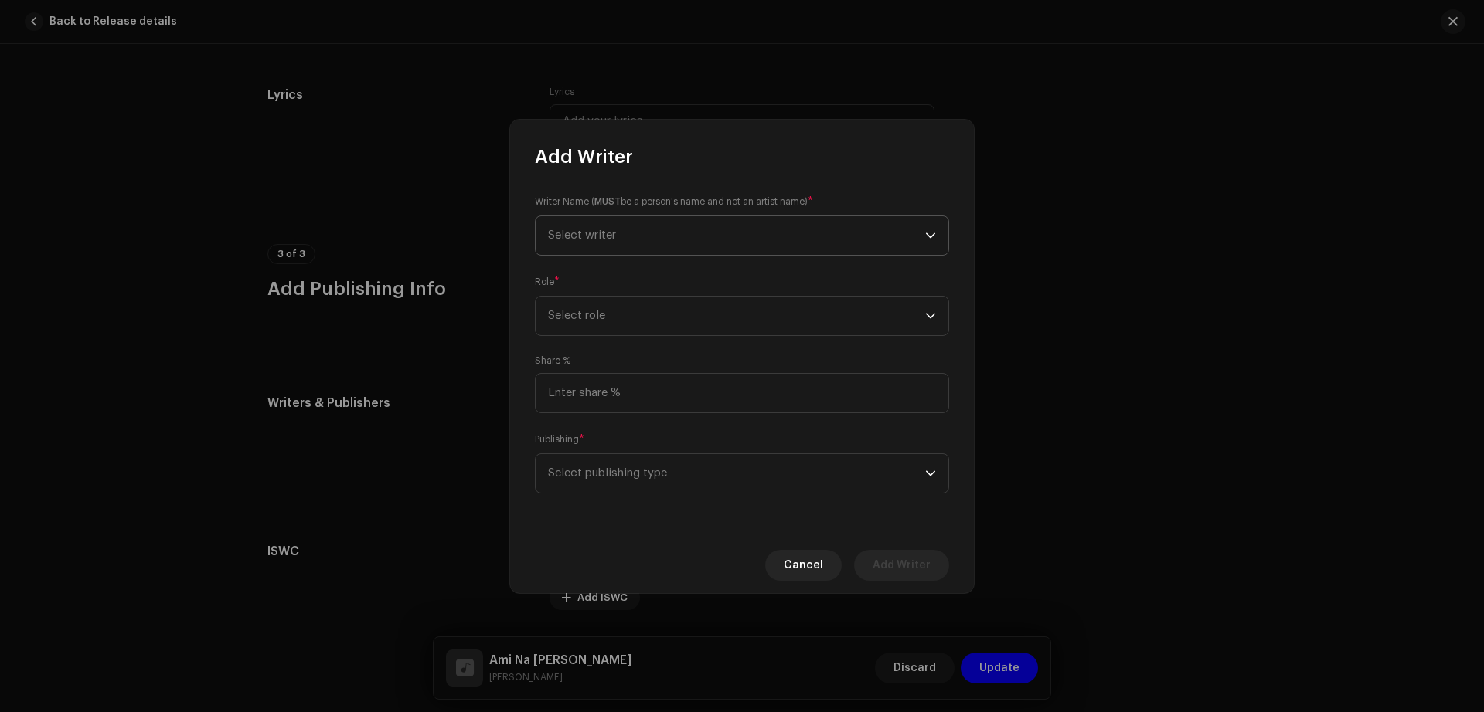
click at [684, 230] on span "Select writer" at bounding box center [736, 235] width 377 height 39
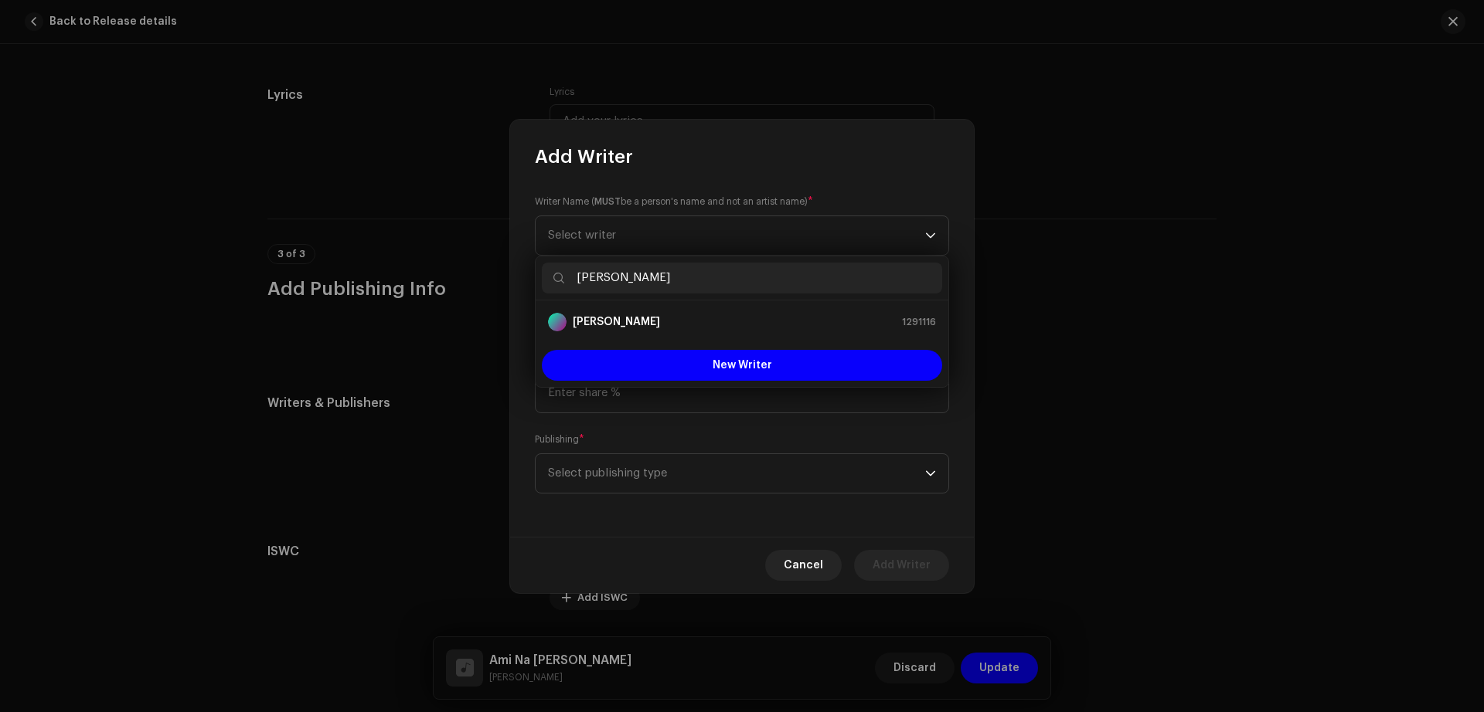
type input "[PERSON_NAME]"
click at [667, 310] on li "[PERSON_NAME] 1291116" at bounding box center [742, 322] width 400 height 31
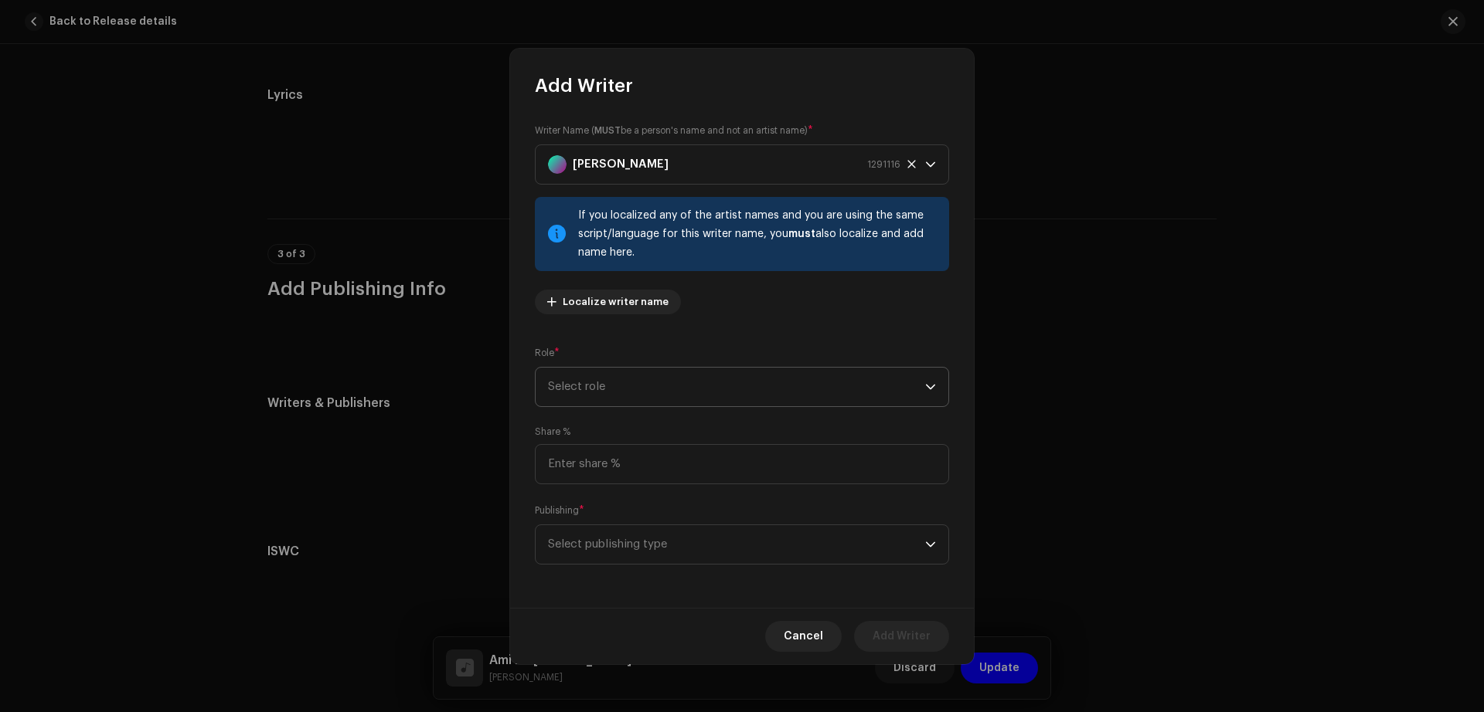
click at [746, 392] on span "Select role" at bounding box center [736, 387] width 377 height 39
click at [689, 482] on li "Composer" at bounding box center [742, 491] width 400 height 31
click at [685, 541] on span "Select publishing type" at bounding box center [736, 544] width 377 height 39
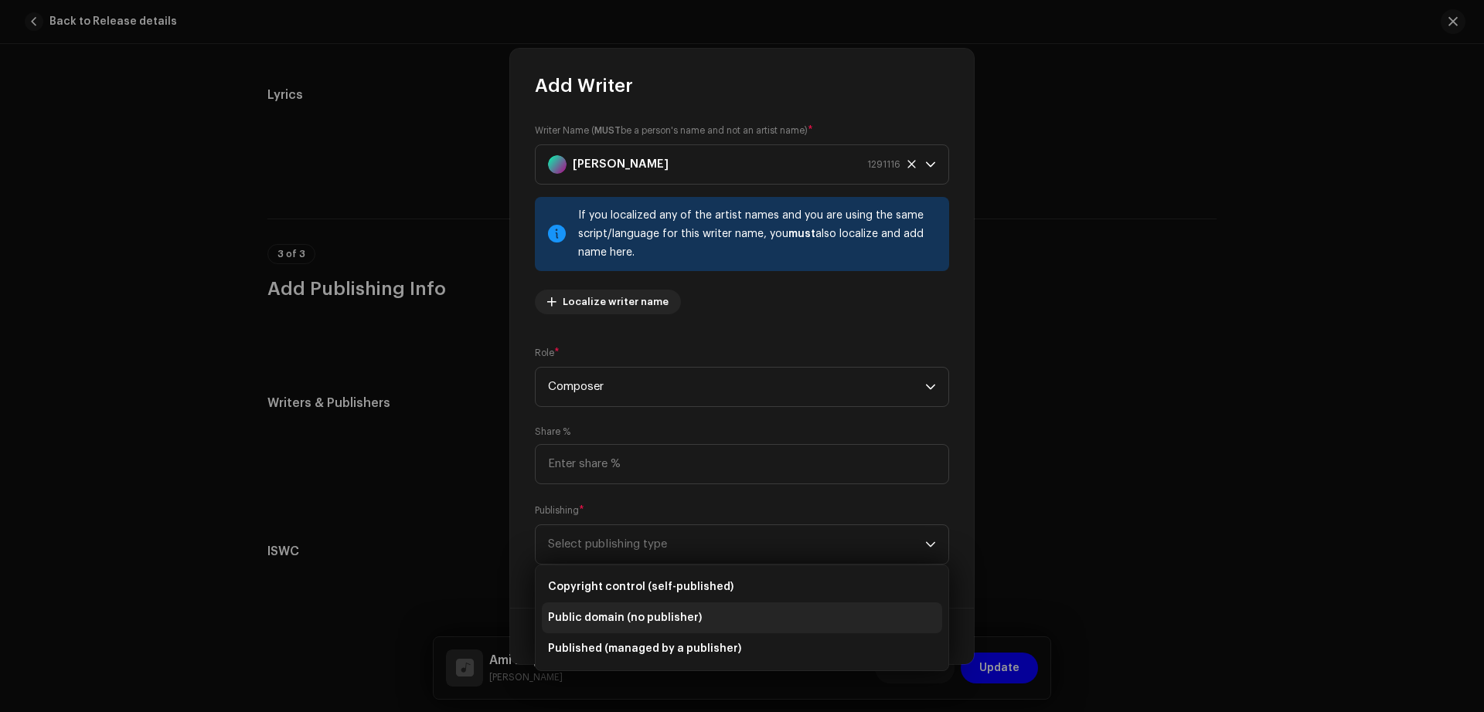
click at [667, 626] on li "Public domain (no publisher)" at bounding box center [742, 618] width 400 height 31
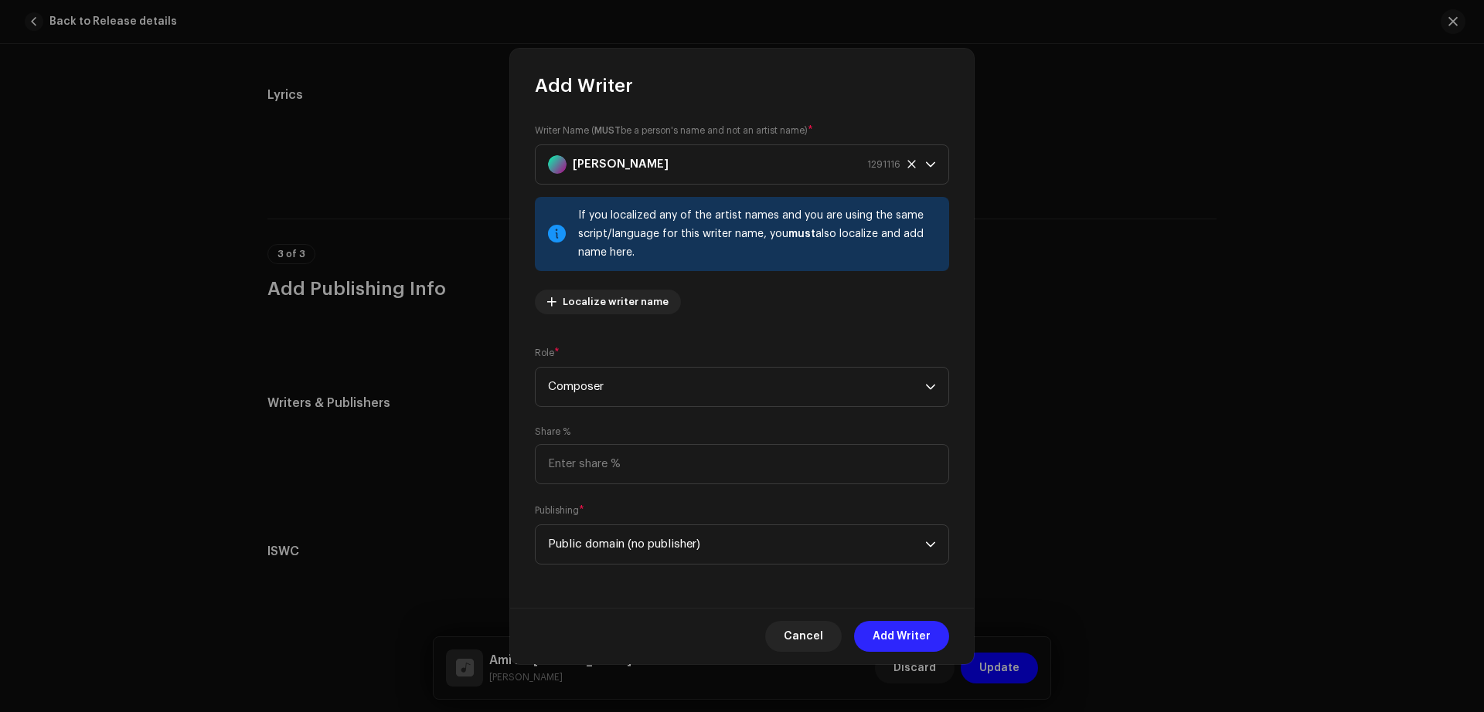
click at [888, 644] on span "Add Writer" at bounding box center [901, 636] width 58 height 31
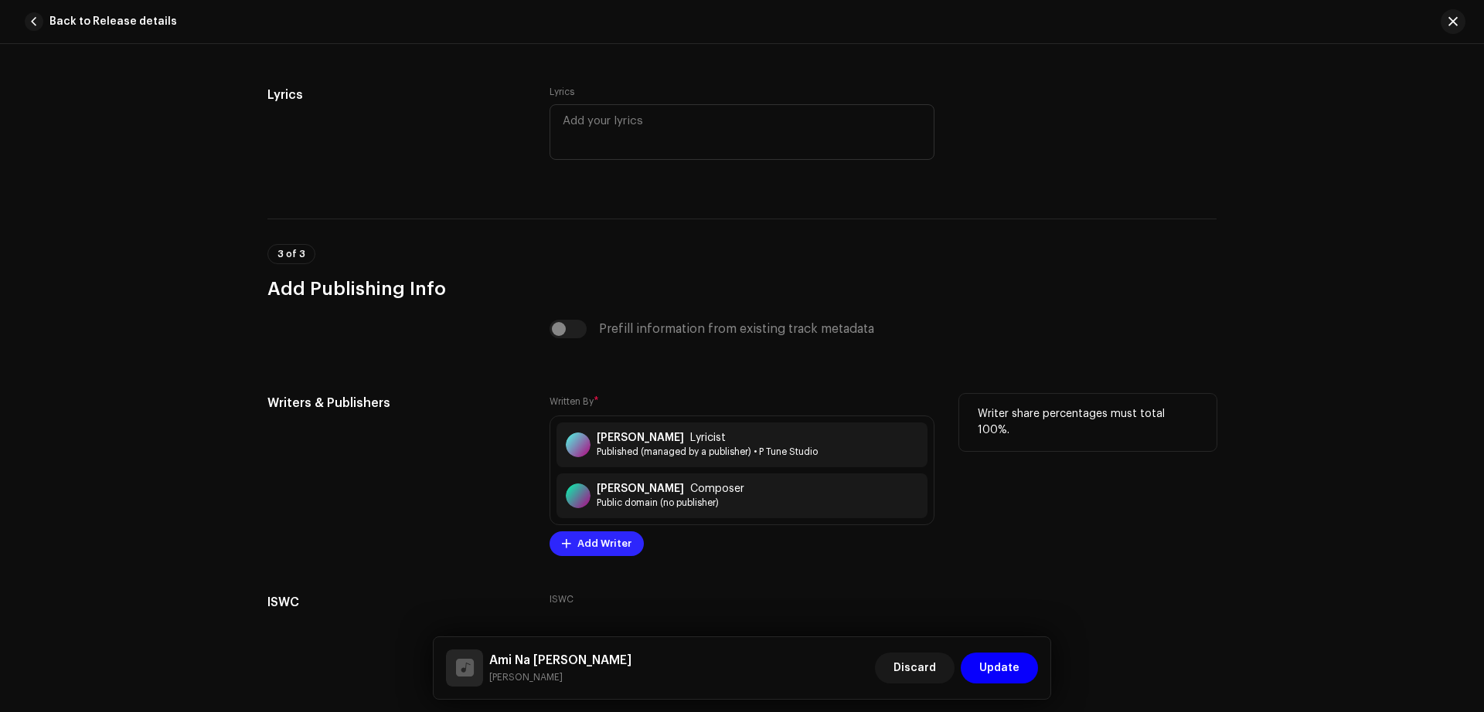
click at [592, 554] on span "Add Writer" at bounding box center [604, 544] width 54 height 31
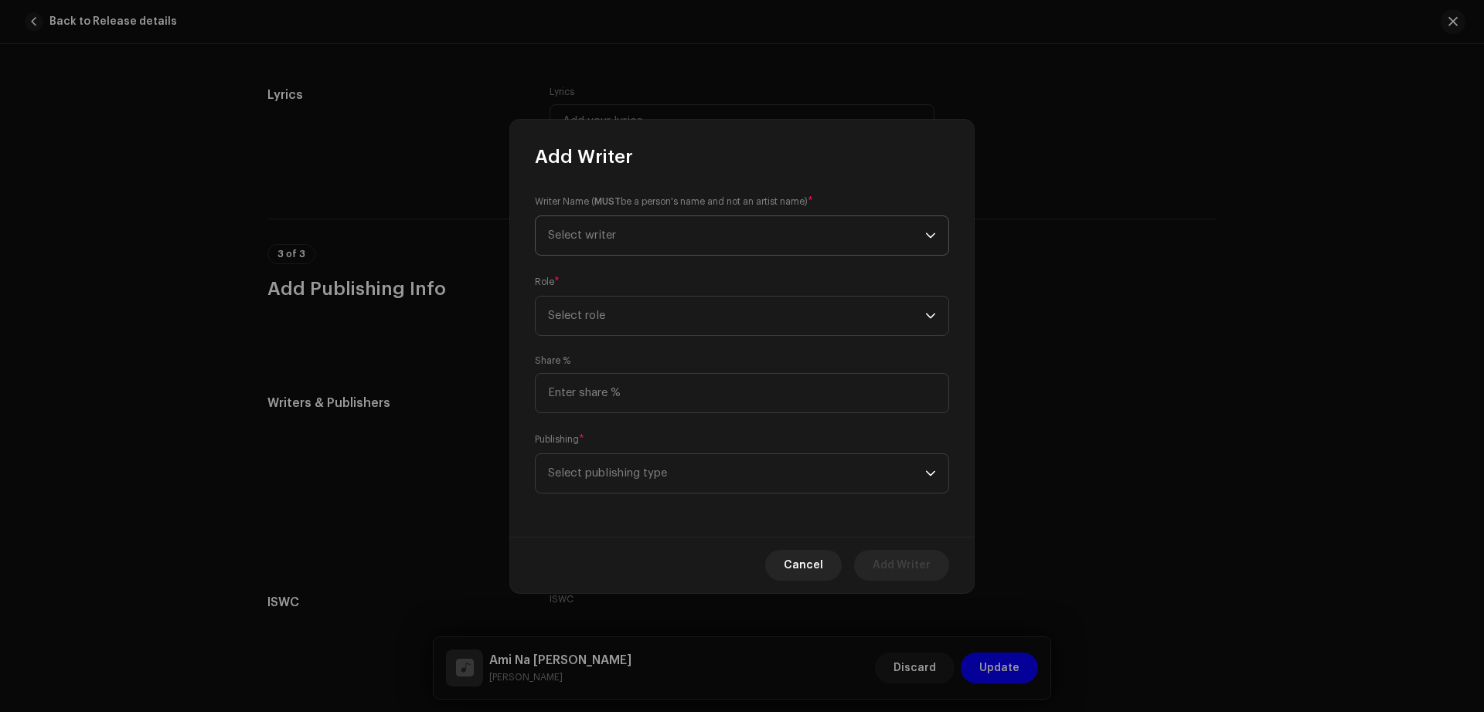
click at [671, 236] on span "Select writer" at bounding box center [736, 235] width 377 height 39
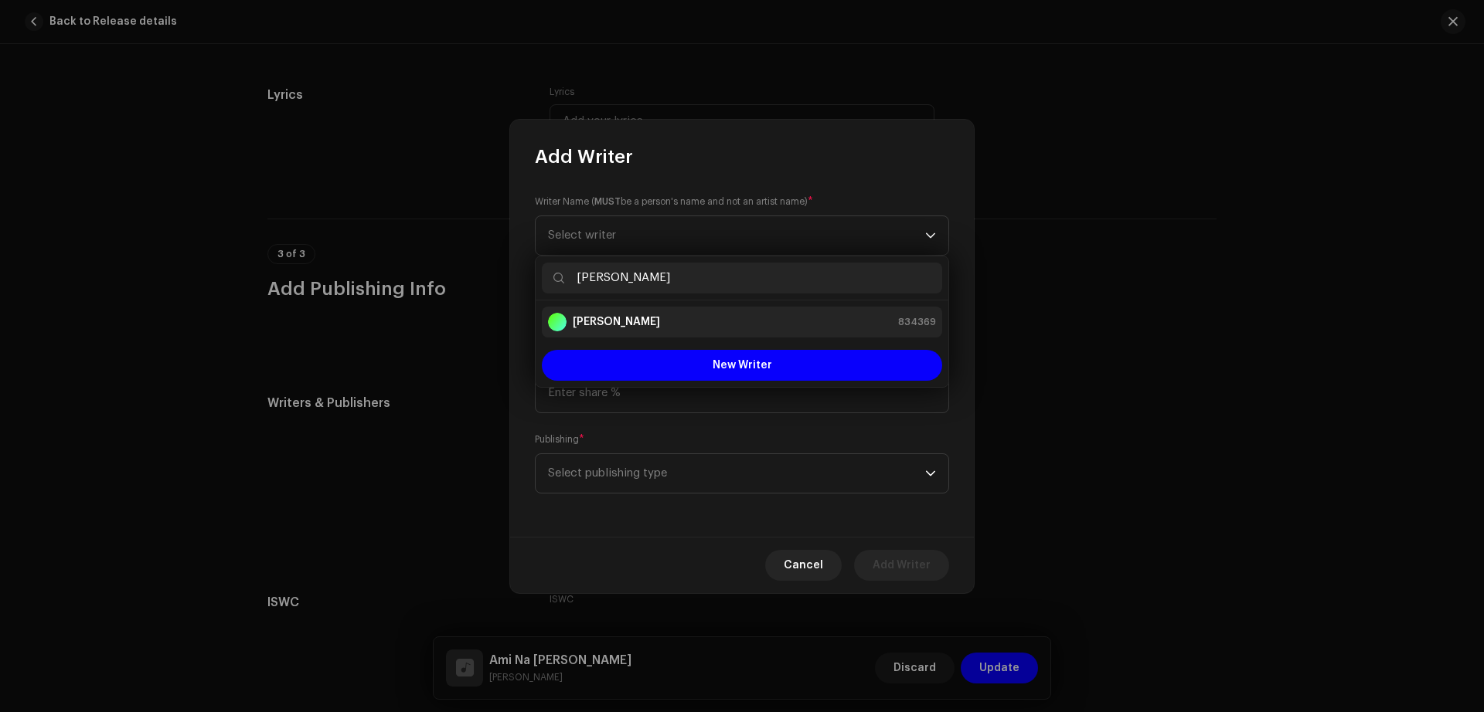
type input "[PERSON_NAME]"
click at [605, 313] on div "[PERSON_NAME]" at bounding box center [604, 322] width 112 height 19
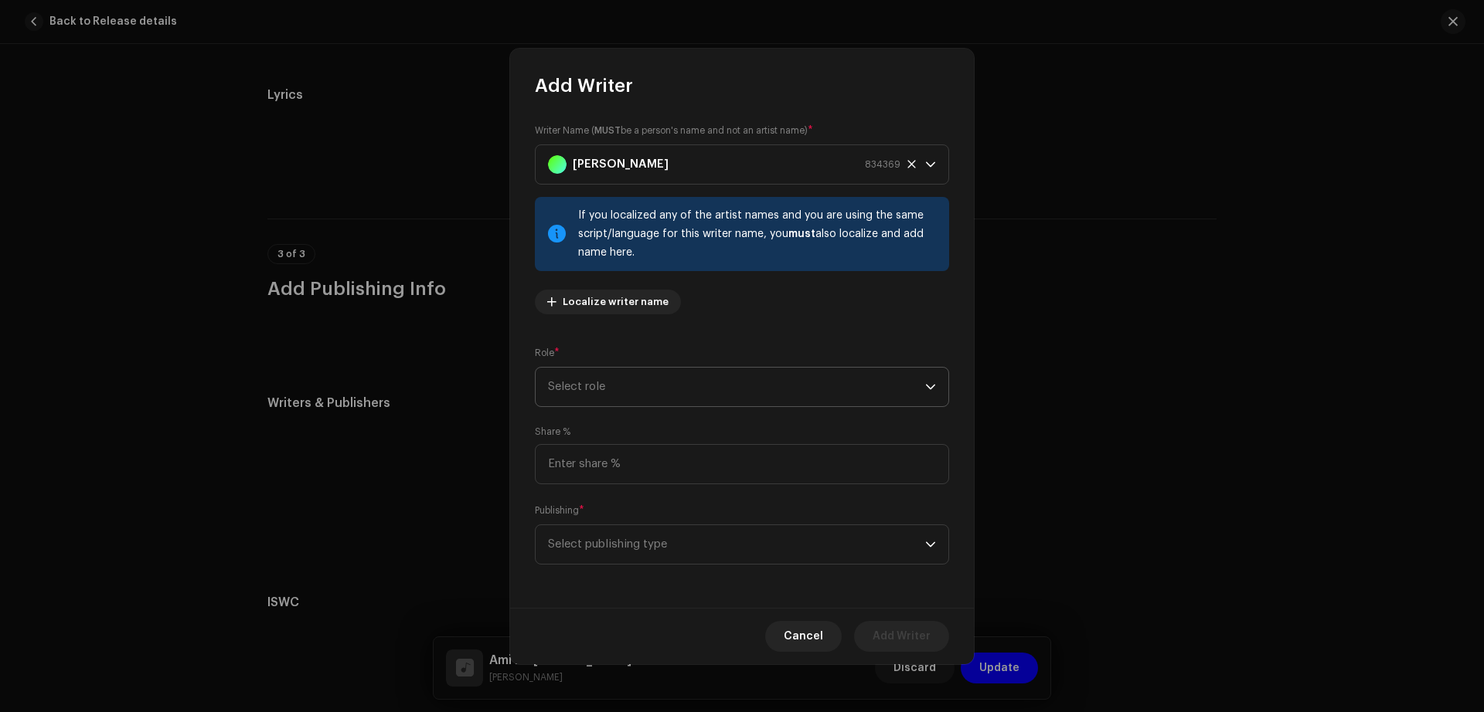
click at [745, 393] on span "Select role" at bounding box center [736, 387] width 377 height 39
click at [620, 468] on li "Arranger" at bounding box center [742, 460] width 400 height 31
click at [706, 540] on span "Select publishing type" at bounding box center [736, 544] width 377 height 39
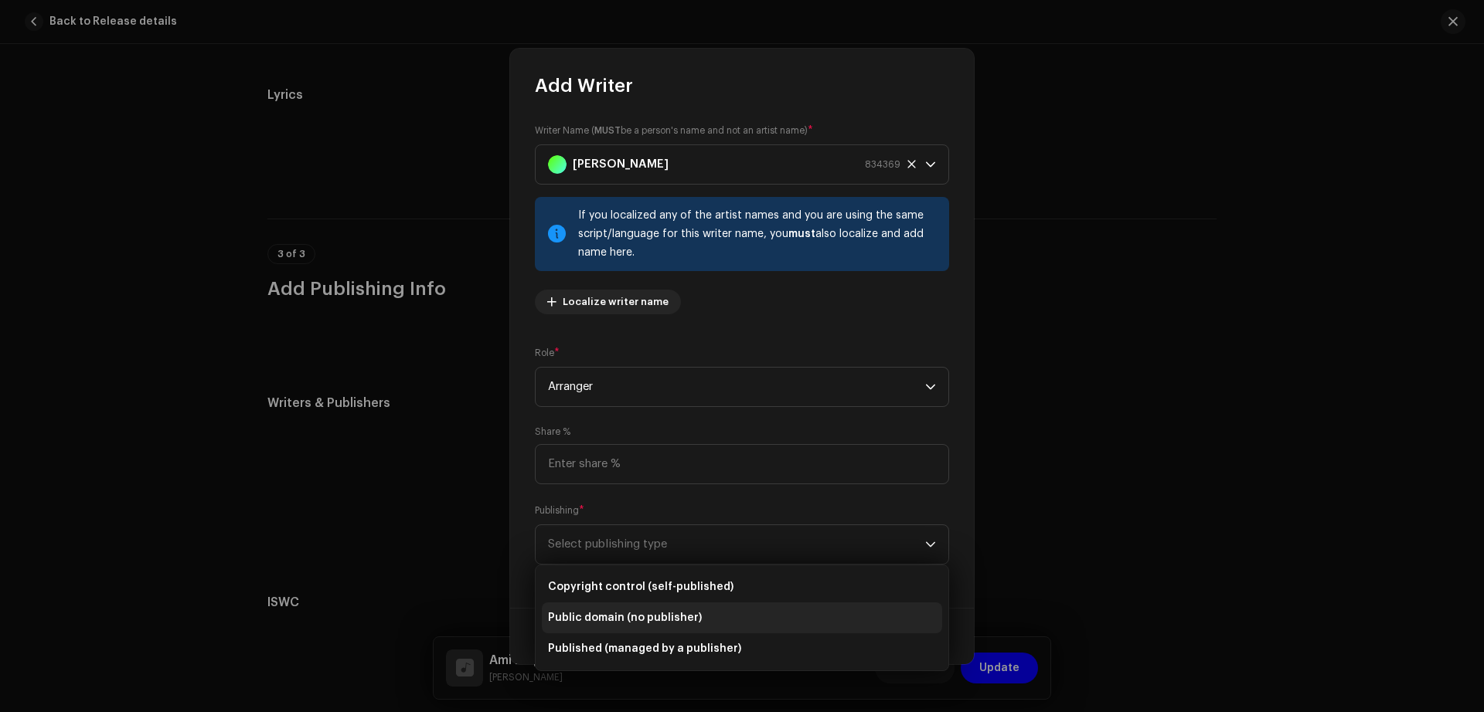
click at [666, 616] on span "Public domain (no publisher)" at bounding box center [625, 617] width 154 height 15
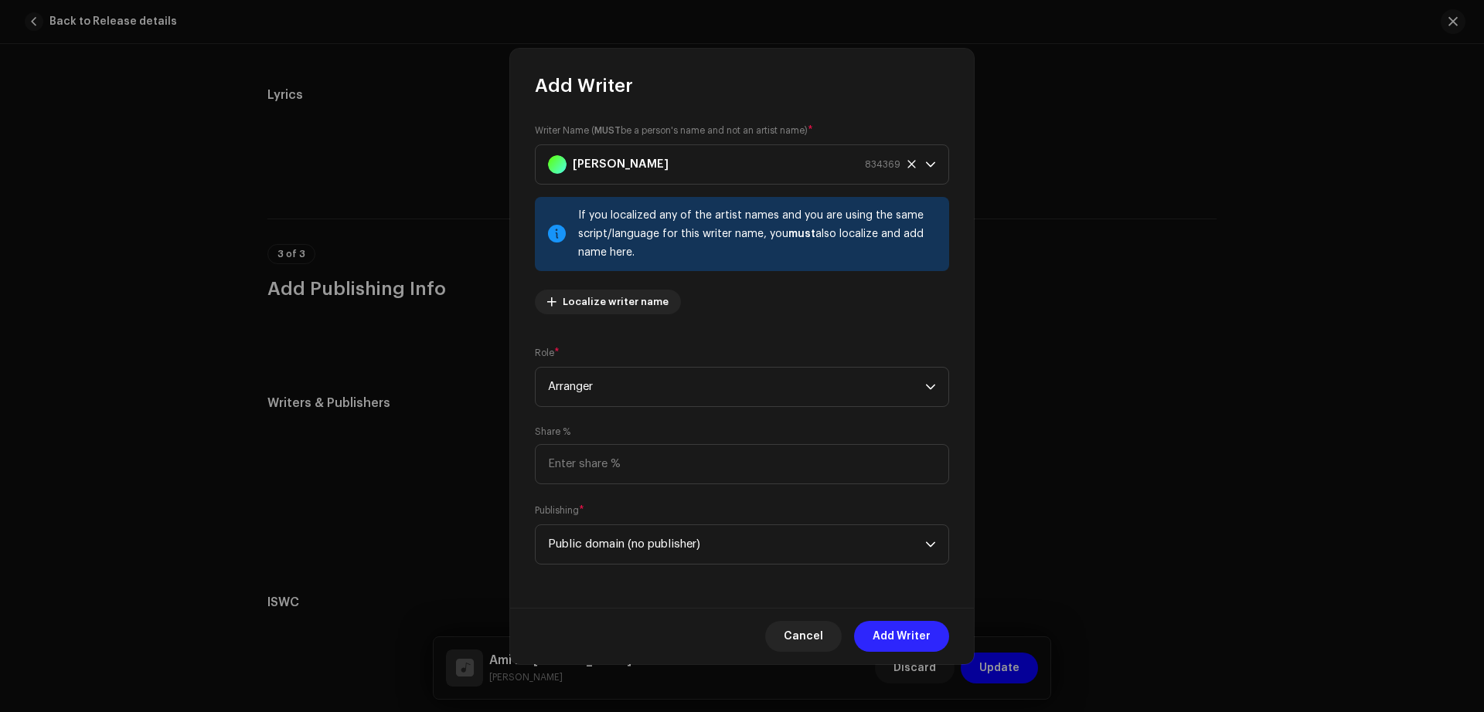
click at [904, 630] on span "Add Writer" at bounding box center [901, 636] width 58 height 31
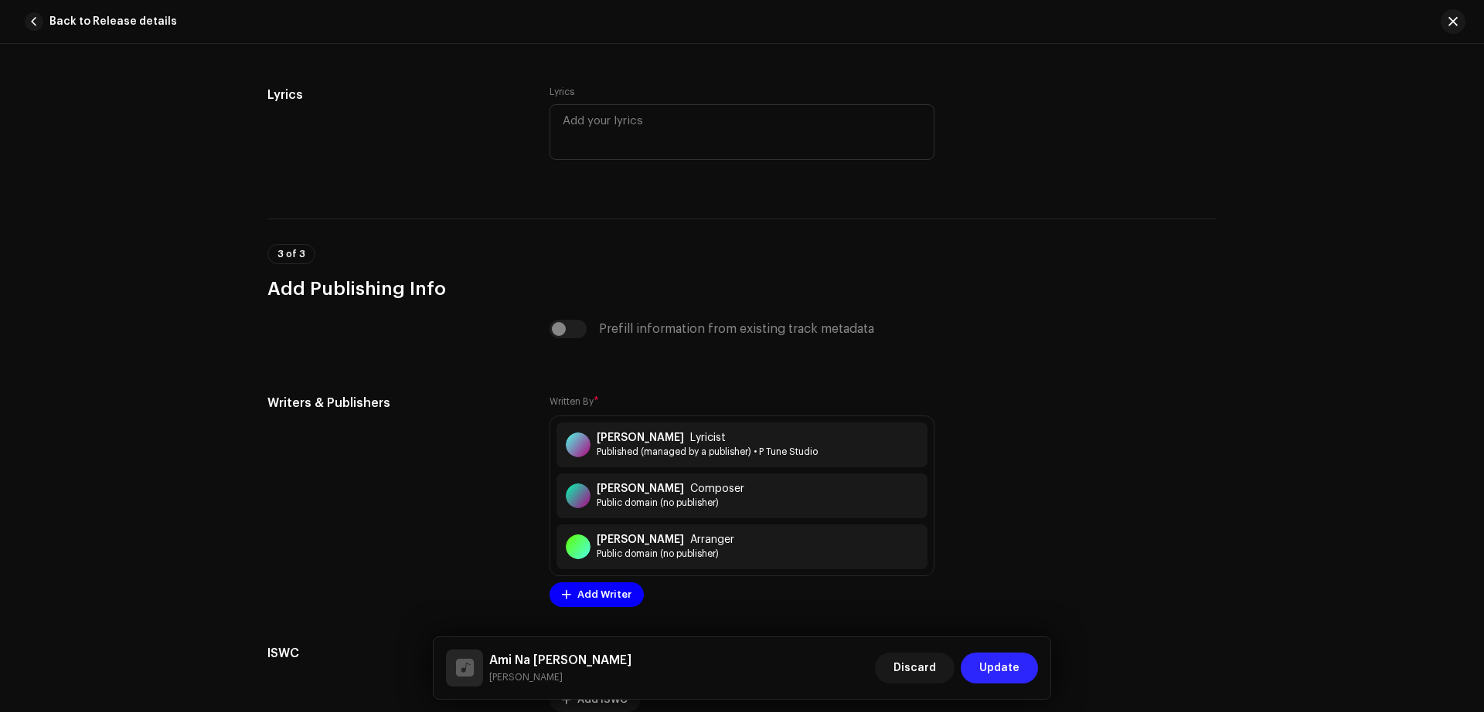
click at [1008, 667] on span "Update" at bounding box center [999, 668] width 40 height 31
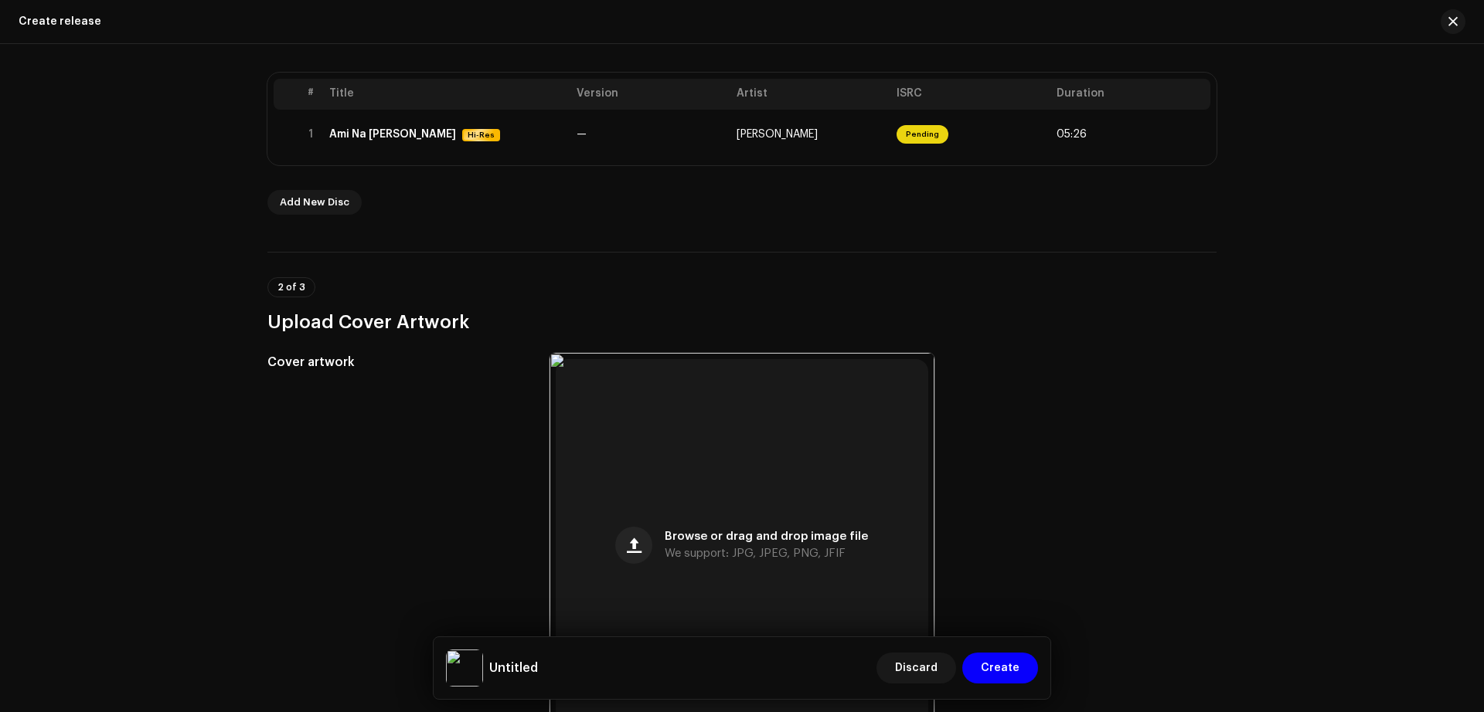
scroll to position [300, 0]
click at [1305, 543] on div "Create a new release We’ll guide you through everything — from track selection …" at bounding box center [742, 378] width 1484 height 668
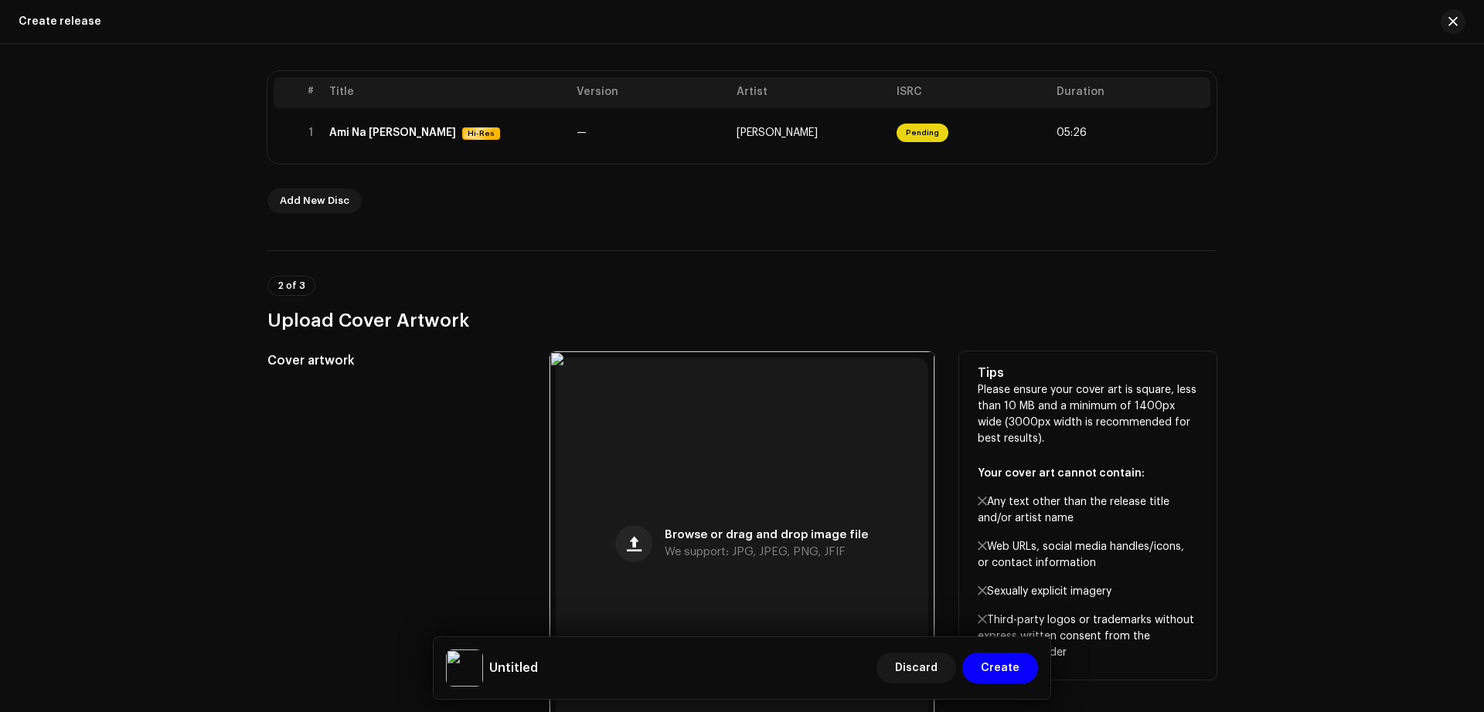
scroll to position [884, 0]
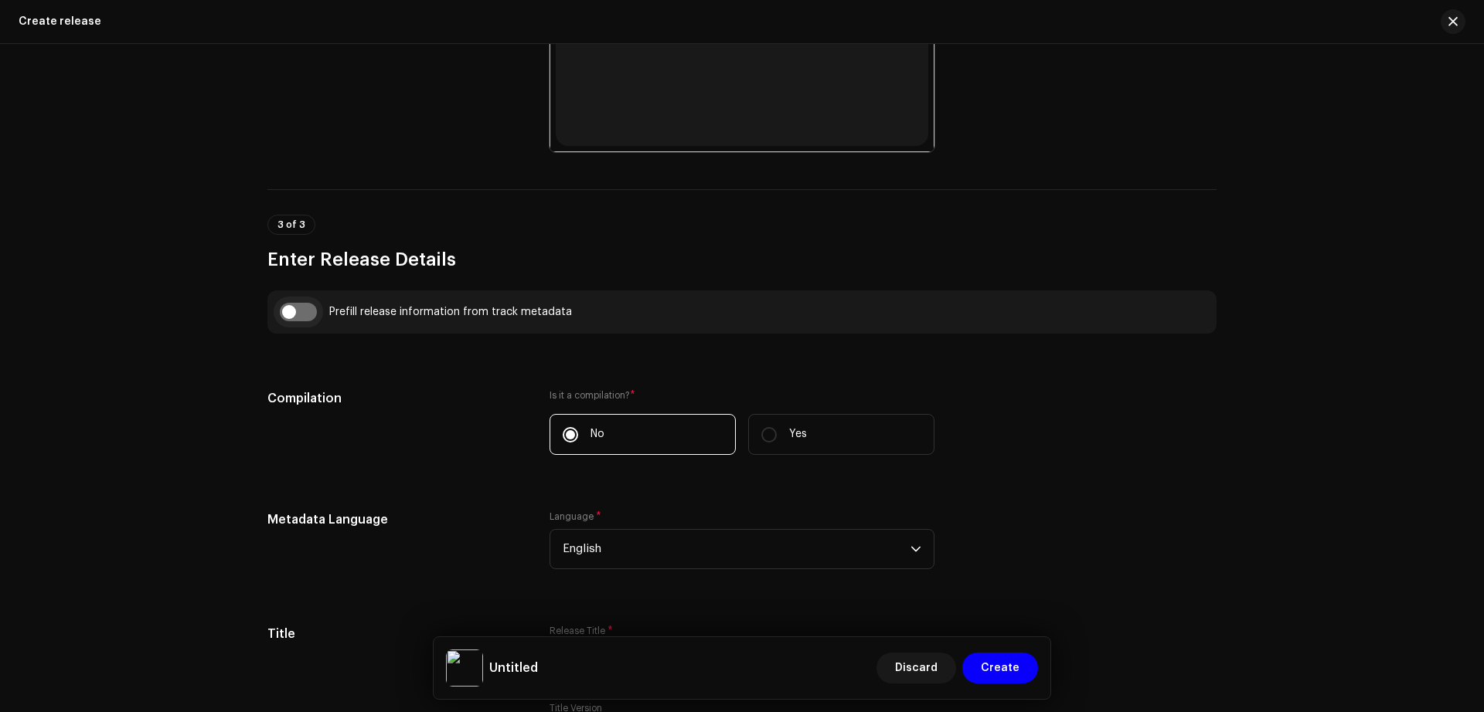
click at [296, 315] on input "checkbox" at bounding box center [298, 312] width 37 height 19
checkbox input "true"
type input "Ami Na [PERSON_NAME]"
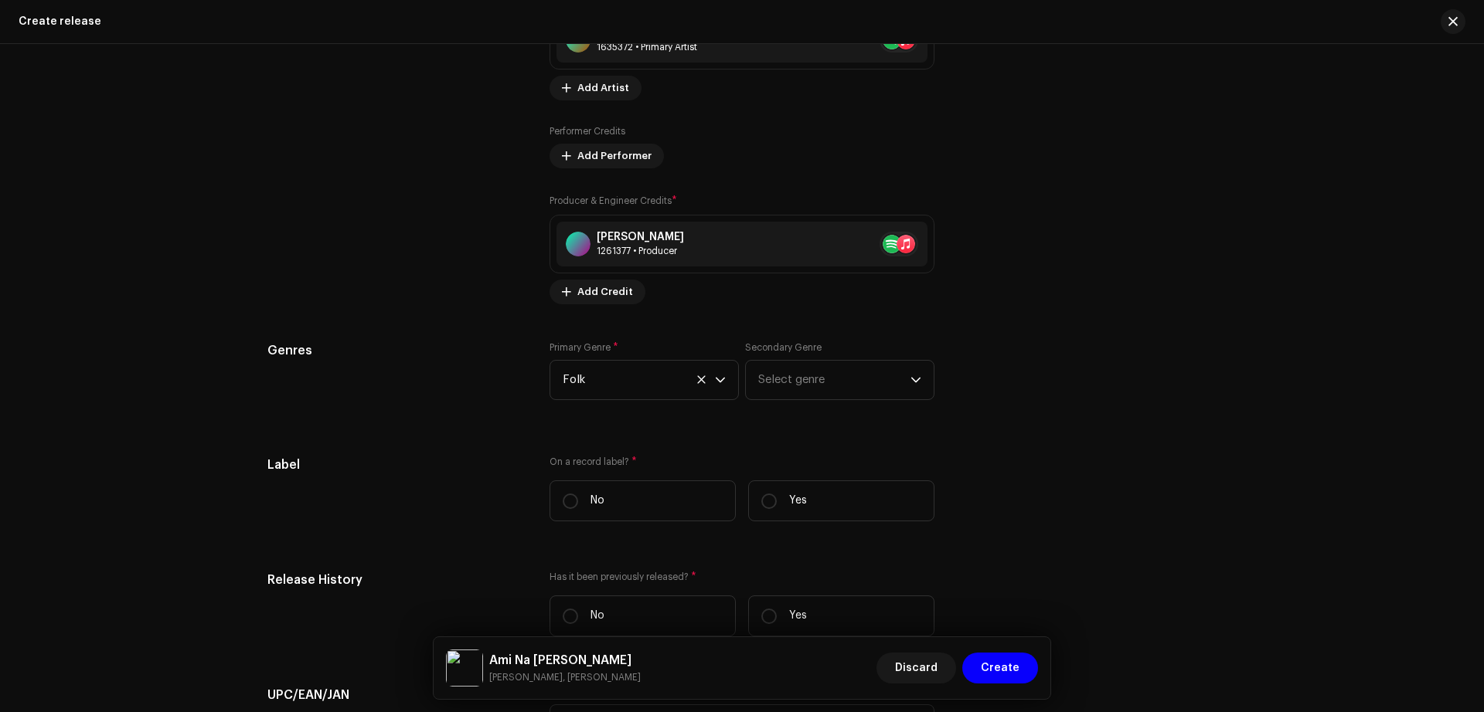
scroll to position [1985, 0]
click at [774, 504] on label "Yes" at bounding box center [841, 498] width 186 height 41
click at [774, 504] on input "Yes" at bounding box center [768, 498] width 15 height 15
radio input "true"
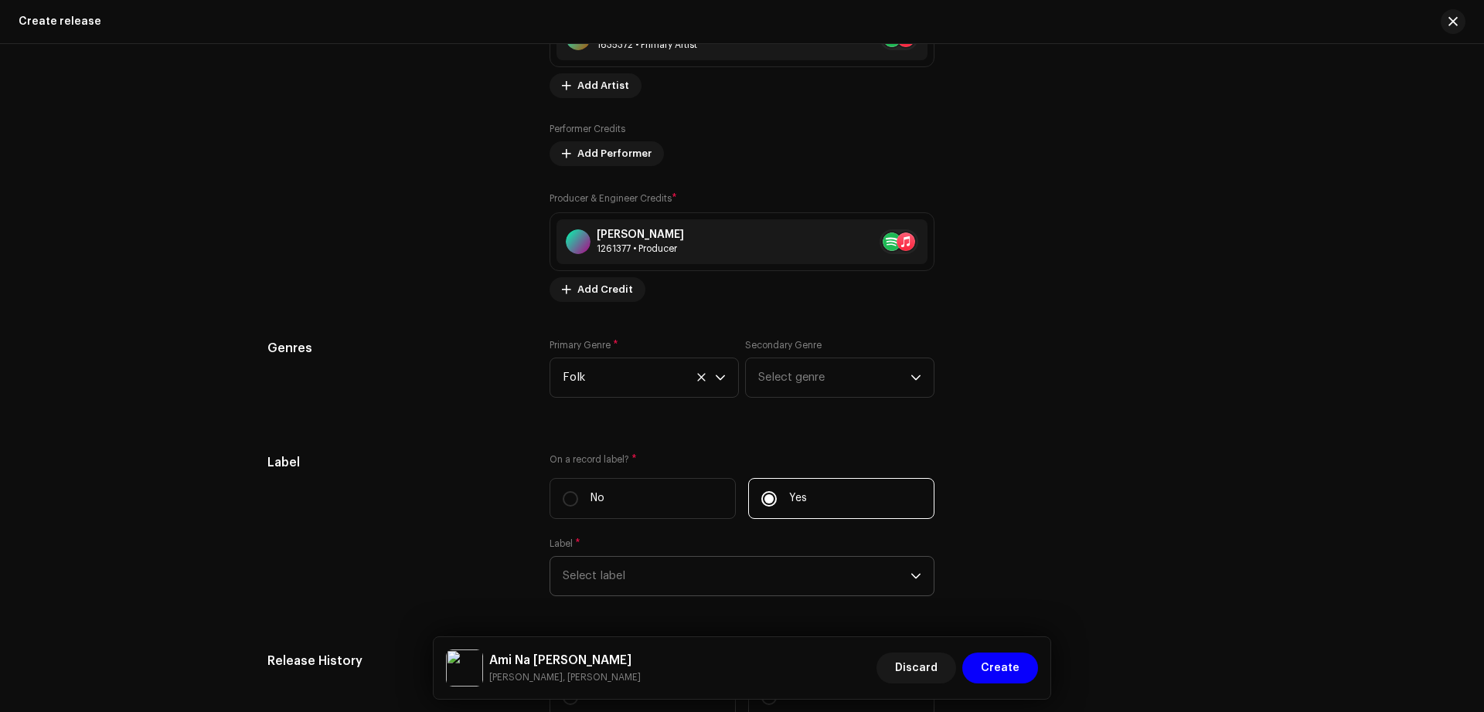
click at [668, 592] on span "Select label" at bounding box center [737, 576] width 348 height 39
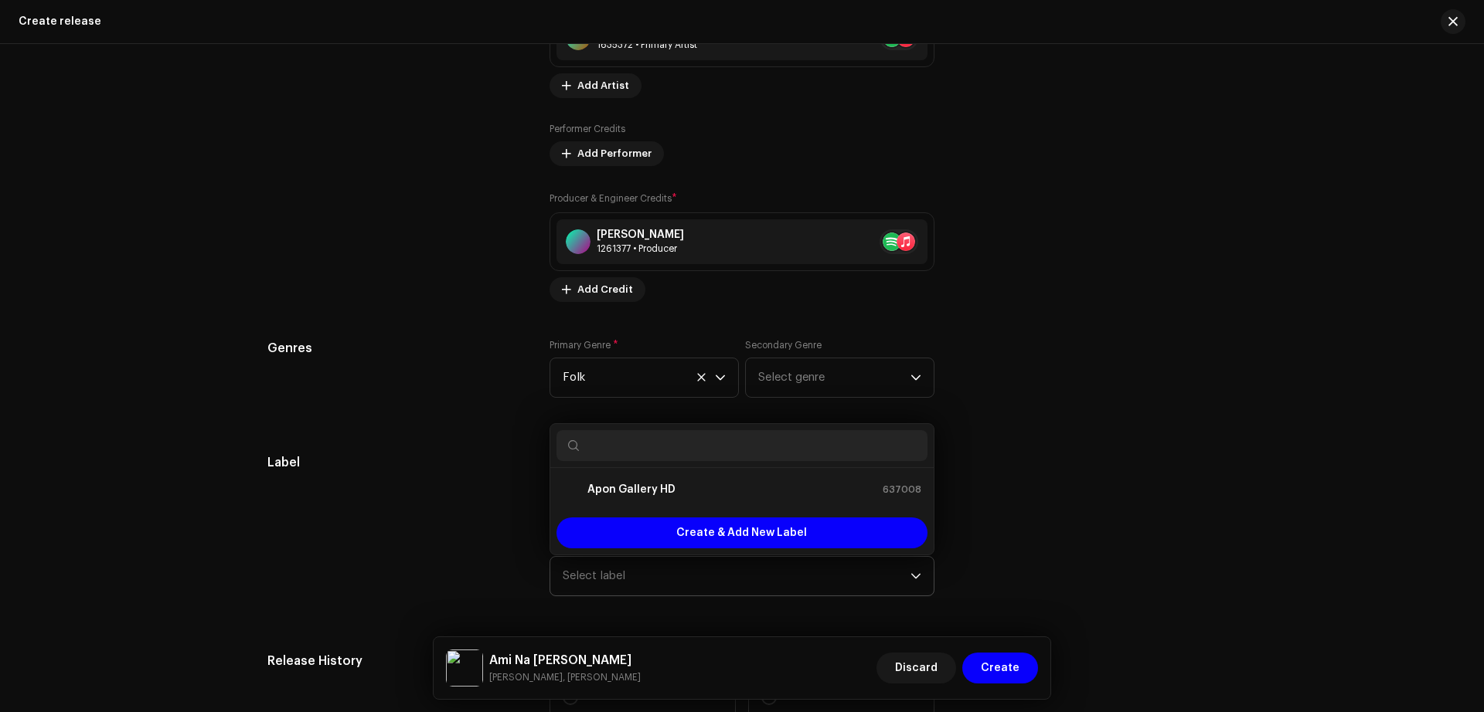
type input "J"
type input "apon"
click at [675, 499] on li "Apon Gallery HD 637008" at bounding box center [741, 489] width 371 height 31
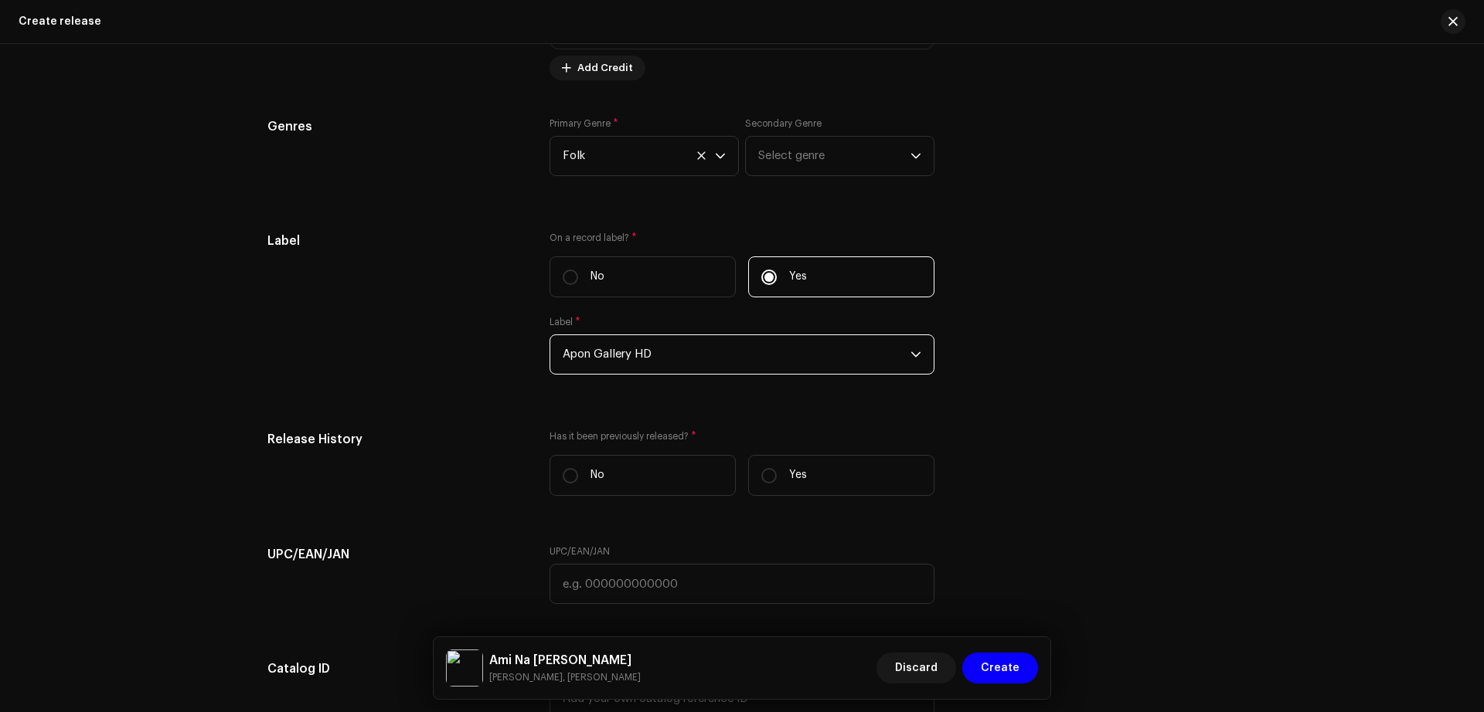
scroll to position [2208, 0]
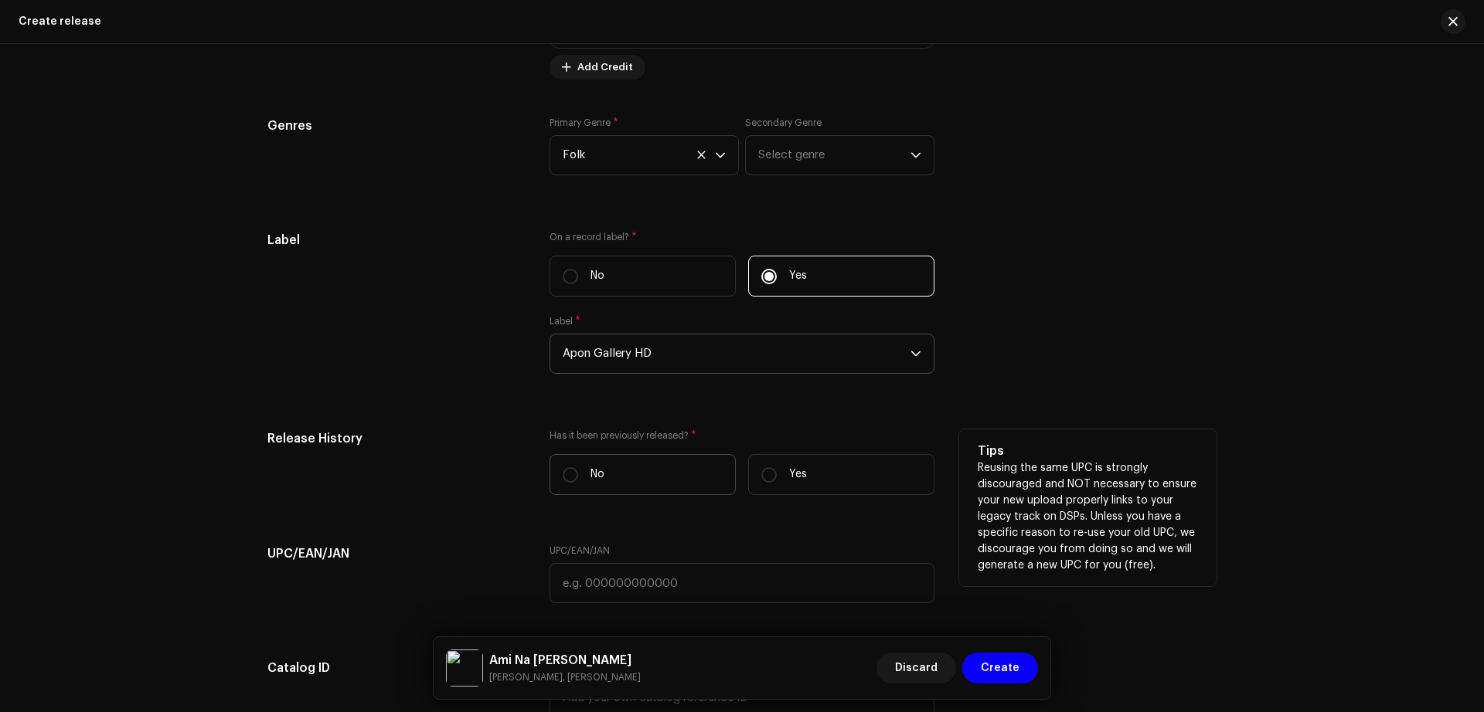
click at [601, 487] on label "No" at bounding box center [642, 474] width 186 height 41
click at [578, 483] on input "No" at bounding box center [570, 475] width 15 height 15
radio input "true"
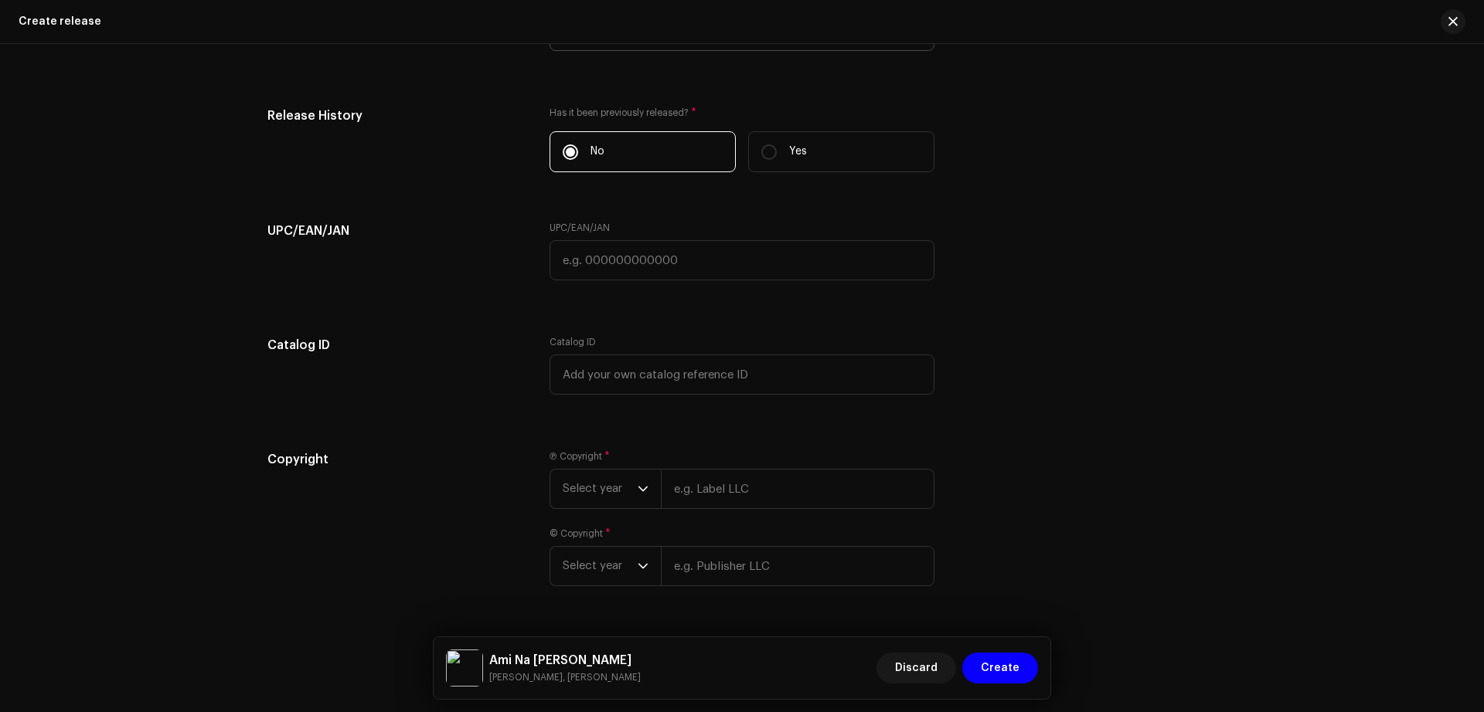
scroll to position [2572, 0]
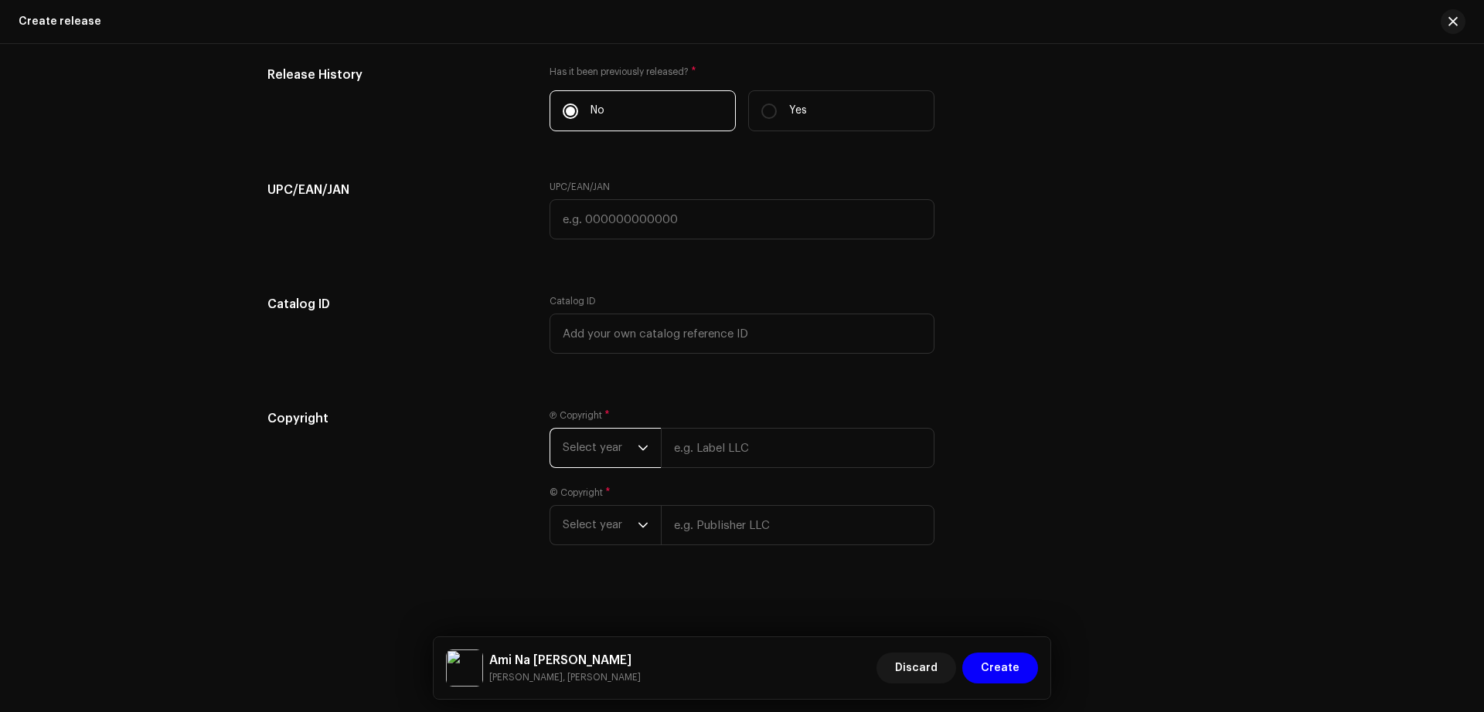
click at [608, 450] on span "Select year" at bounding box center [600, 448] width 75 height 39
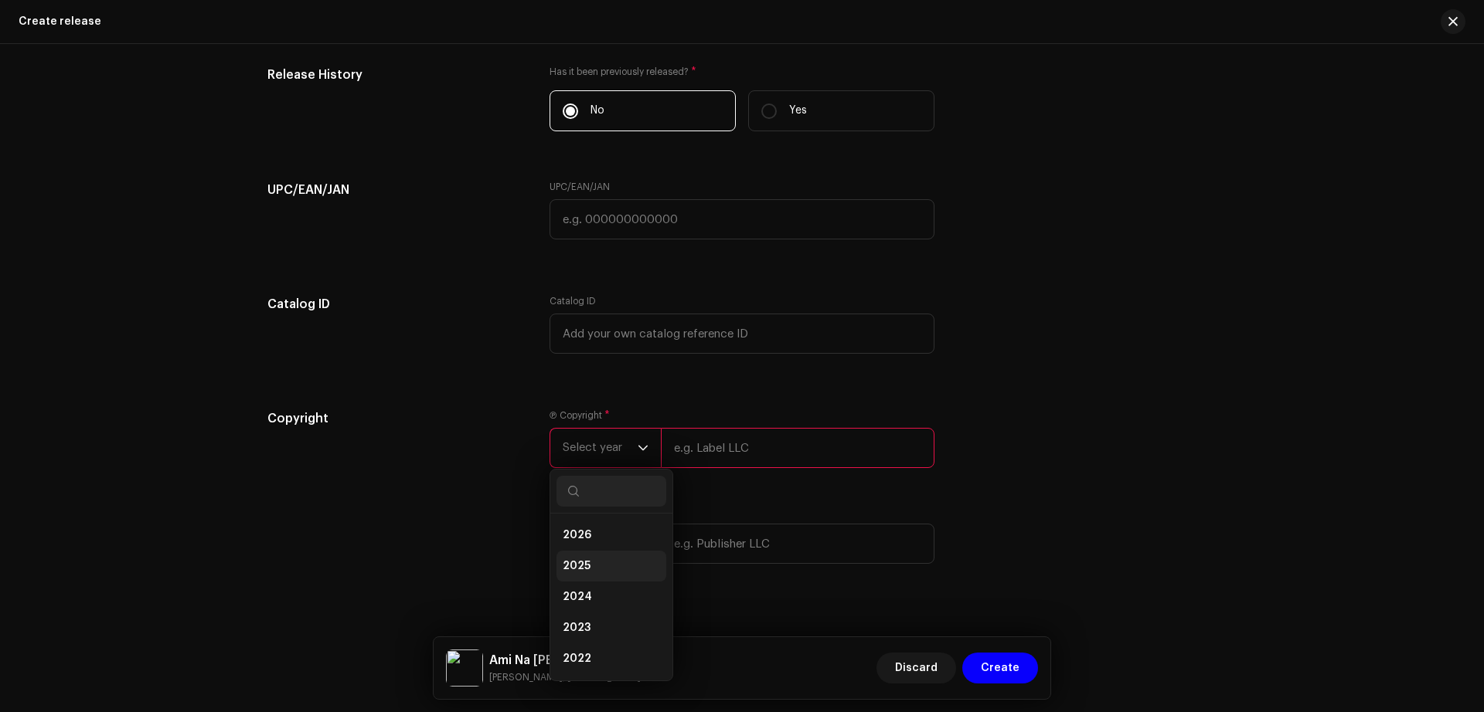
click at [592, 560] on li "2025" at bounding box center [611, 566] width 110 height 31
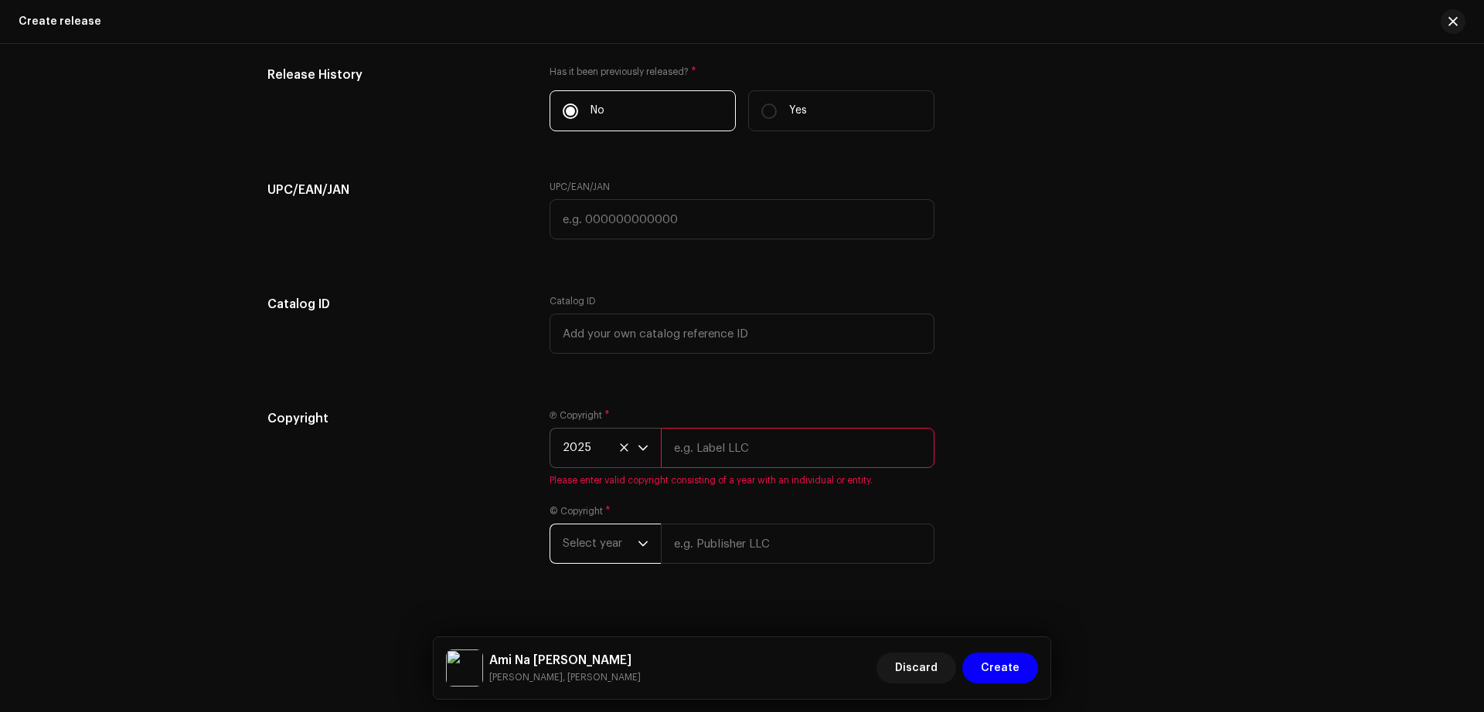
click at [593, 559] on span "Select year" at bounding box center [600, 544] width 75 height 39
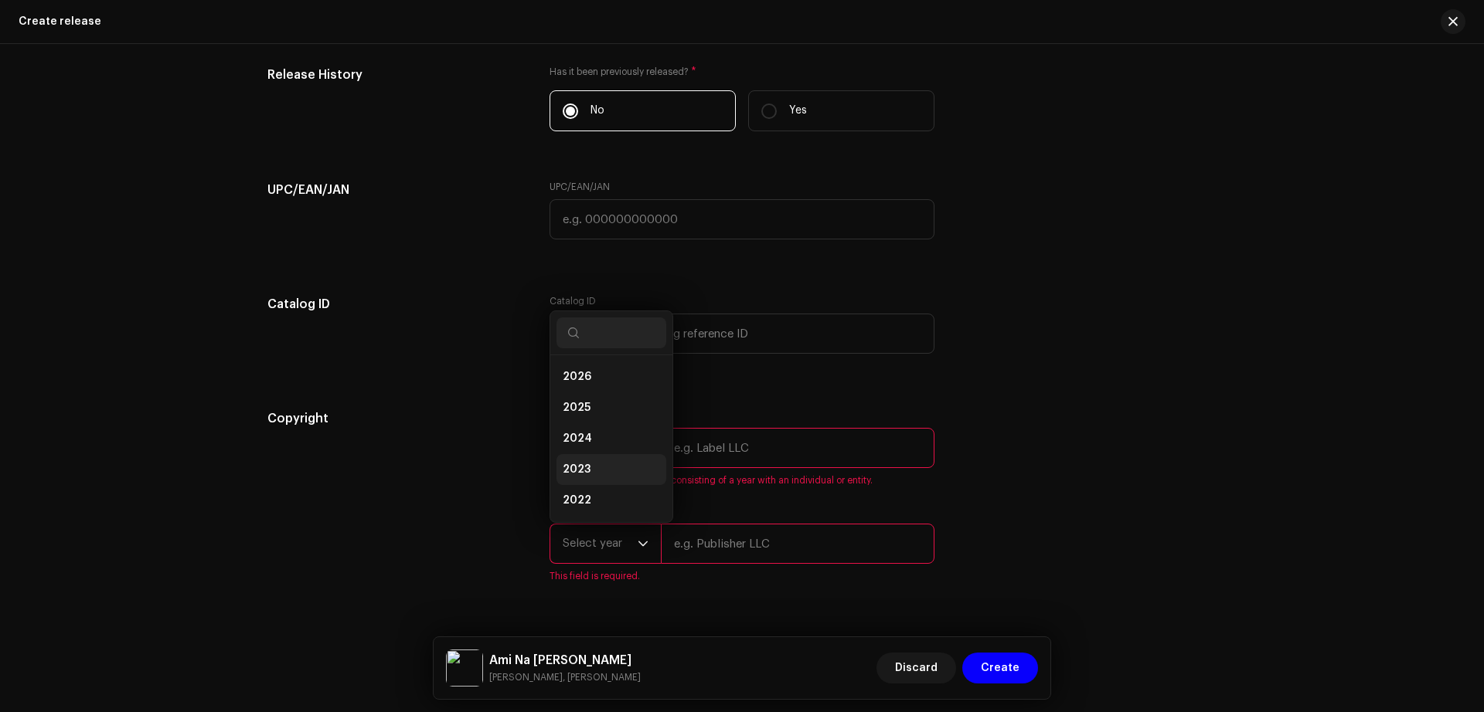
scroll to position [25, 0]
click at [590, 389] on li "2025" at bounding box center [611, 383] width 110 height 31
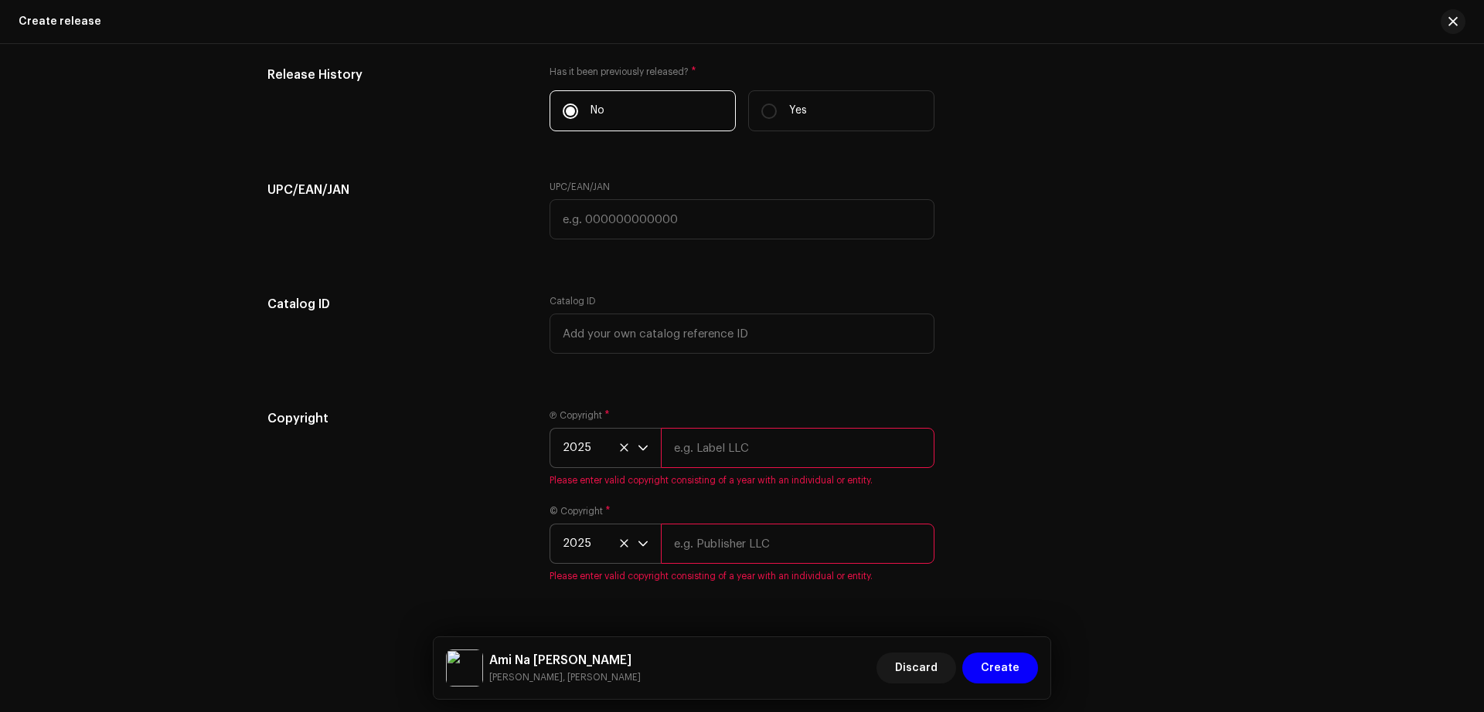
click at [761, 443] on input "text" at bounding box center [798, 448] width 274 height 40
type input "Apon Gallrey HD"
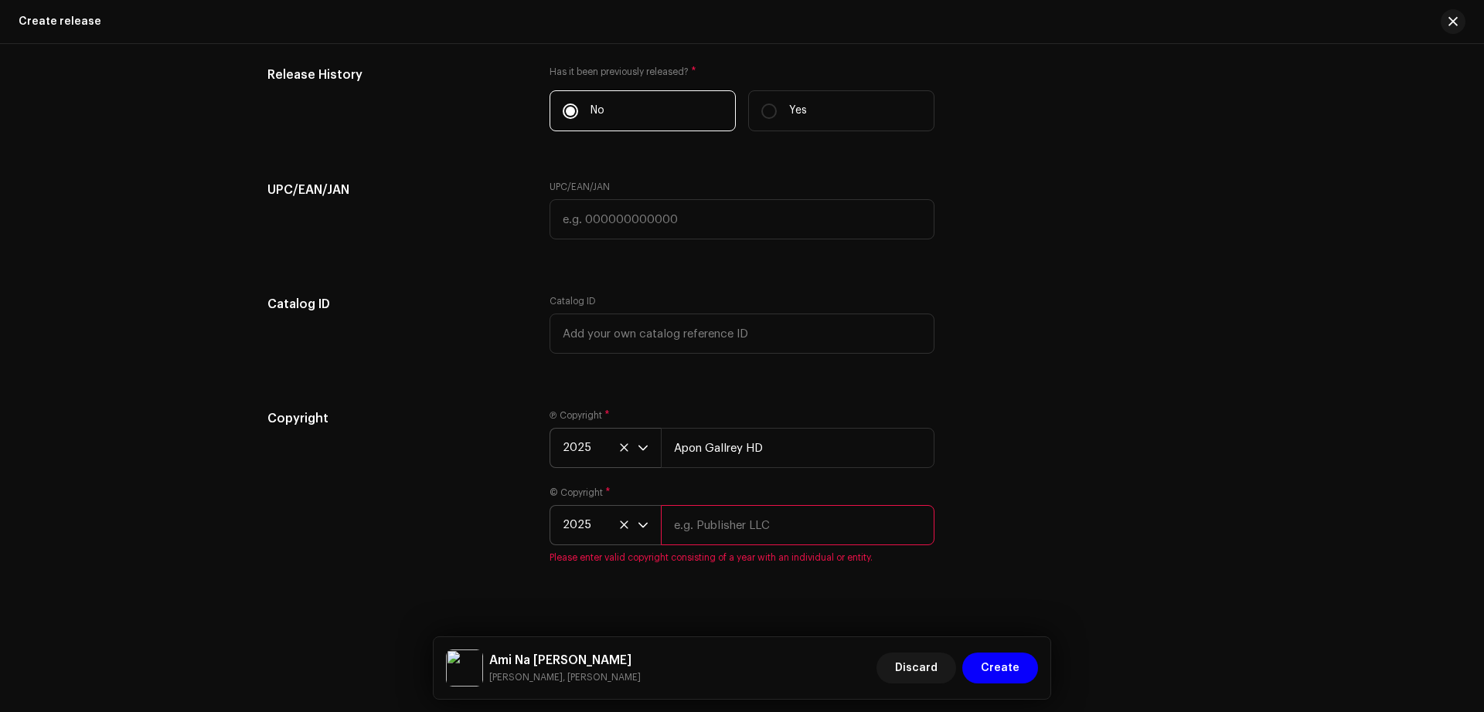
click at [760, 533] on input "text" at bounding box center [798, 525] width 274 height 40
type input "Apon Gallrey HD"
click at [1005, 659] on span "Create" at bounding box center [1000, 668] width 39 height 31
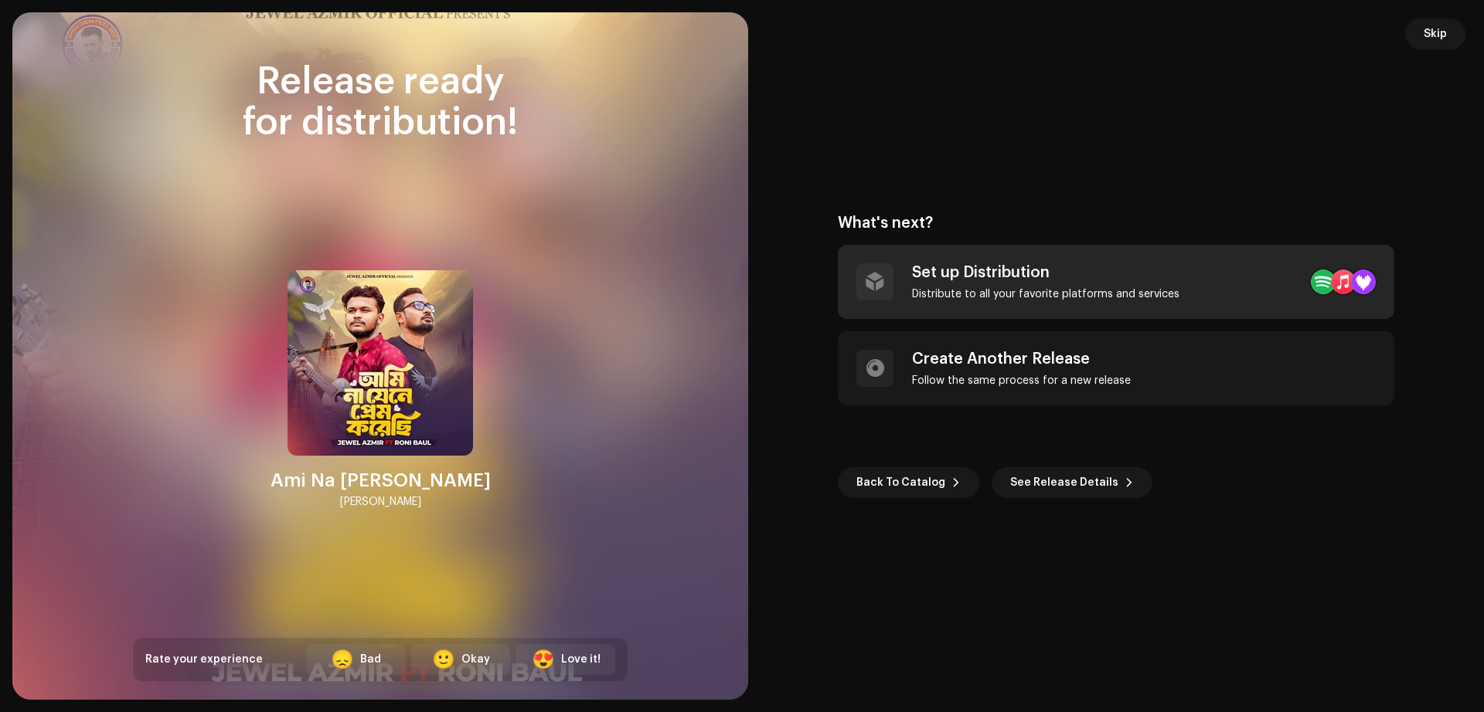
click at [1039, 282] on div "Set up Distribution Distribute to all your favorite platforms and services" at bounding box center [1045, 282] width 267 height 37
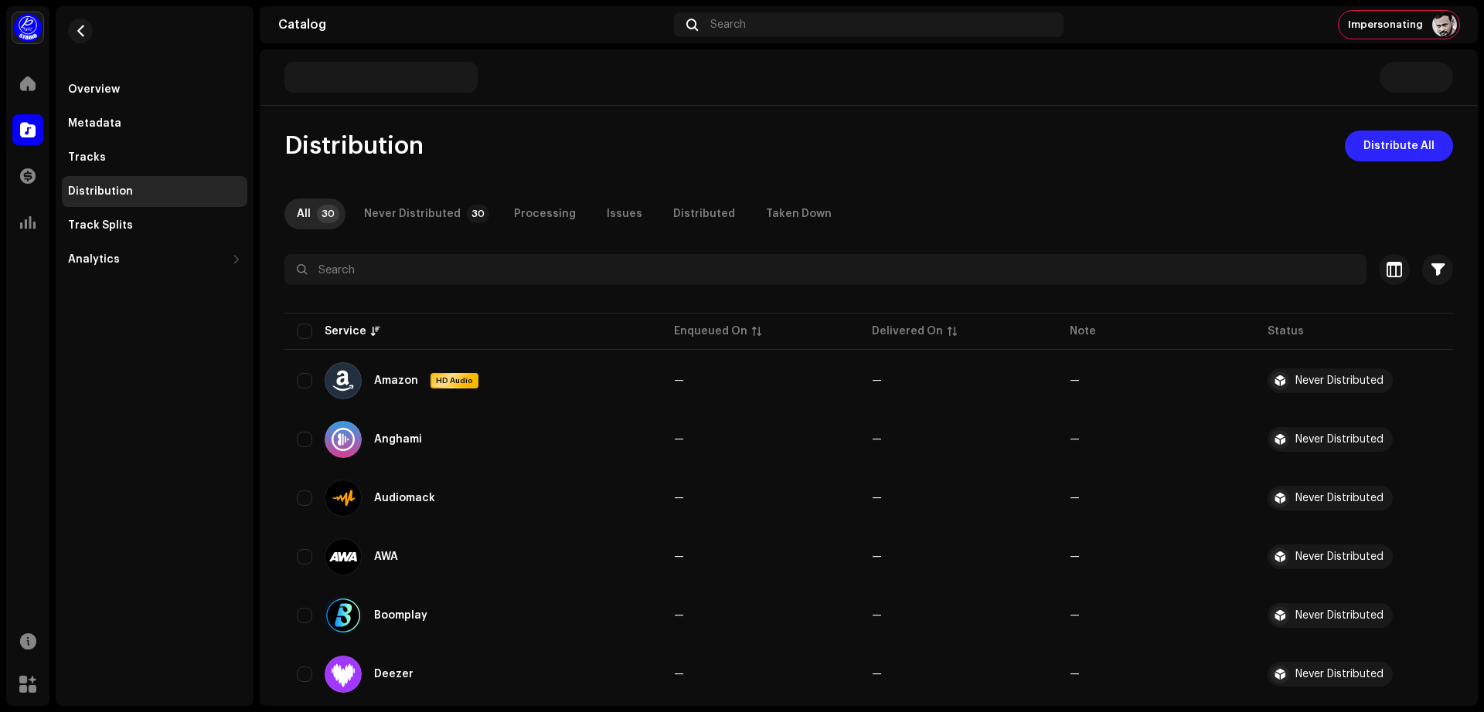
click at [1420, 148] on span "Distribute All" at bounding box center [1398, 146] width 71 height 31
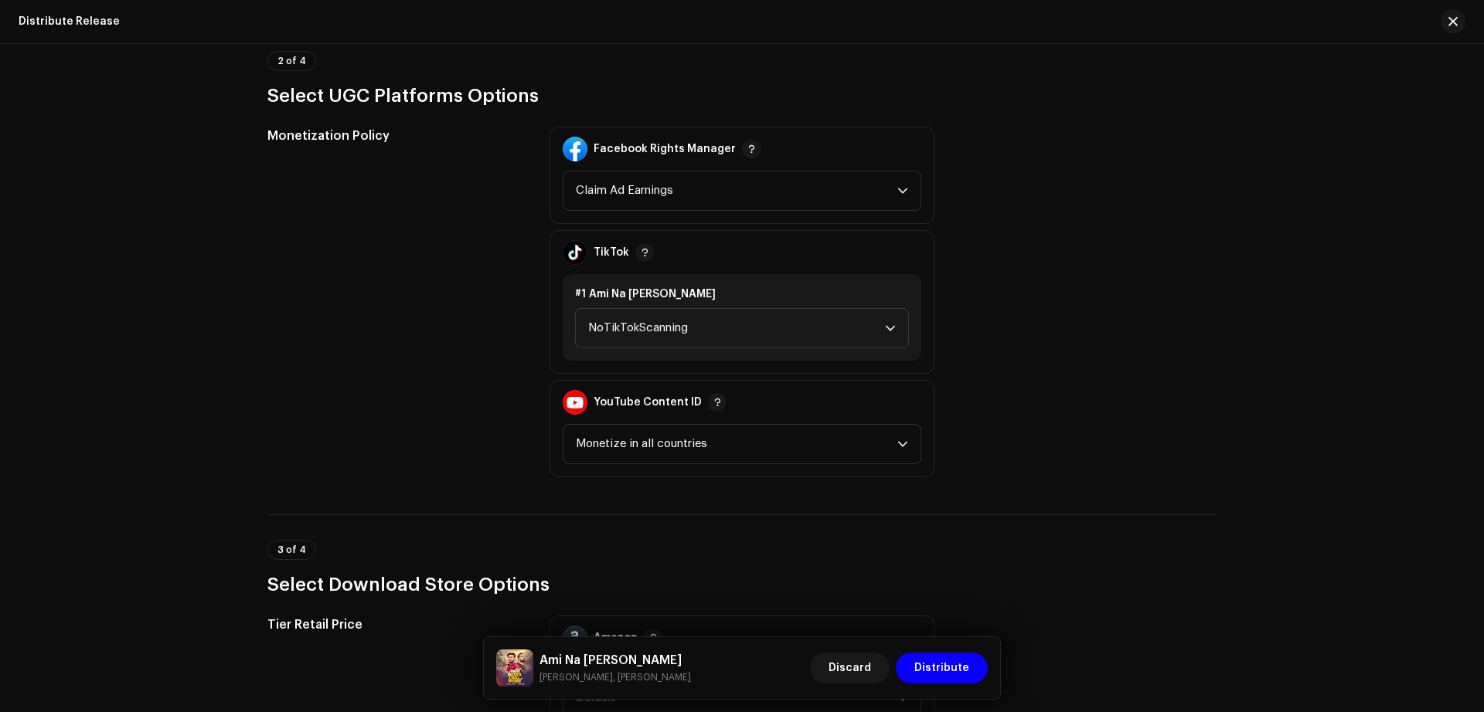
scroll to position [1707, 0]
click at [759, 352] on div "#1 Ami Na Jene Prem Korechi NoTikTokScanning" at bounding box center [742, 319] width 359 height 87
click at [763, 345] on span "NoTikTokScanning" at bounding box center [736, 330] width 297 height 39
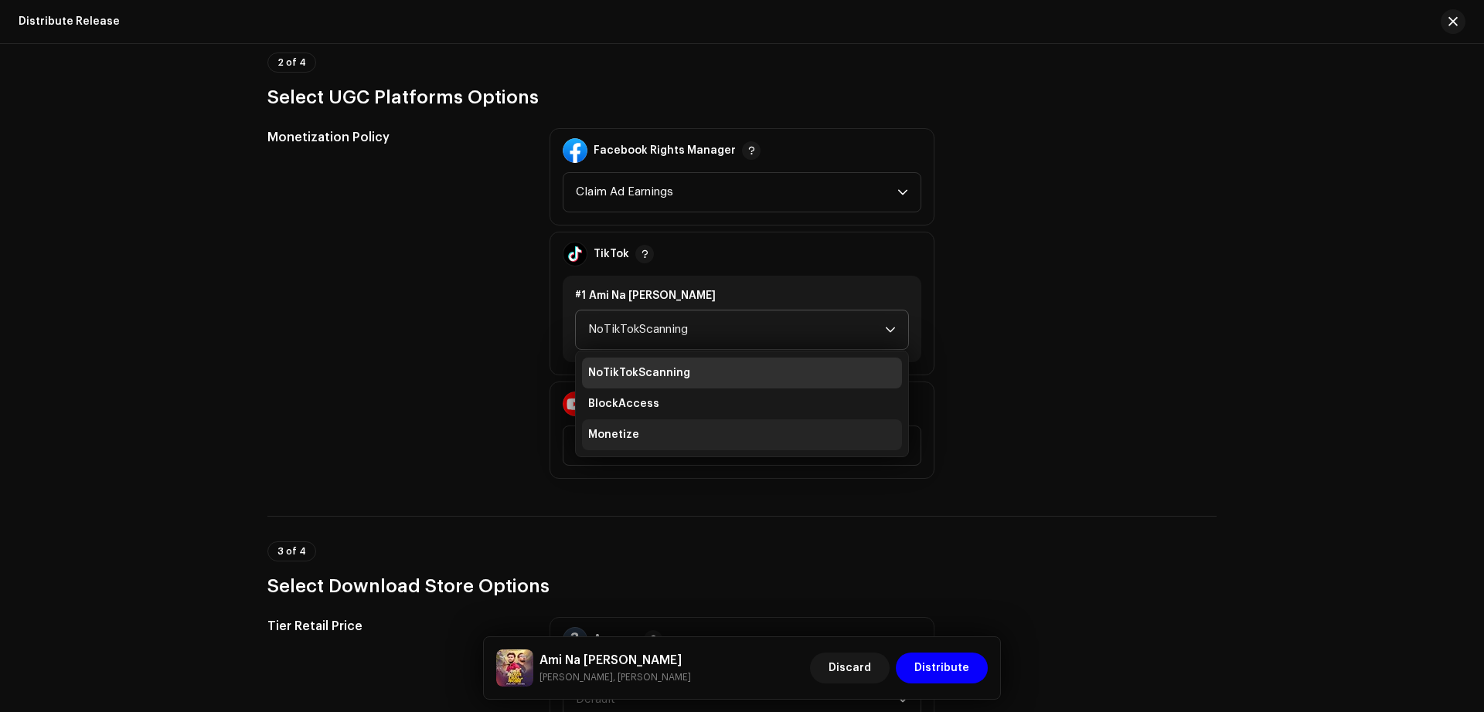
click at [665, 447] on li "Monetize" at bounding box center [742, 435] width 320 height 31
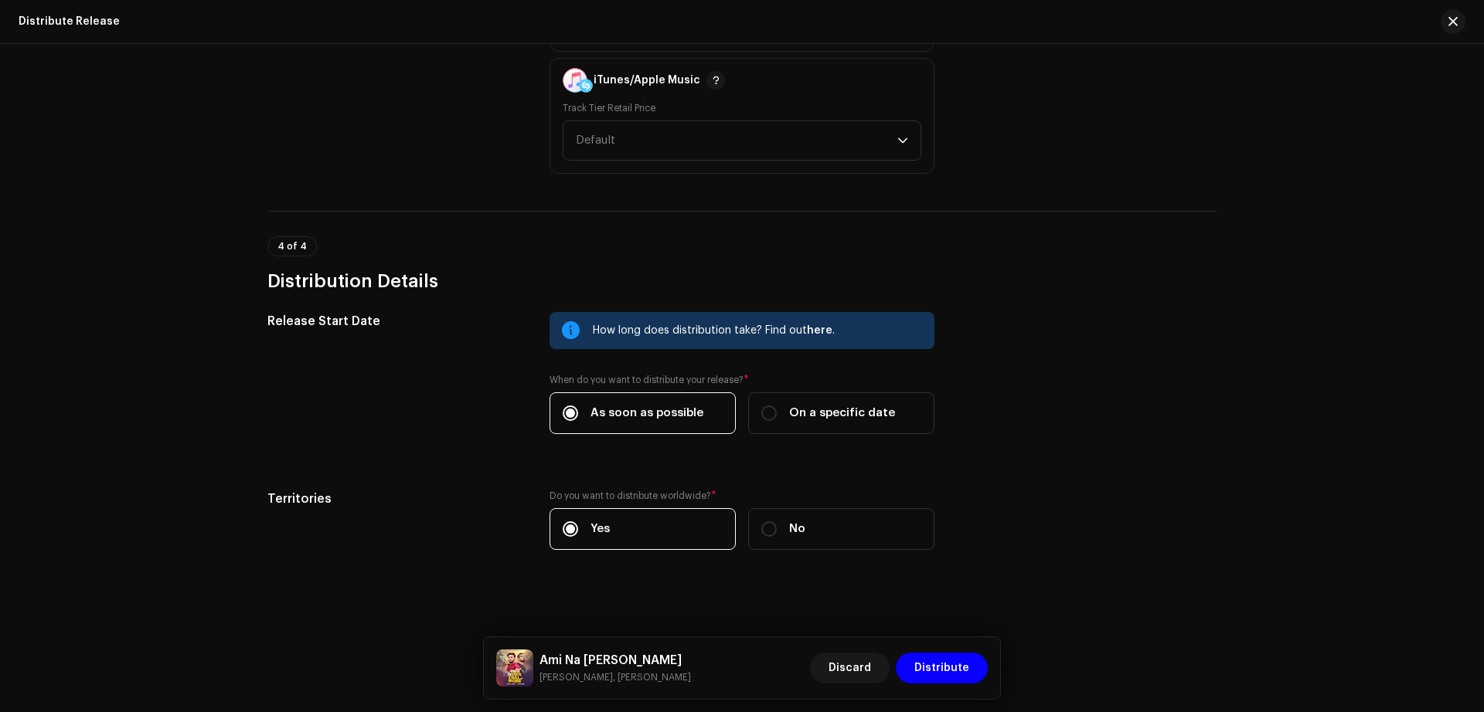
scroll to position [2393, 0]
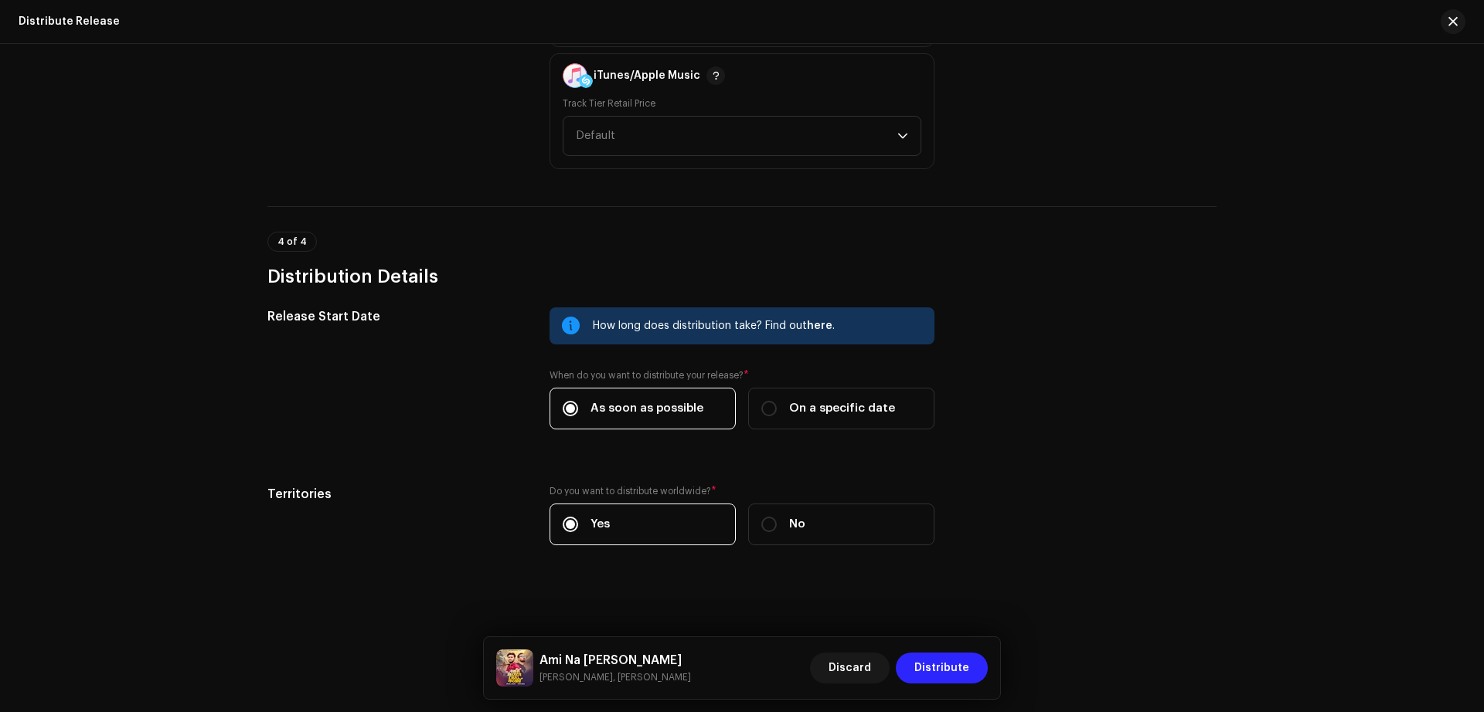
click at [957, 669] on span "Distribute" at bounding box center [941, 668] width 55 height 31
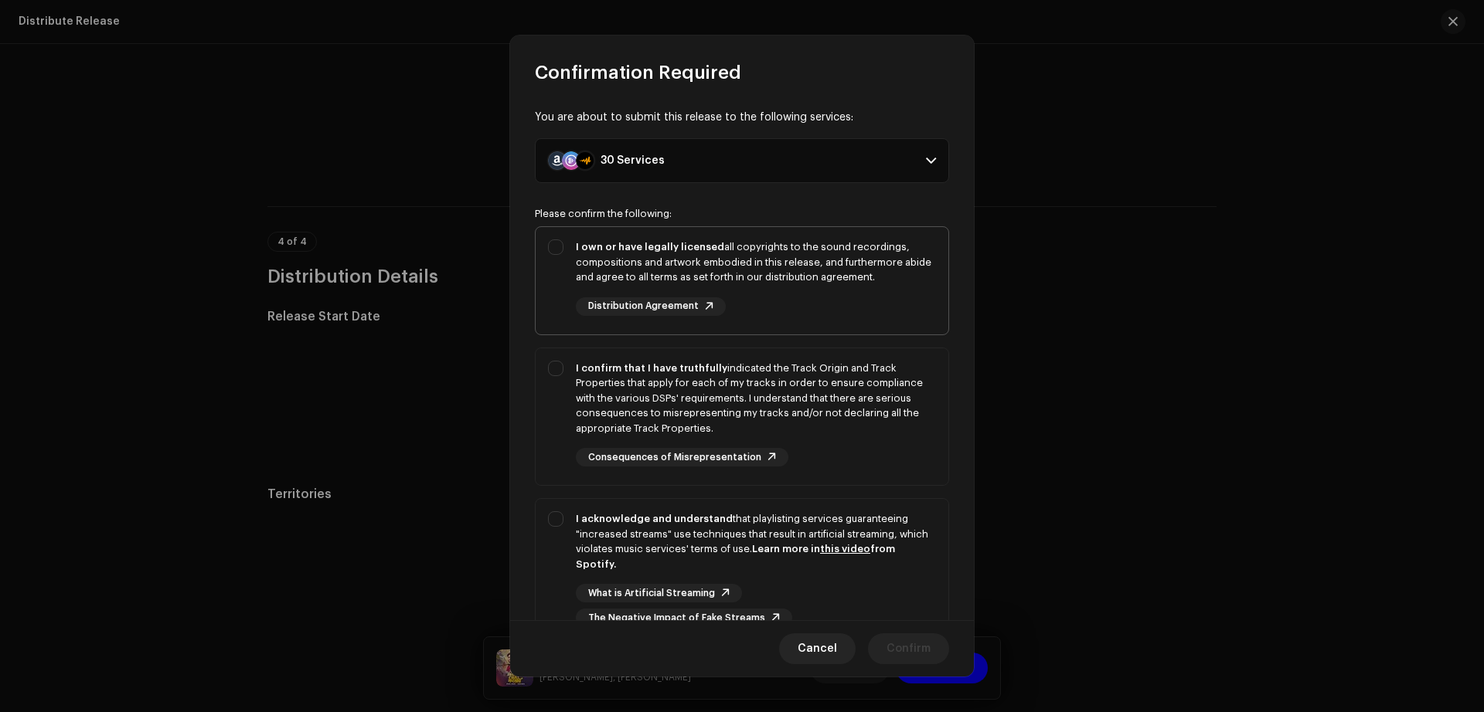
click at [550, 298] on div "I own or have legally licensed all copyrights to the sound recordings, composit…" at bounding box center [742, 277] width 413 height 101
checkbox input "true"
click at [581, 400] on div "I confirm that I have truthfully indicated the Track Origin and Track Propertie…" at bounding box center [756, 399] width 360 height 76
checkbox input "true"
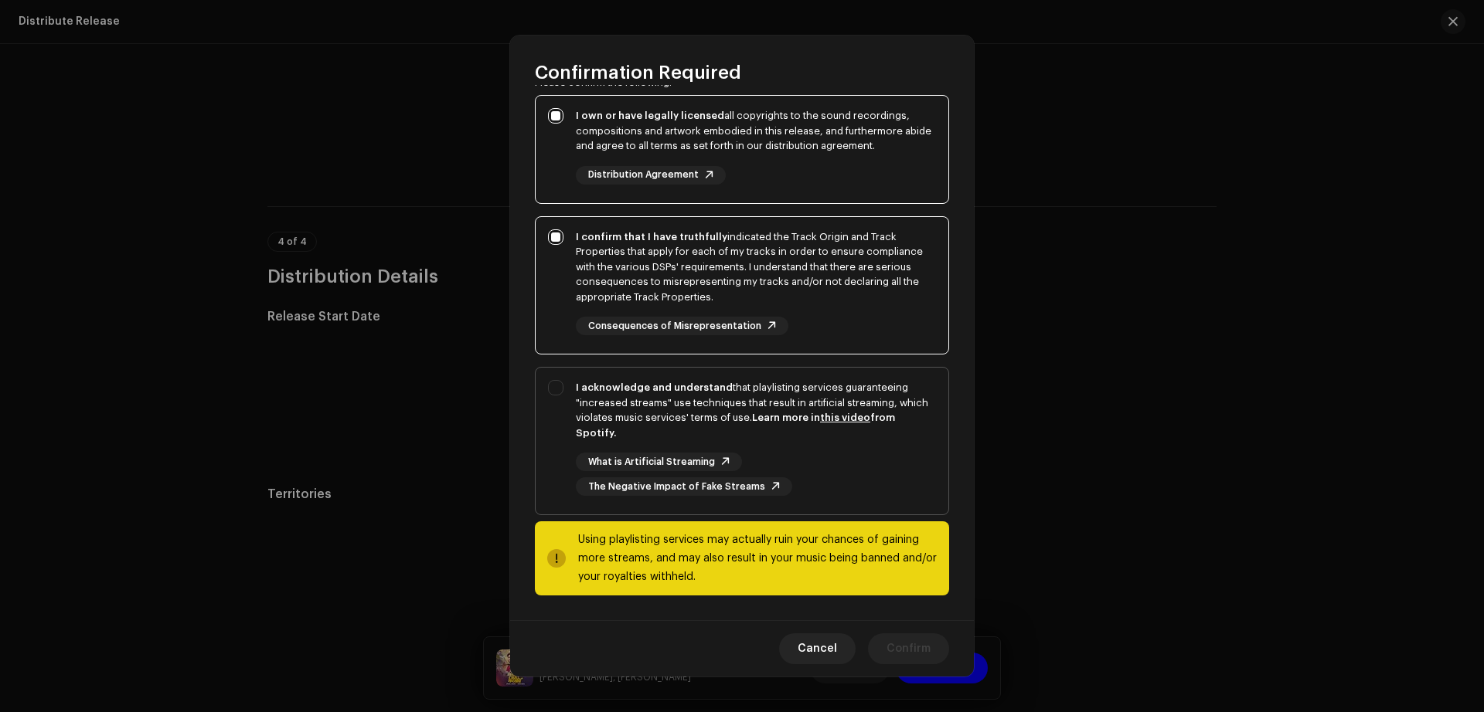
click at [567, 393] on div "I acknowledge and understand that playlisting services guaranteeing "increased …" at bounding box center [742, 438] width 413 height 141
checkbox input "true"
click at [917, 648] on span "Confirm" at bounding box center [908, 649] width 44 height 31
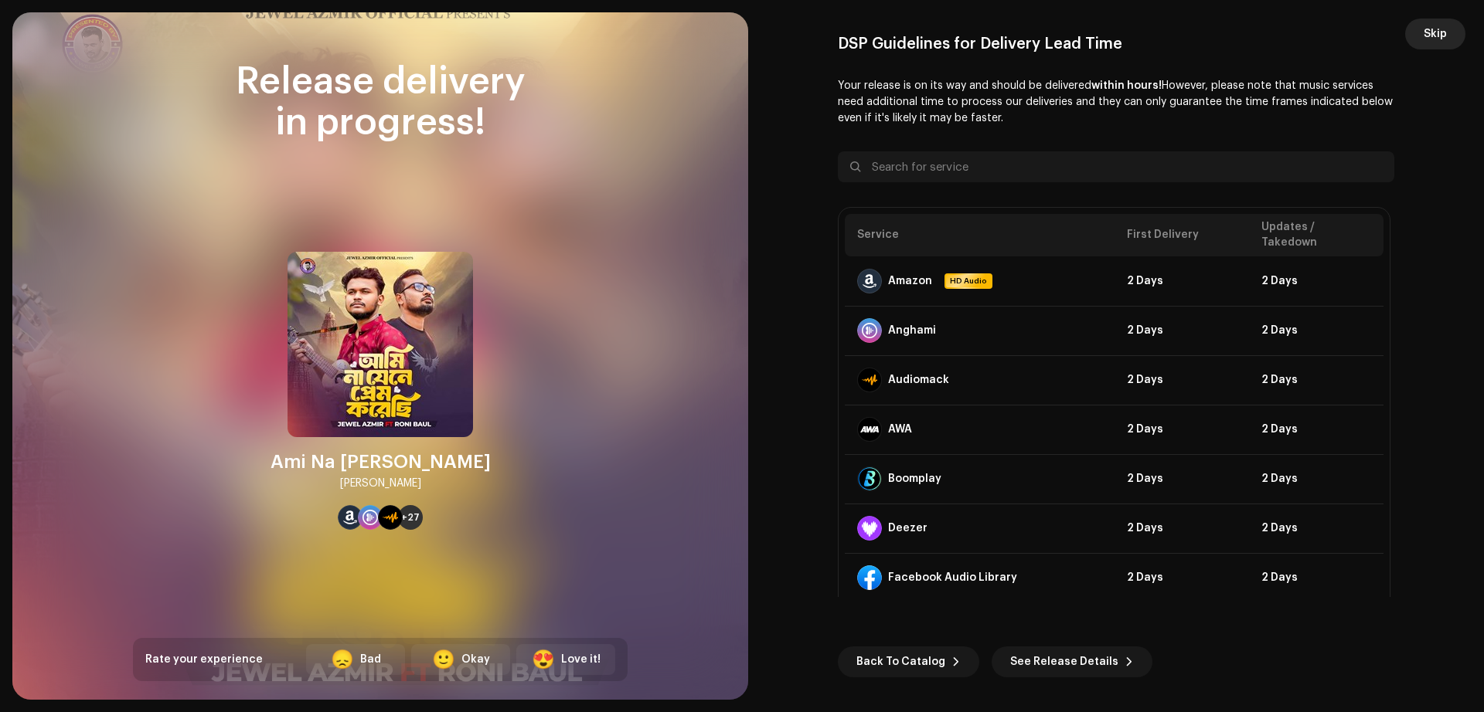
click at [1427, 36] on span "Skip" at bounding box center [1434, 34] width 23 height 31
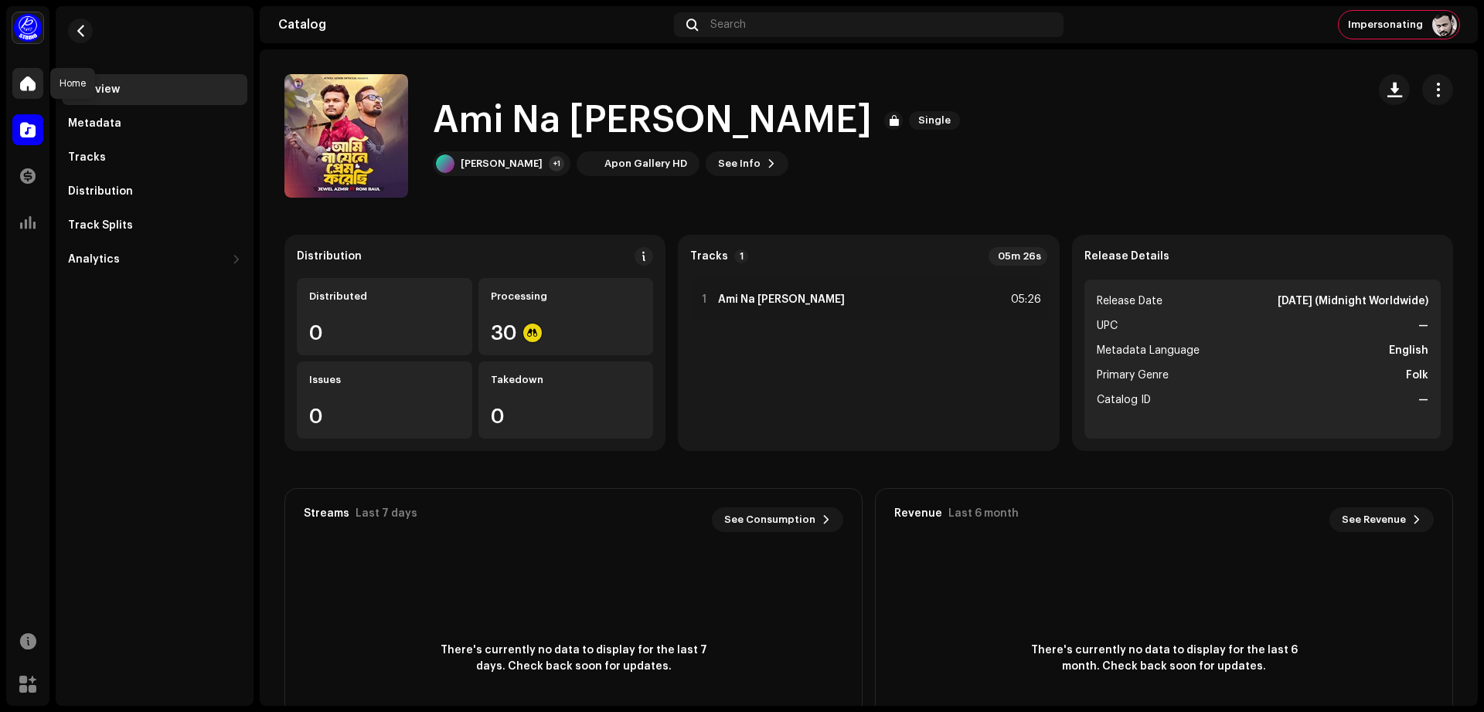
click at [28, 83] on span at bounding box center [27, 83] width 15 height 12
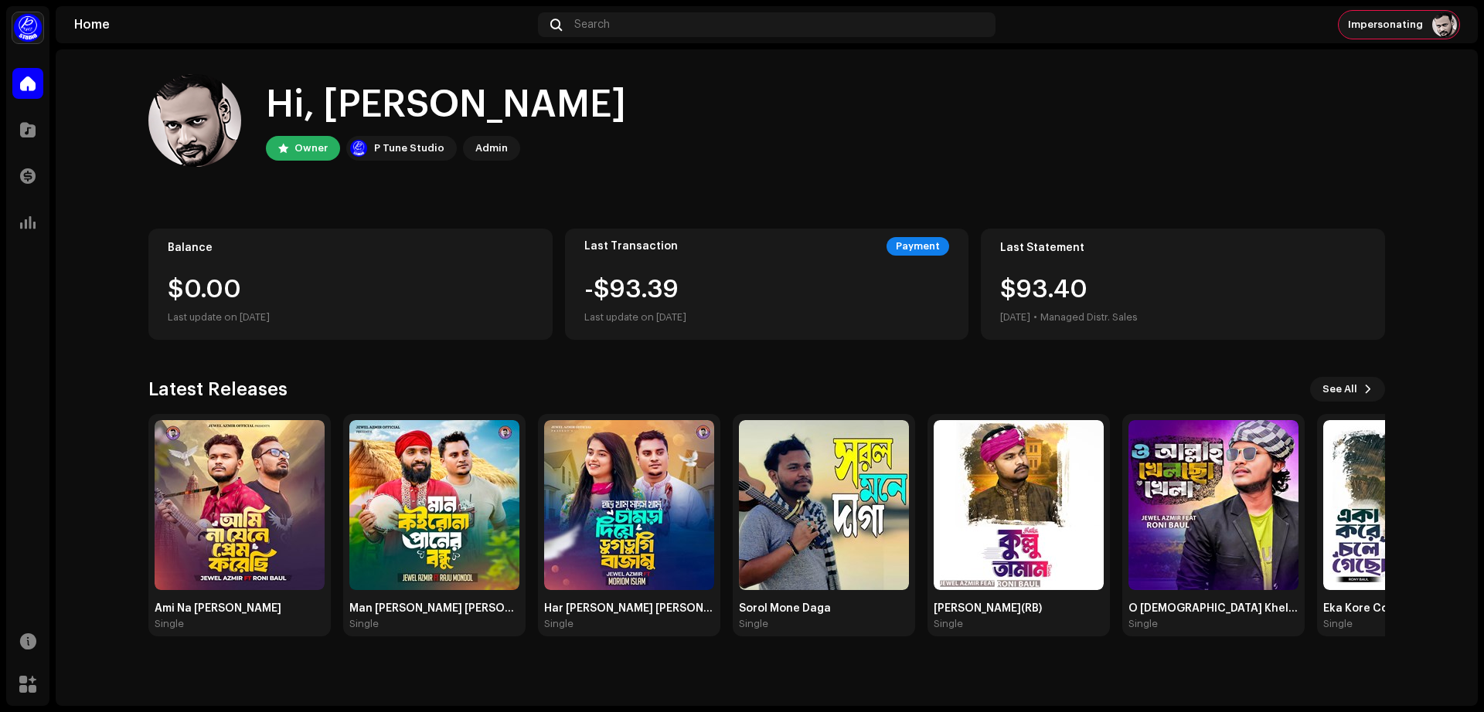
click at [1415, 29] on span "Impersonating" at bounding box center [1385, 25] width 75 height 12
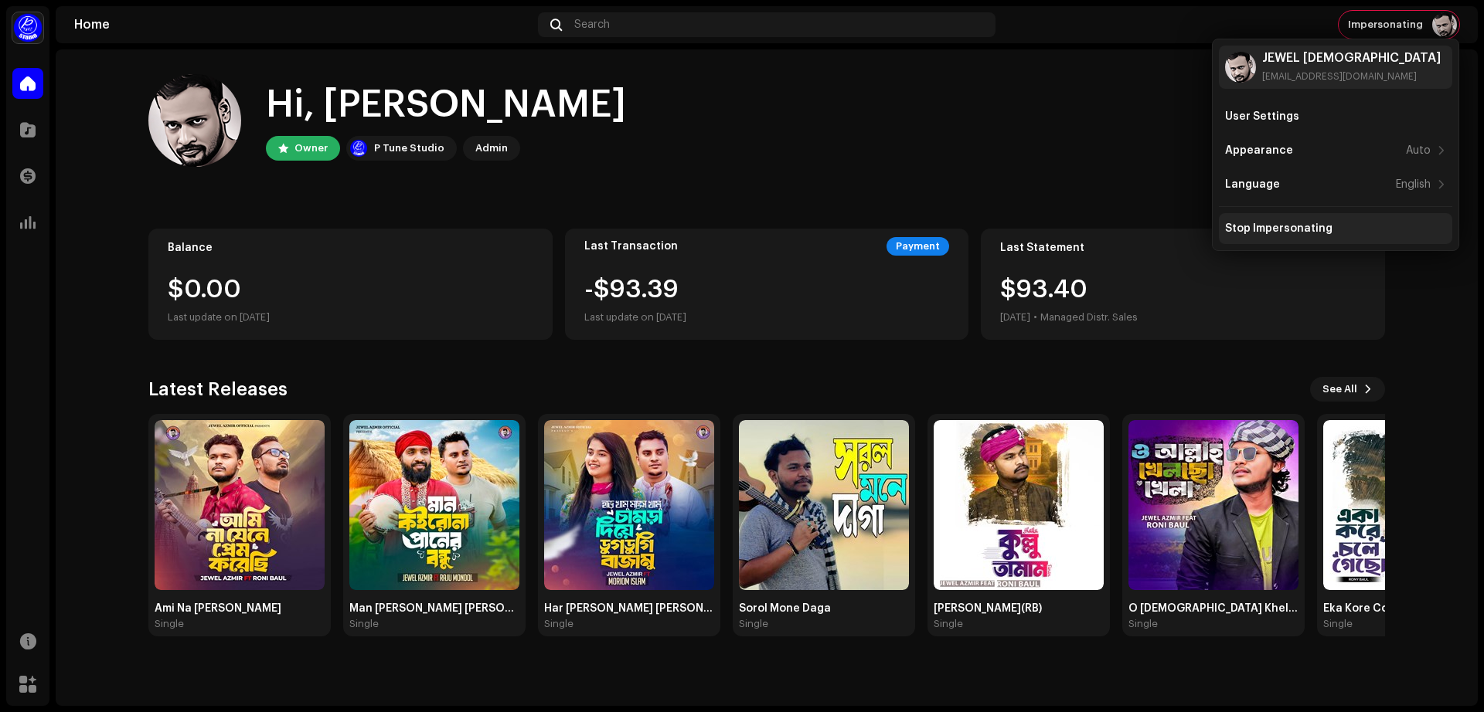
click at [1291, 223] on div "Stop Impersonating" at bounding box center [1278, 229] width 107 height 12
